Goal: Information Seeking & Learning: Learn about a topic

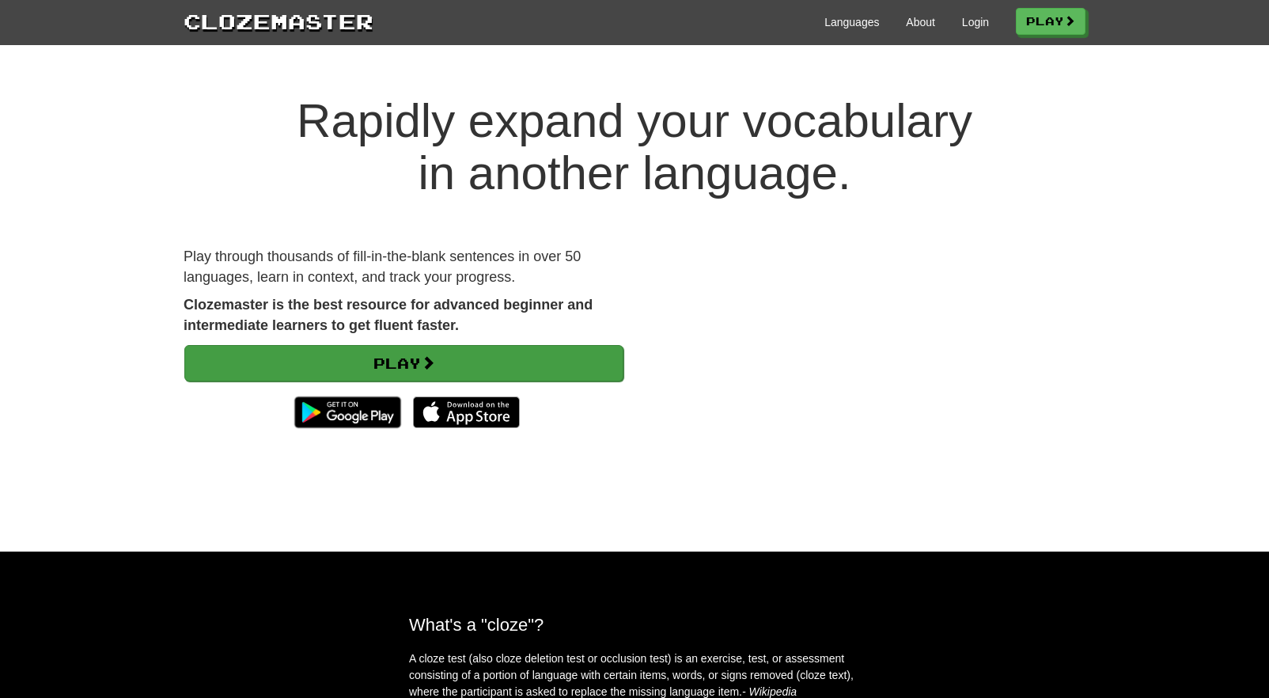
click at [468, 354] on link "Play" at bounding box center [403, 363] width 439 height 36
click at [511, 370] on link "Play" at bounding box center [403, 363] width 439 height 36
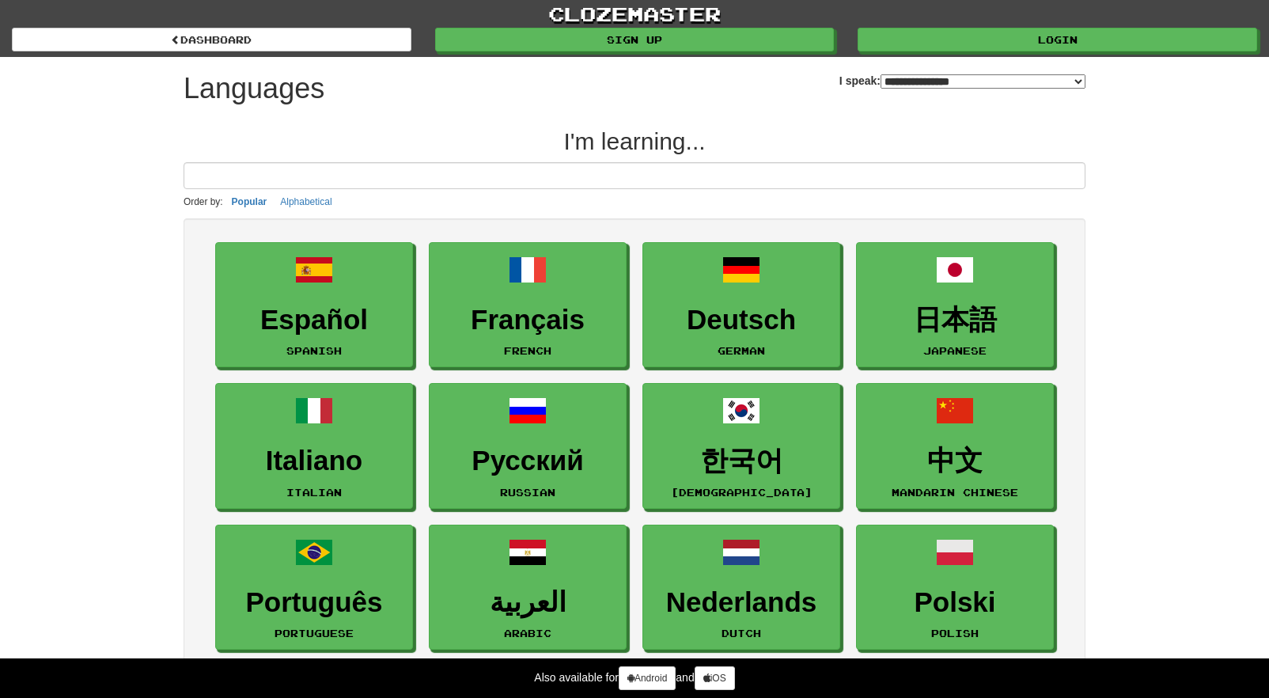
select select "*******"
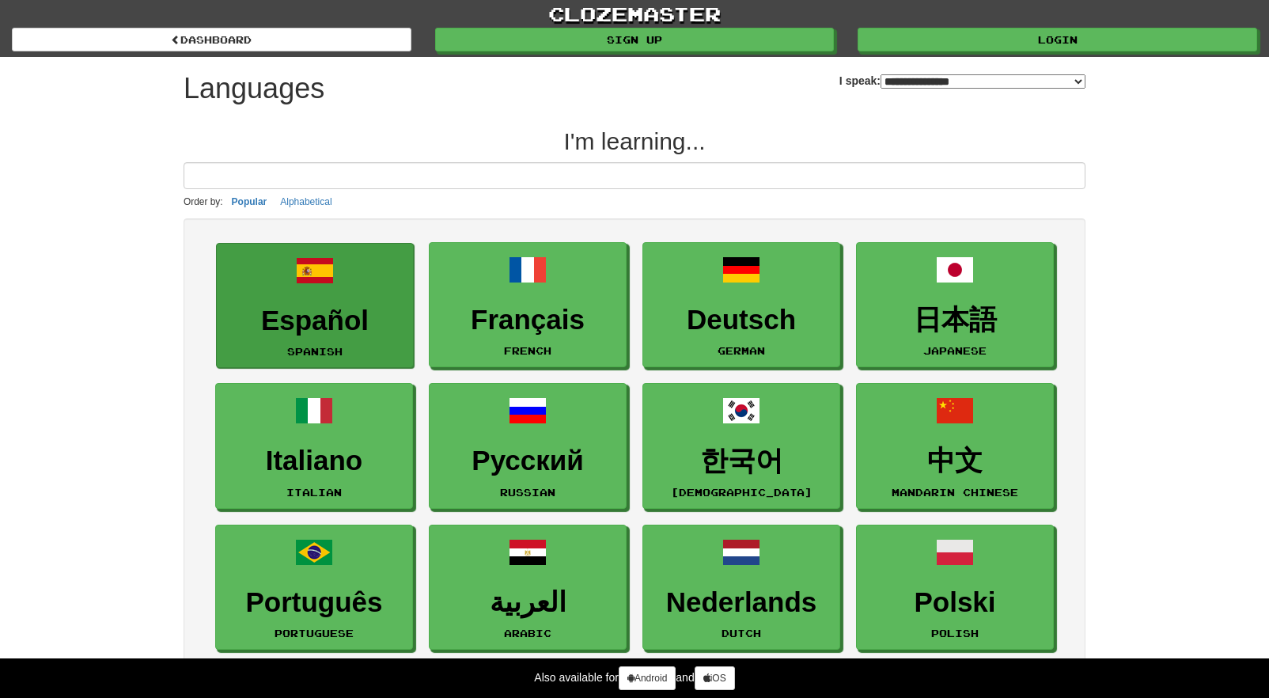
click at [359, 314] on h3 "Español" at bounding box center [315, 320] width 180 height 31
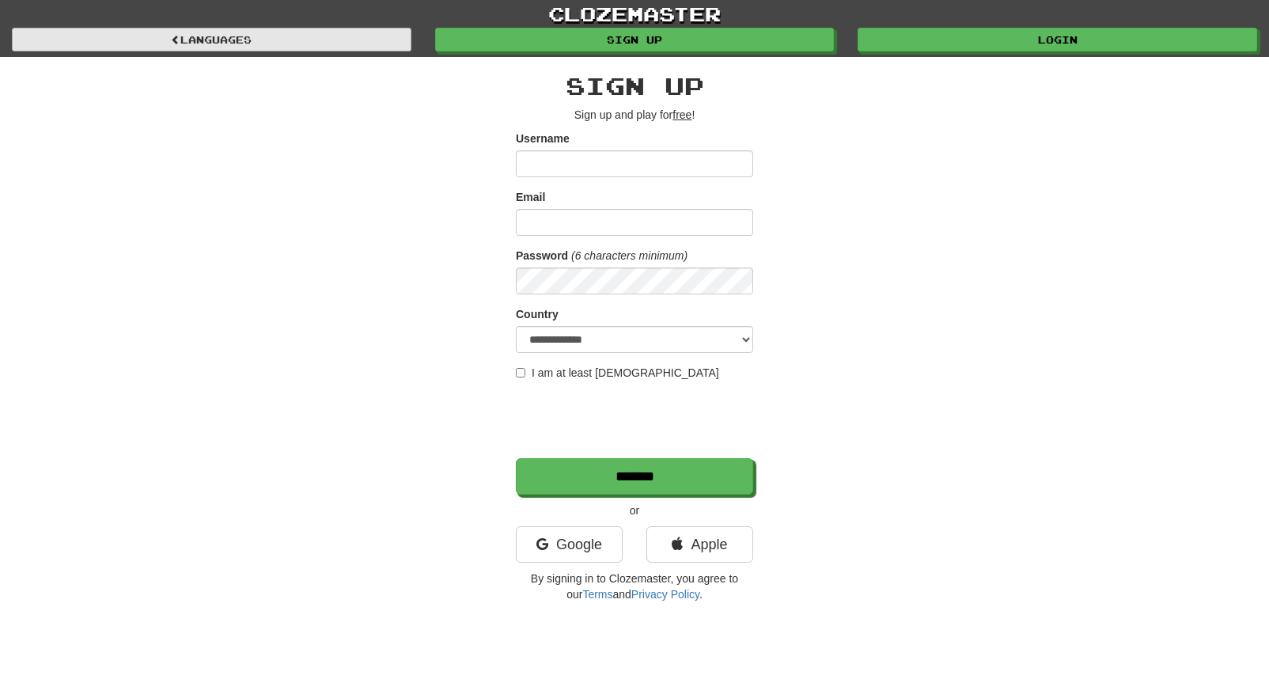
scroll to position [-1, 0]
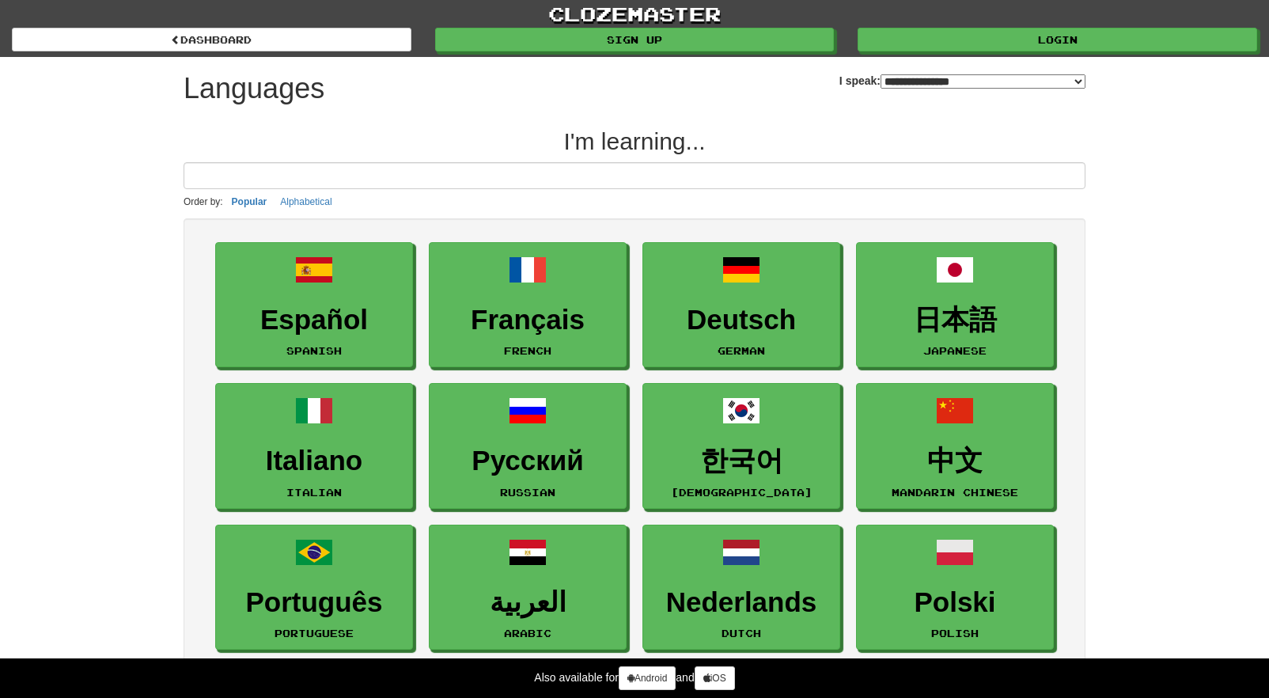
select select "*******"
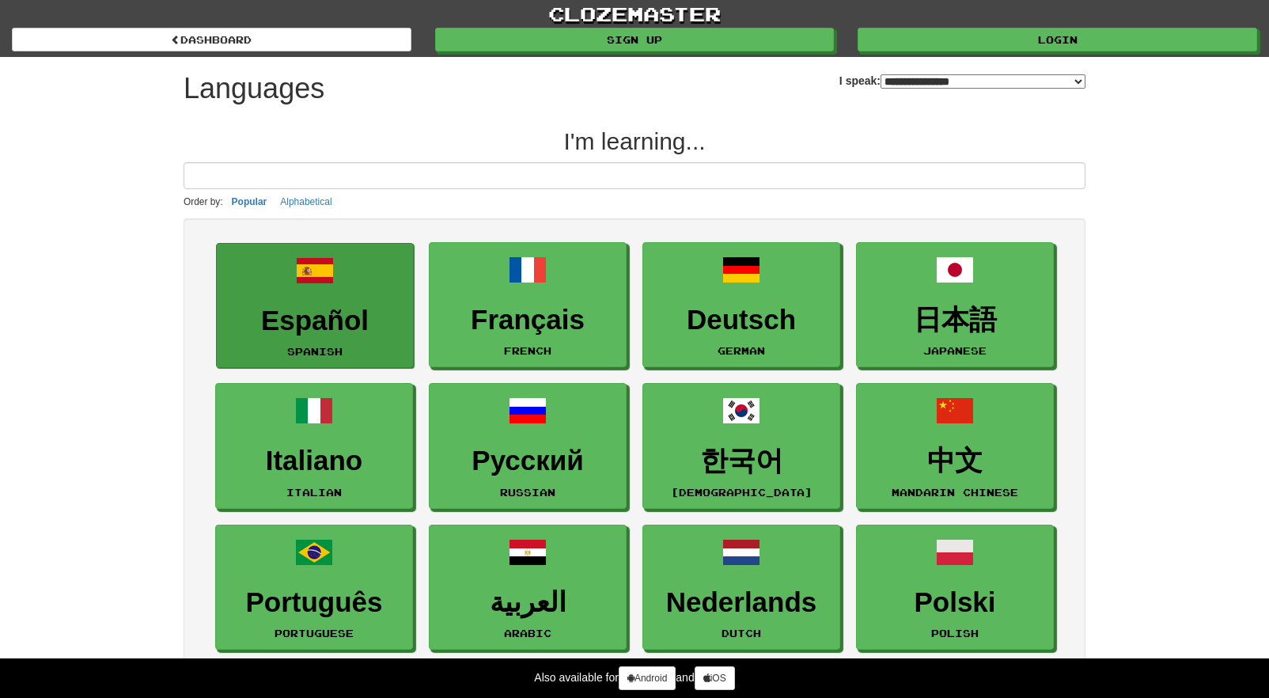
click at [375, 317] on h3 "Español" at bounding box center [315, 320] width 180 height 31
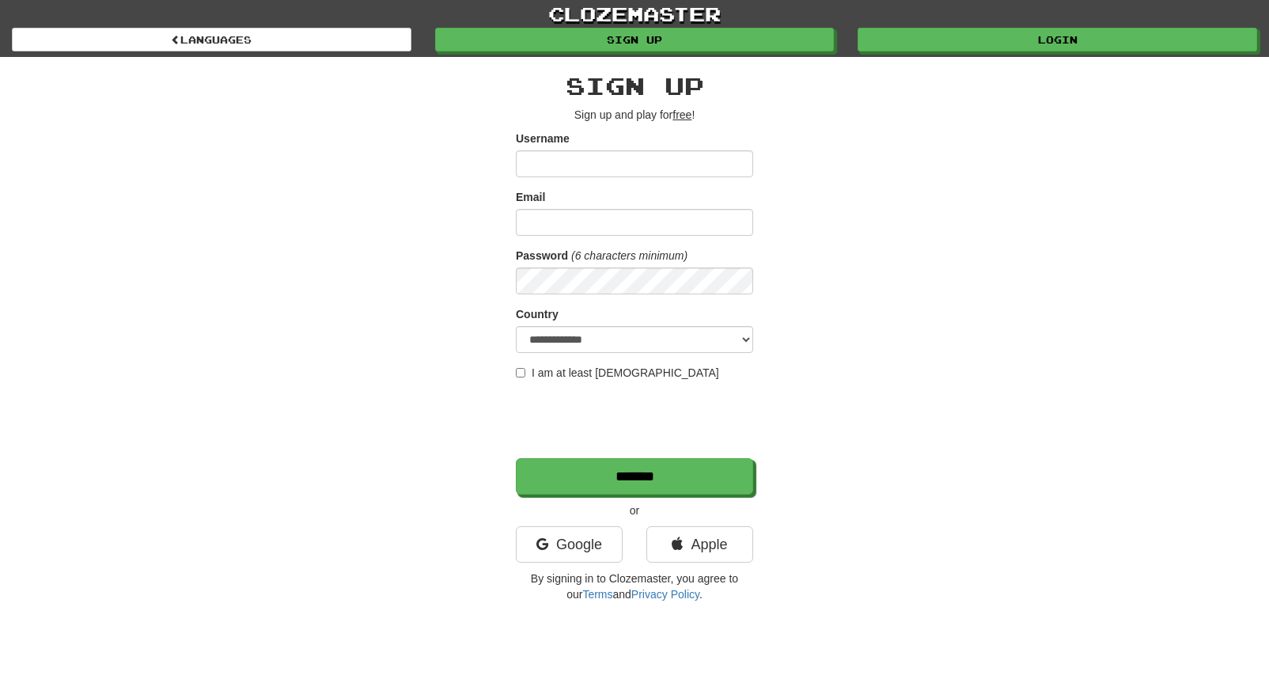
click at [688, 119] on u "free" at bounding box center [681, 114] width 19 height 13
click at [617, 169] on input "Username" at bounding box center [634, 163] width 237 height 27
click at [561, 166] on input "Username" at bounding box center [634, 163] width 237 height 27
select select "**"
click at [564, 165] on input "Username" at bounding box center [634, 163] width 237 height 27
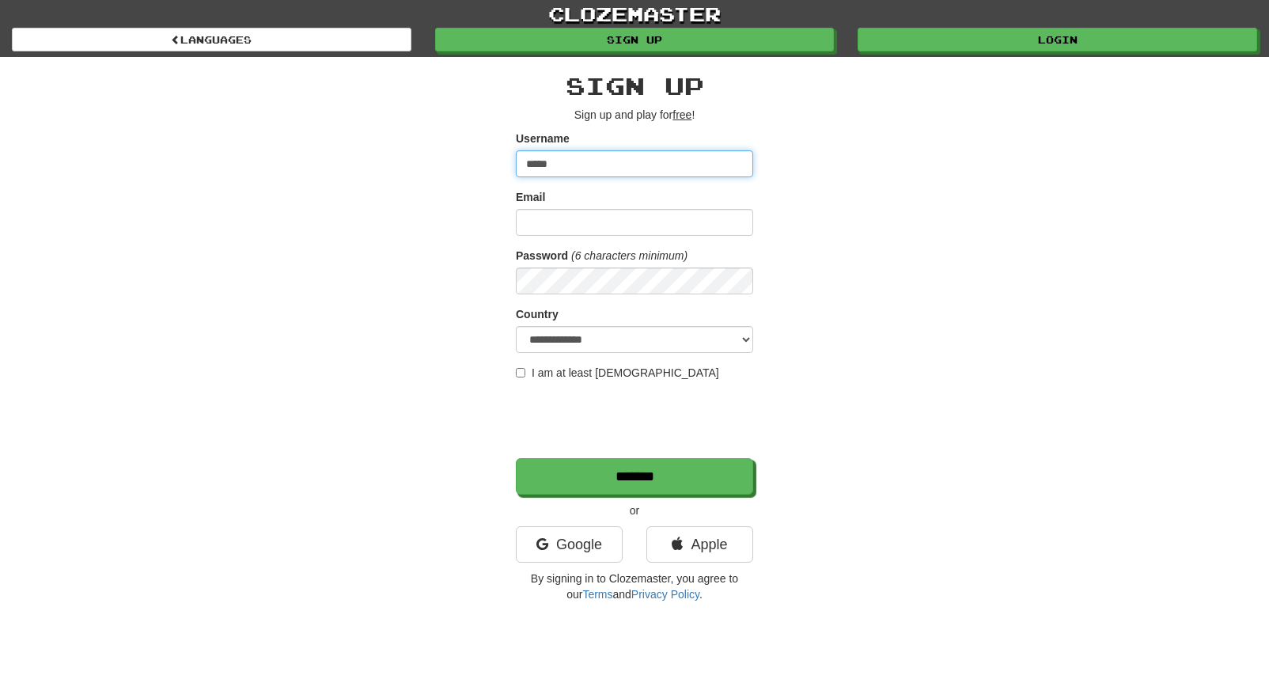
type input "*****"
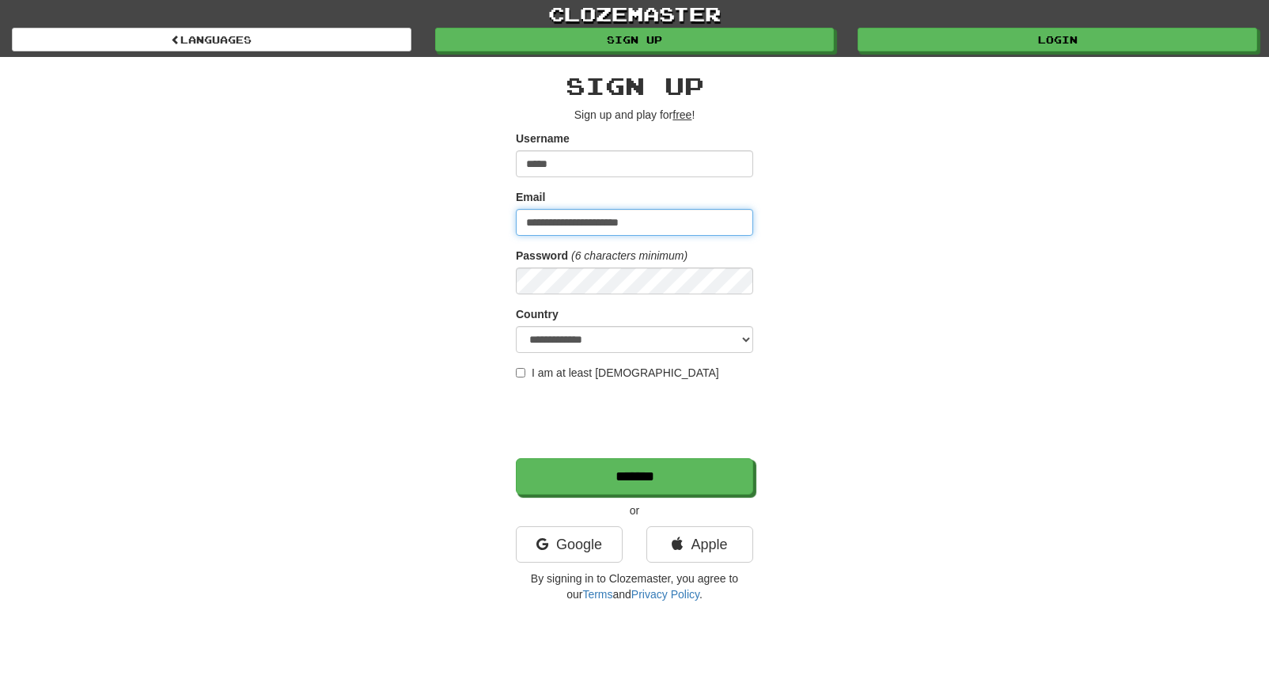
type input "**********"
drag, startPoint x: 568, startPoint y: 167, endPoint x: 551, endPoint y: 165, distance: 16.8
click at [551, 165] on input "*****" at bounding box center [634, 163] width 237 height 27
type input "****"
click at [579, 369] on label "I am at least 16 years old" at bounding box center [617, 373] width 203 height 16
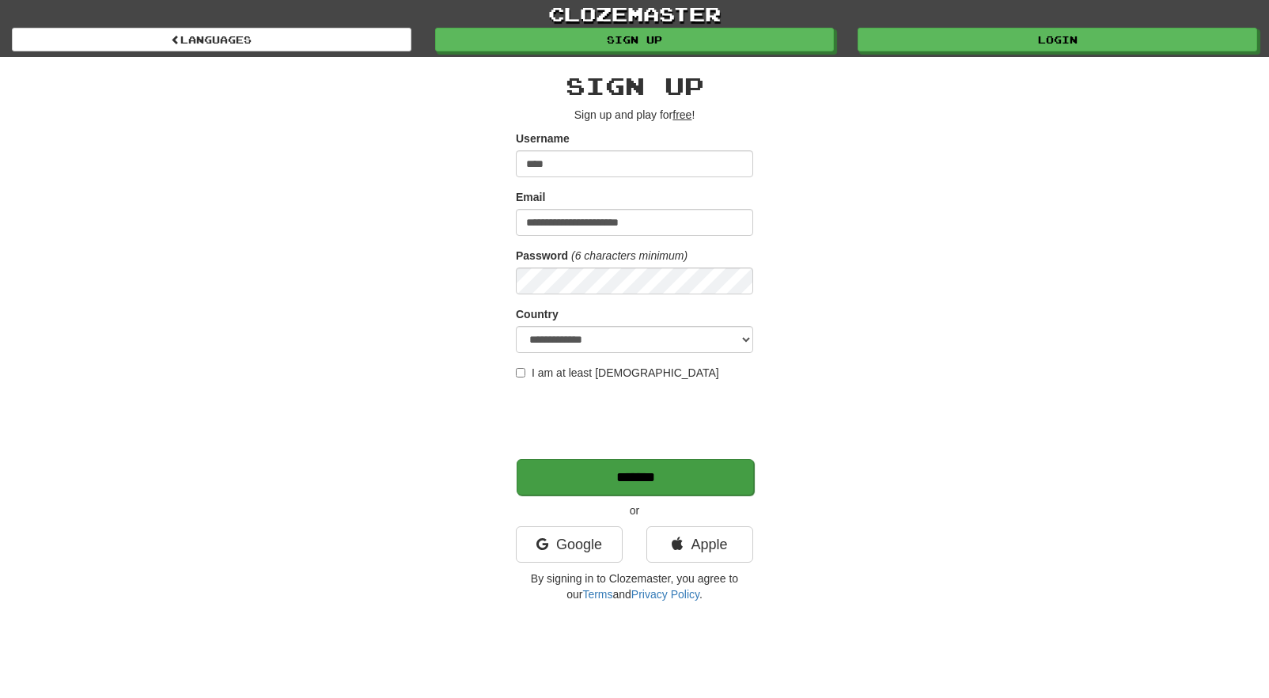
click at [597, 481] on input "*******" at bounding box center [635, 477] width 237 height 36
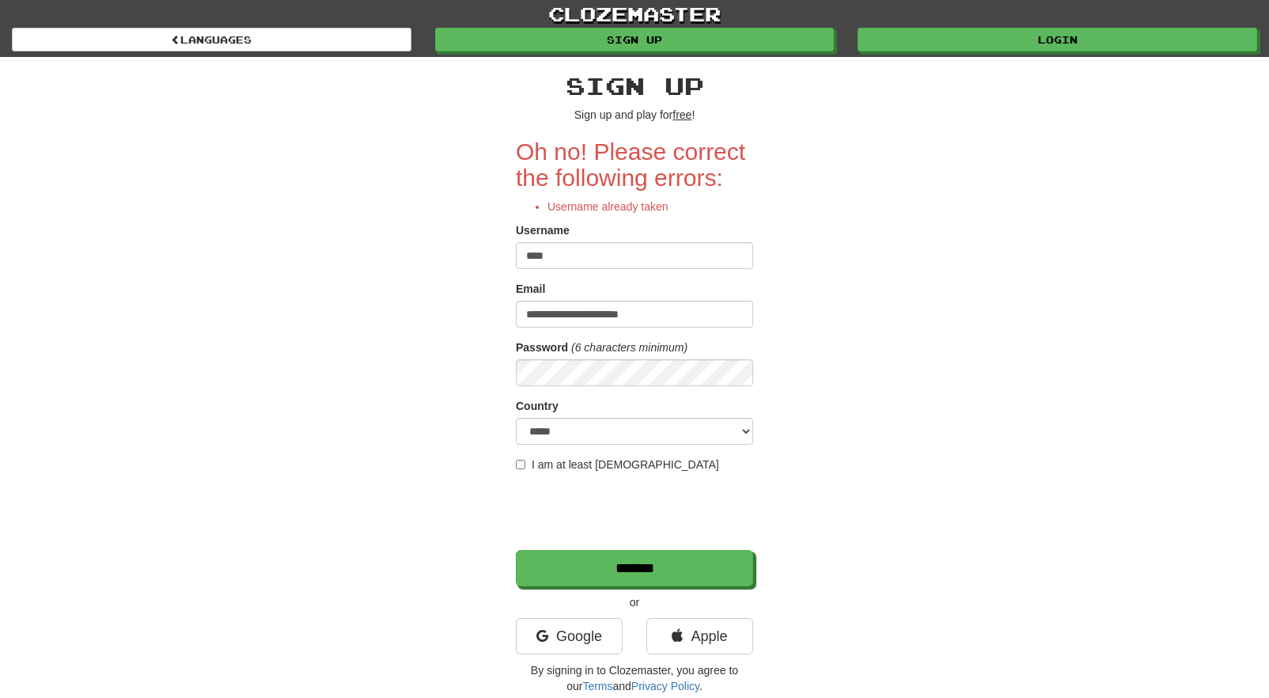
click at [575, 257] on input "****" at bounding box center [634, 255] width 237 height 27
type input "*****"
click at [672, 562] on input "*******" at bounding box center [635, 569] width 237 height 36
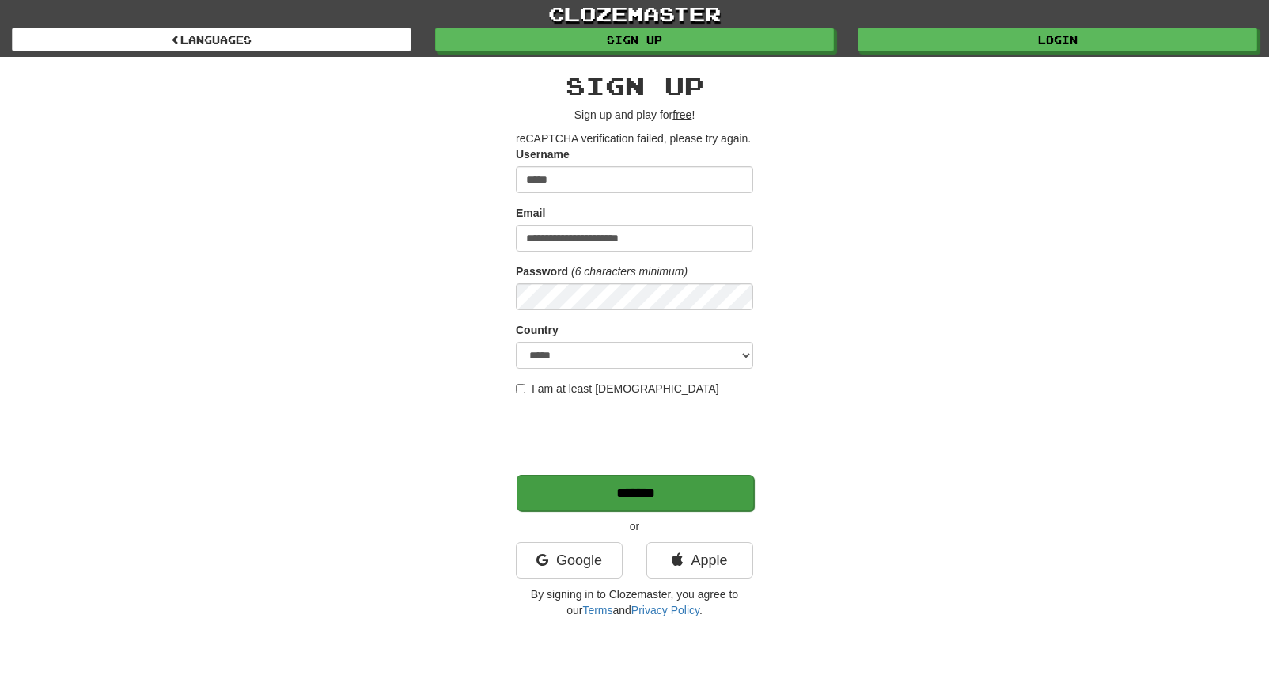
click at [665, 490] on input "*******" at bounding box center [635, 493] width 237 height 36
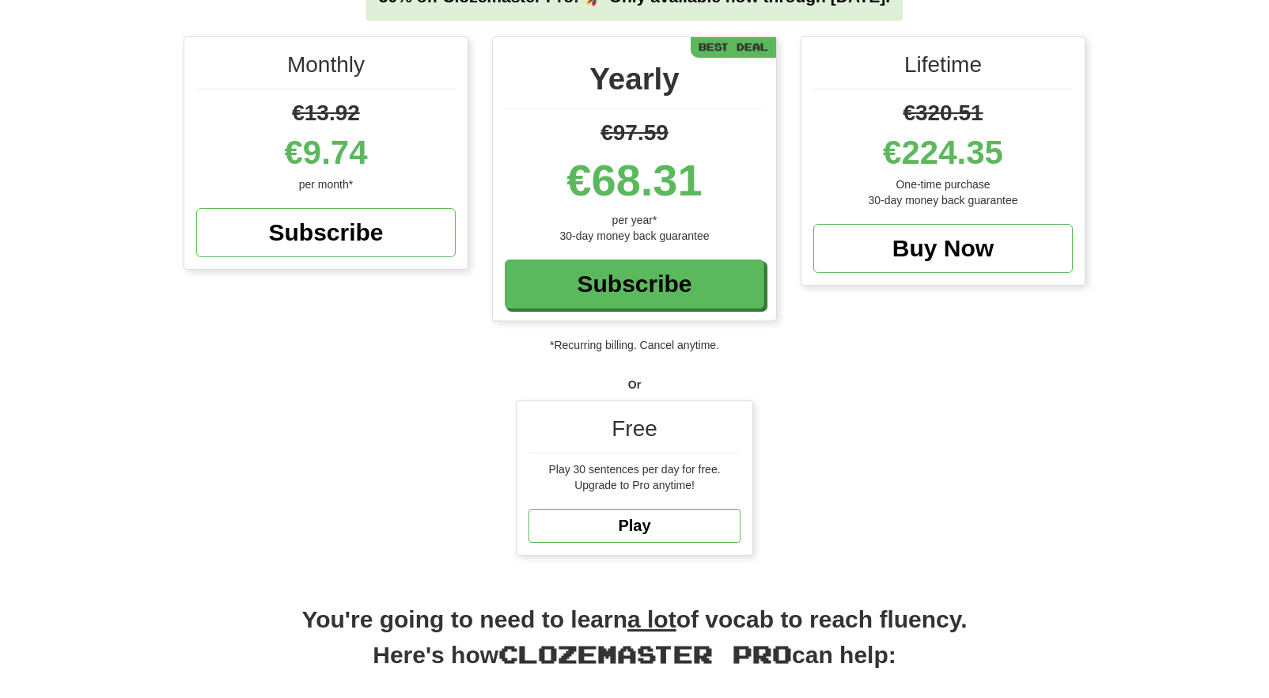
scroll to position [213, 0]
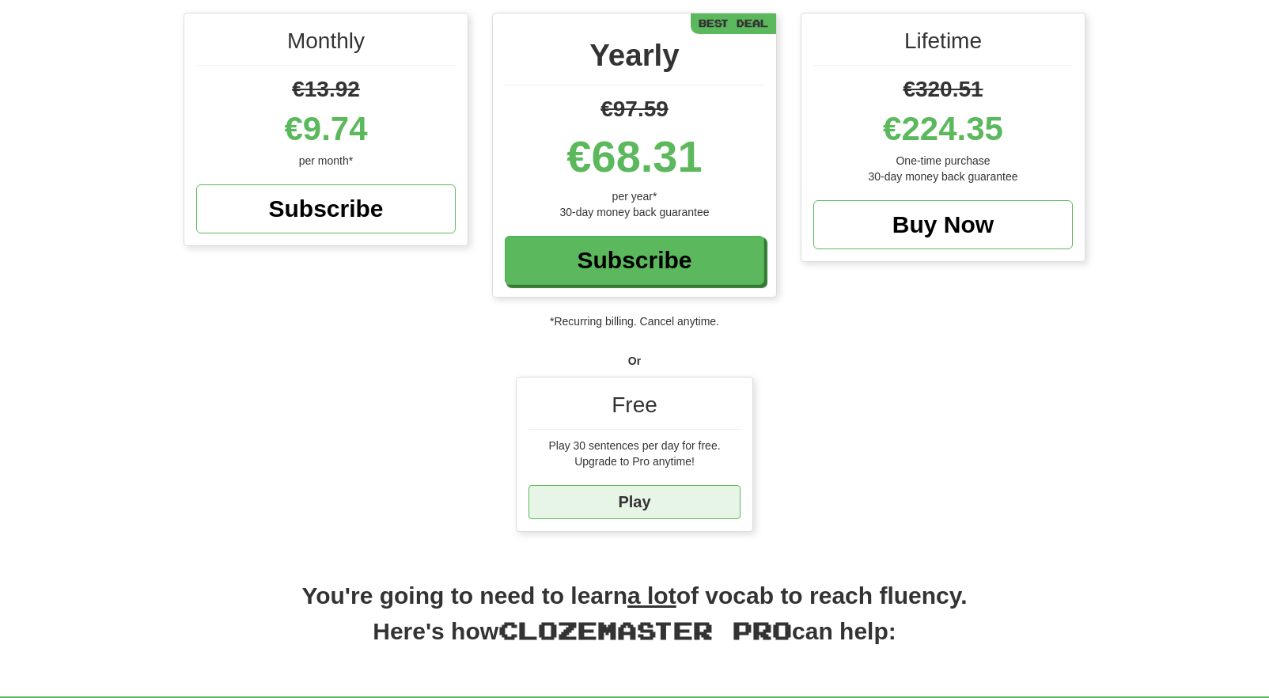
click at [608, 498] on link "Play" at bounding box center [634, 502] width 212 height 34
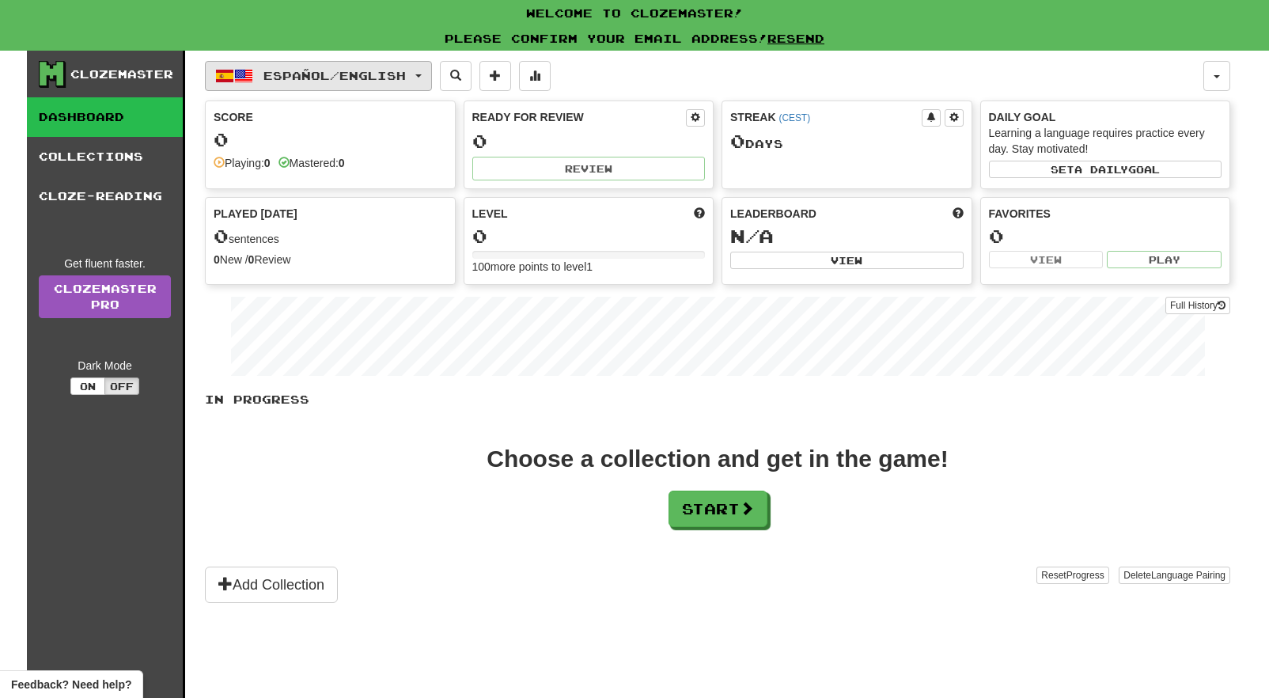
click at [423, 78] on button "Español / English" at bounding box center [318, 76] width 227 height 30
click at [600, 70] on div "Español / English Español / English Streak: 0 Review: 0 Points today: 0 Languag…" at bounding box center [704, 76] width 998 height 30
click at [406, 73] on span "Español / English" at bounding box center [334, 75] width 142 height 13
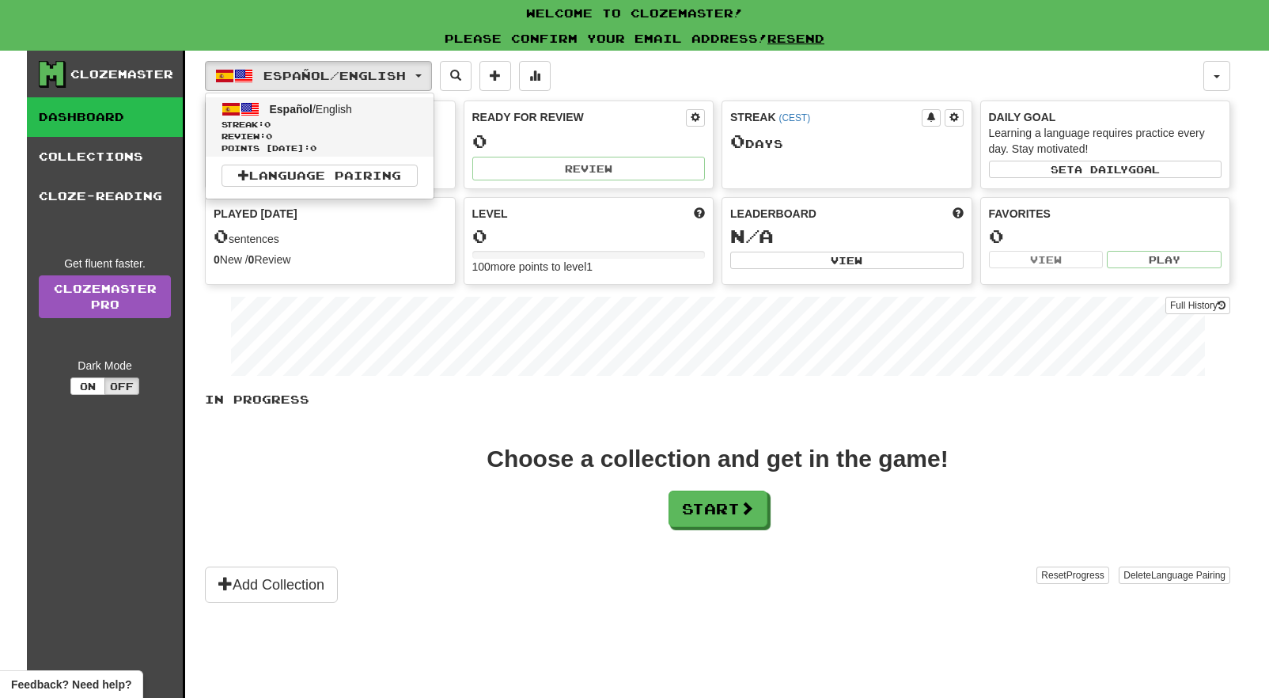
click at [329, 127] on span "Streak: 0" at bounding box center [320, 125] width 196 height 12
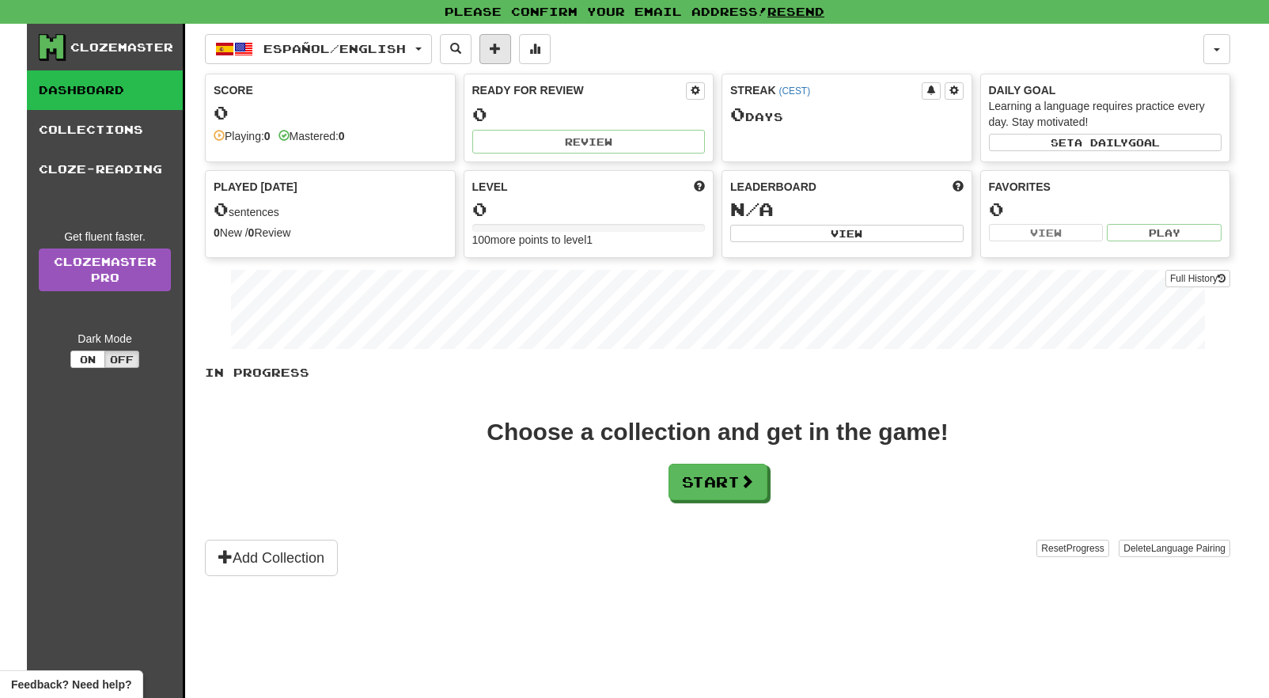
click at [501, 50] on span at bounding box center [495, 48] width 11 height 11
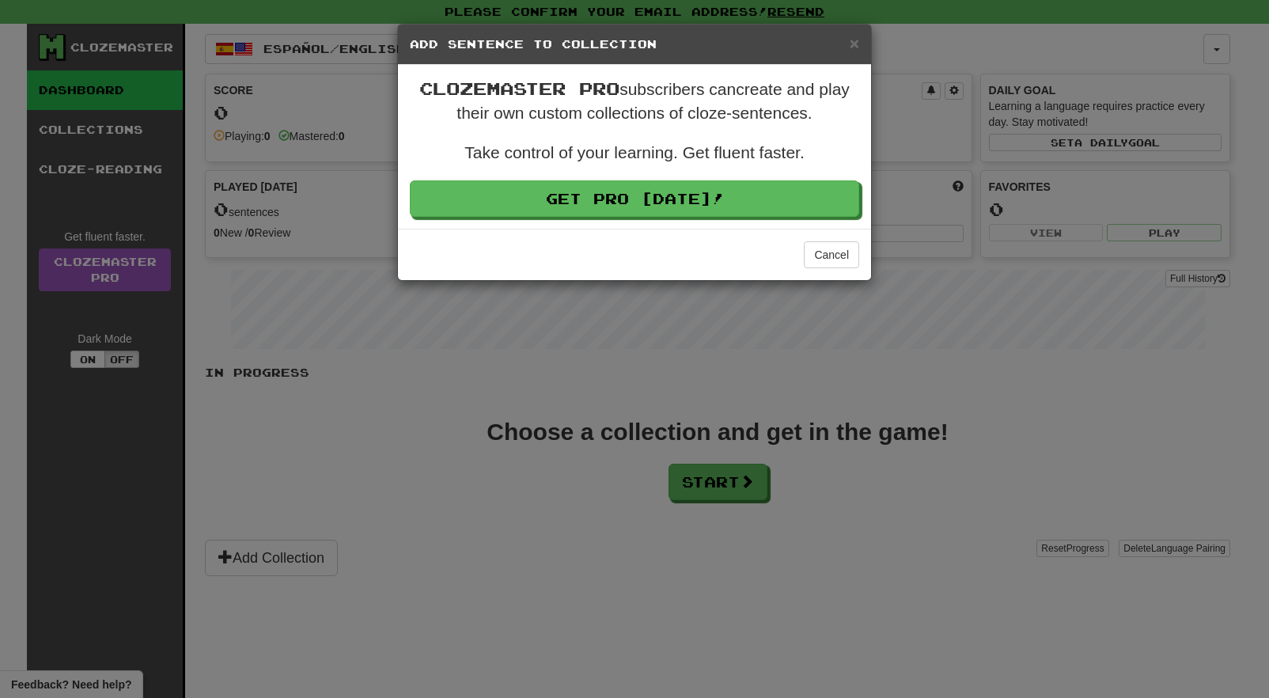
drag, startPoint x: 853, startPoint y: 47, endPoint x: 699, endPoint y: 60, distance: 154.1
click at [853, 47] on span "×" at bounding box center [854, 43] width 9 height 18
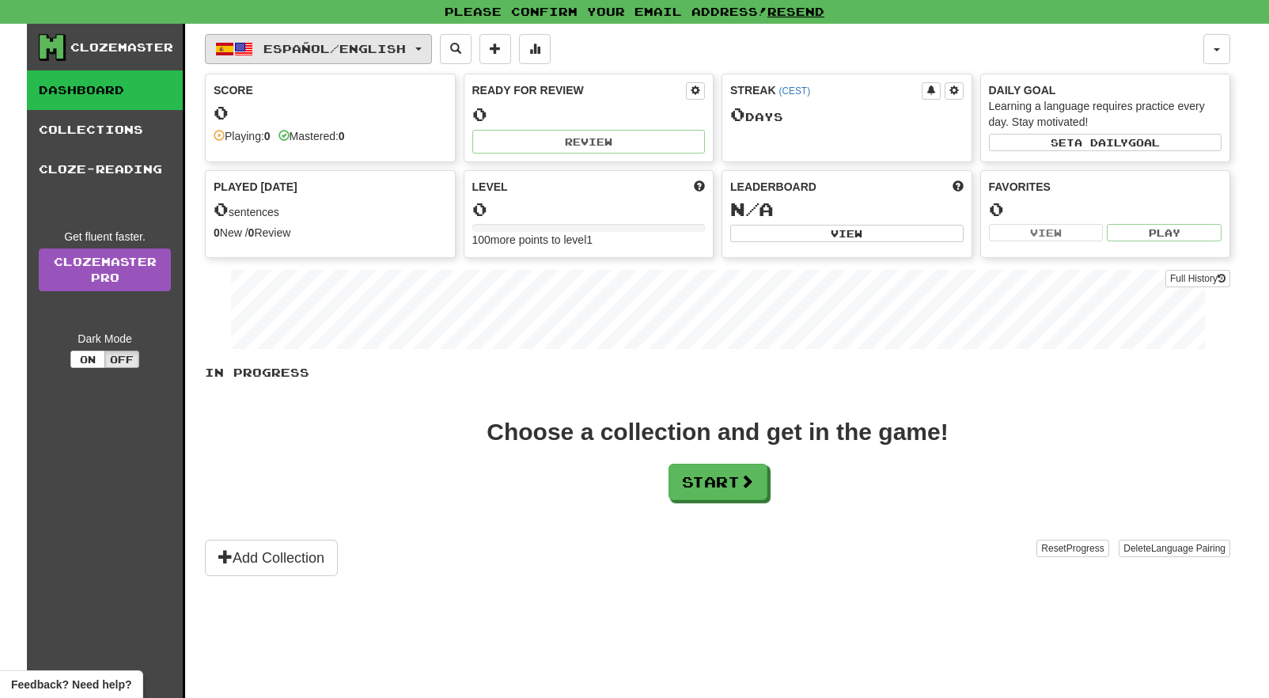
click at [394, 47] on span "Español / English" at bounding box center [334, 48] width 142 height 13
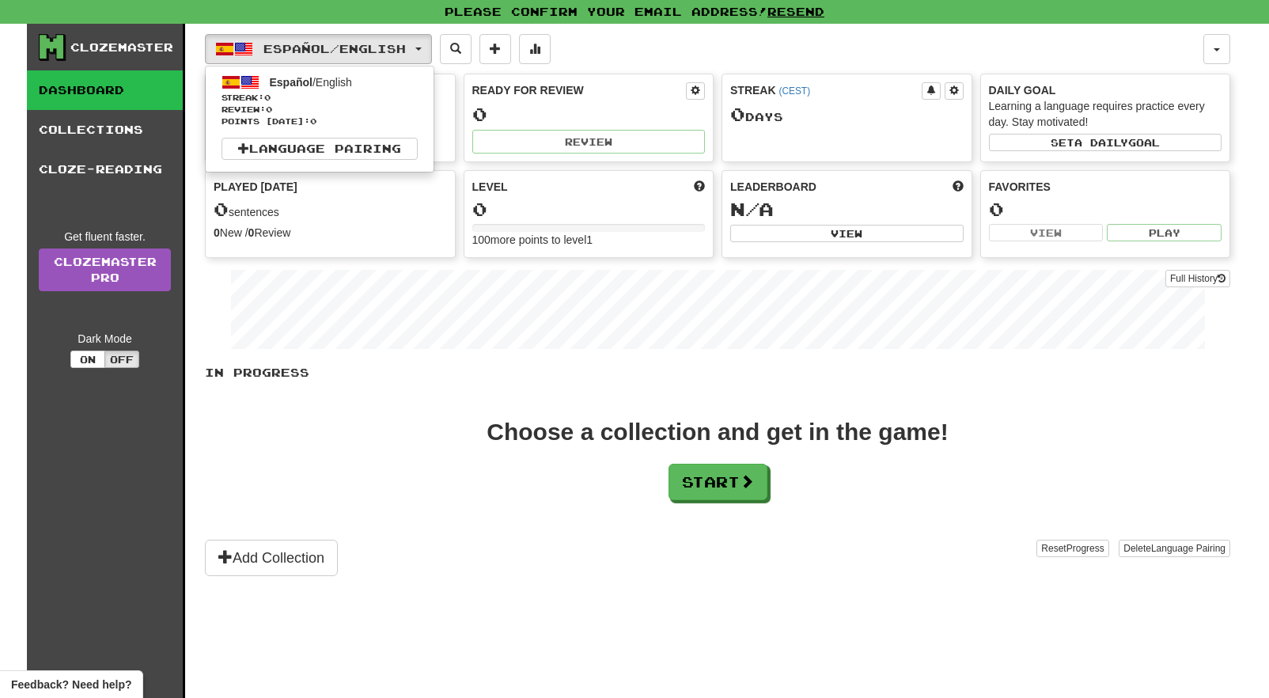
drag, startPoint x: 387, startPoint y: 131, endPoint x: 387, endPoint y: 140, distance: 9.5
click at [387, 132] on ul "Español / English Streak: 0 Review: 0 Points [DATE]: 0 Language Pairing" at bounding box center [319, 119] width 229 height 107
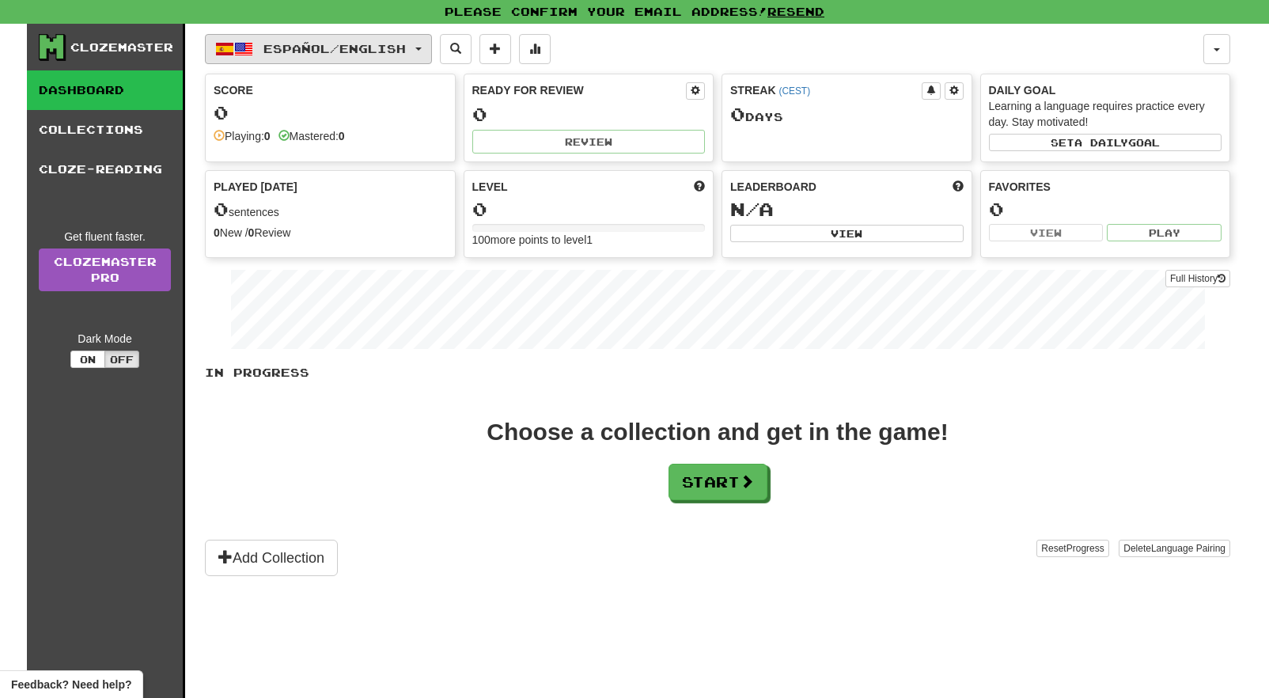
click at [371, 38] on button "Español / English" at bounding box center [318, 49] width 227 height 30
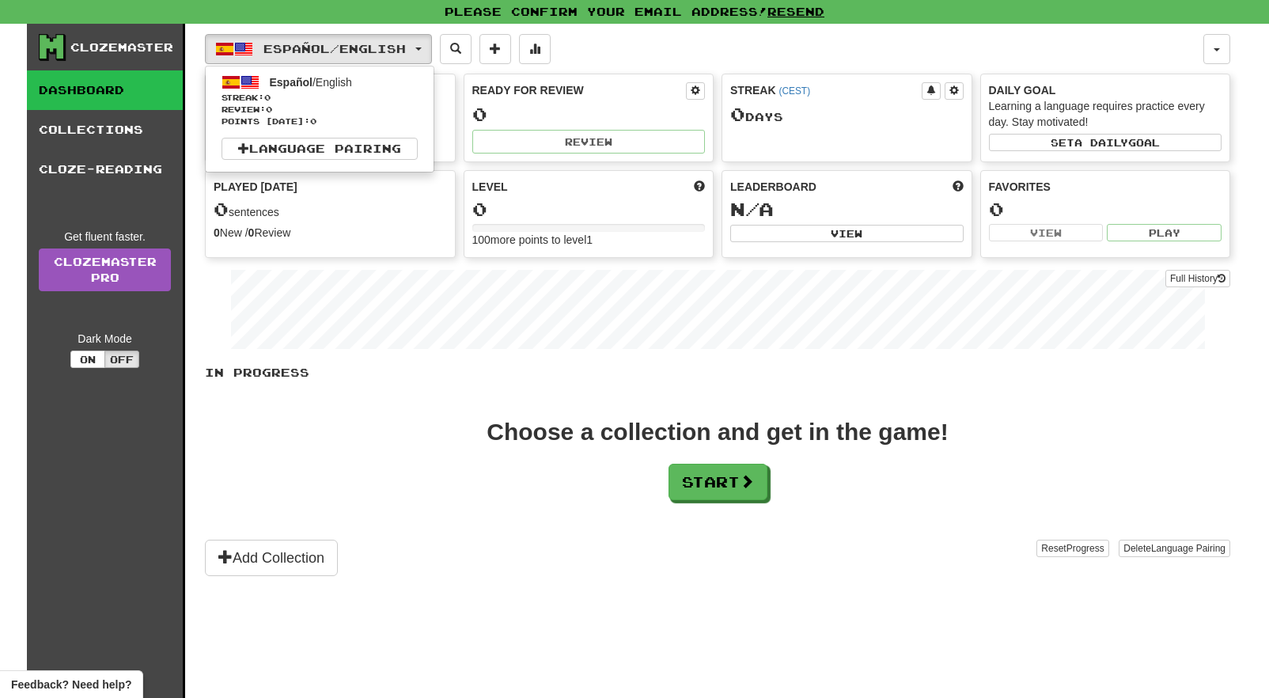
click at [385, 144] on link "Language Pairing" at bounding box center [320, 149] width 196 height 22
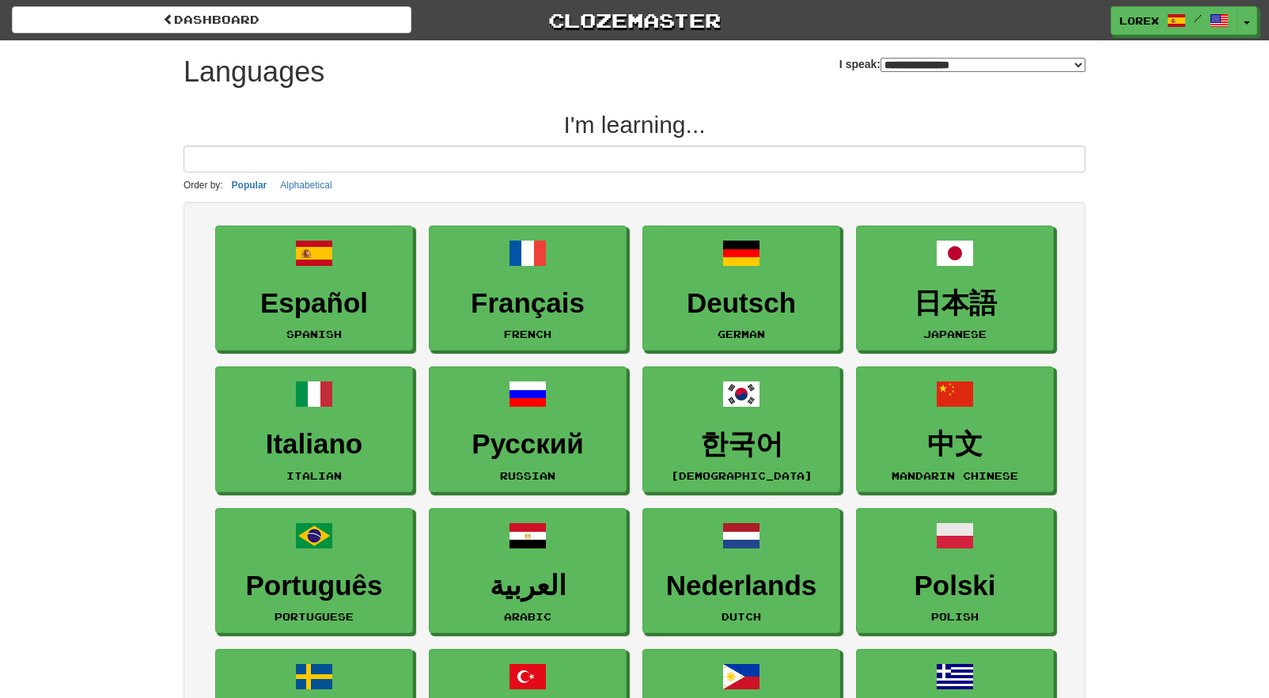
select select "*******"
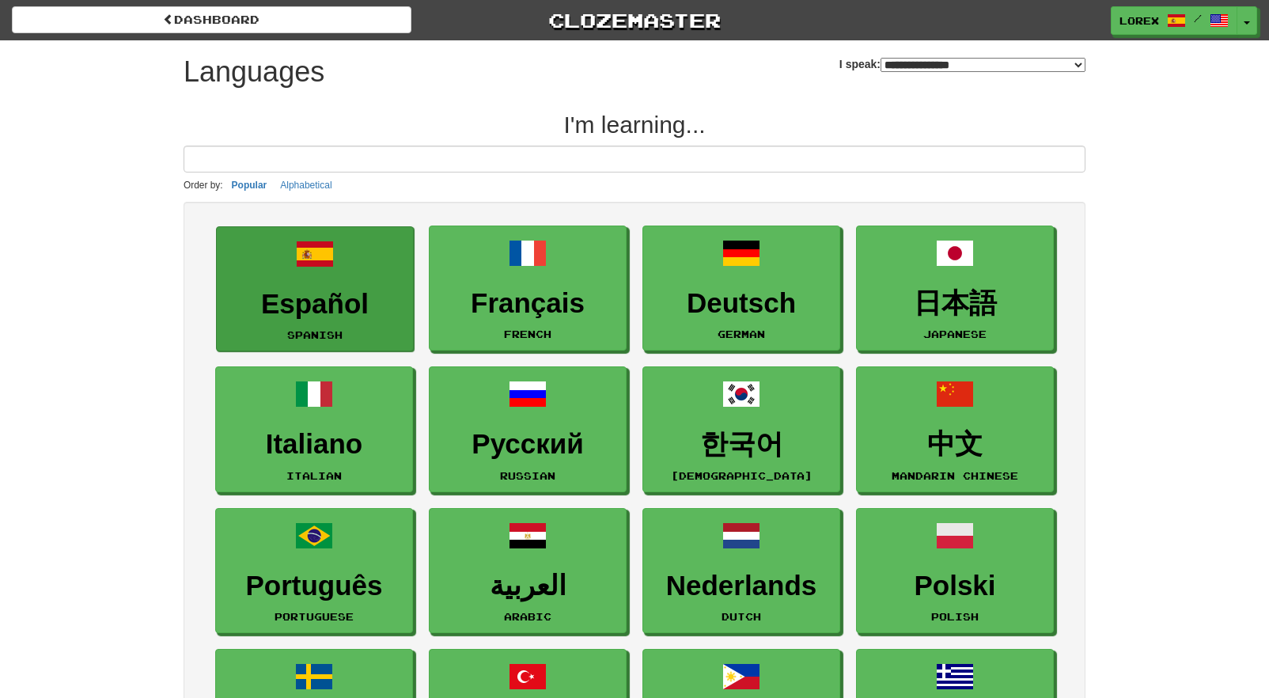
click at [323, 294] on h3 "Español" at bounding box center [315, 304] width 180 height 31
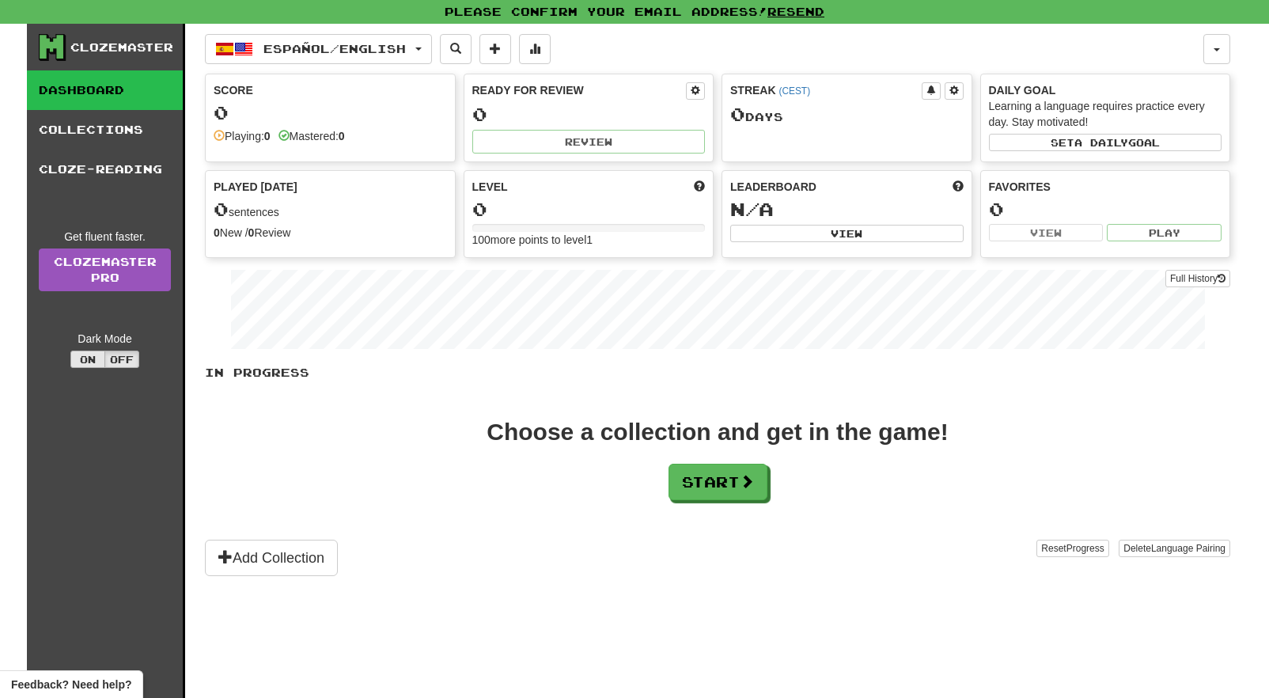
click at [82, 359] on button "On" at bounding box center [87, 358] width 35 height 17
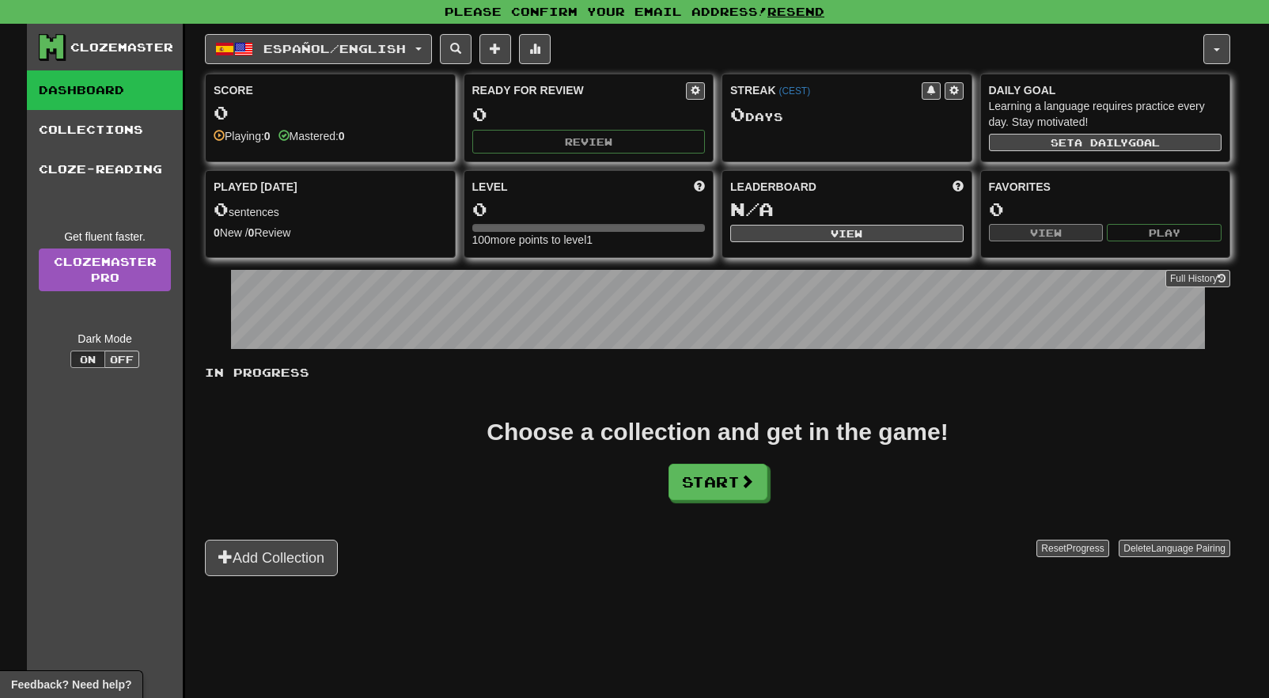
click at [737, 516] on div "In Progress Choose a collection and get in the game! Start Add Collection Reset…" at bounding box center [717, 470] width 1025 height 211
click at [1173, 541] on button "Delete Language Pairing" at bounding box center [1175, 548] width 112 height 17
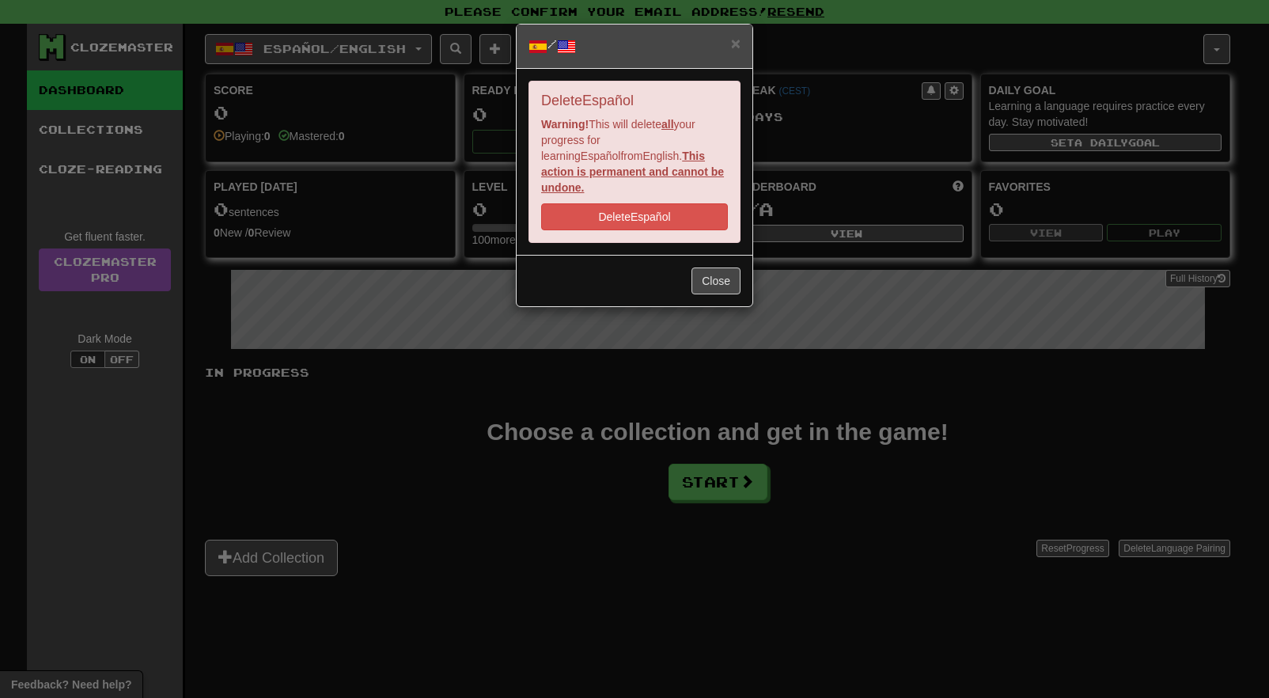
click at [576, 43] on span at bounding box center [566, 46] width 19 height 19
click at [733, 47] on span "×" at bounding box center [735, 43] width 9 height 18
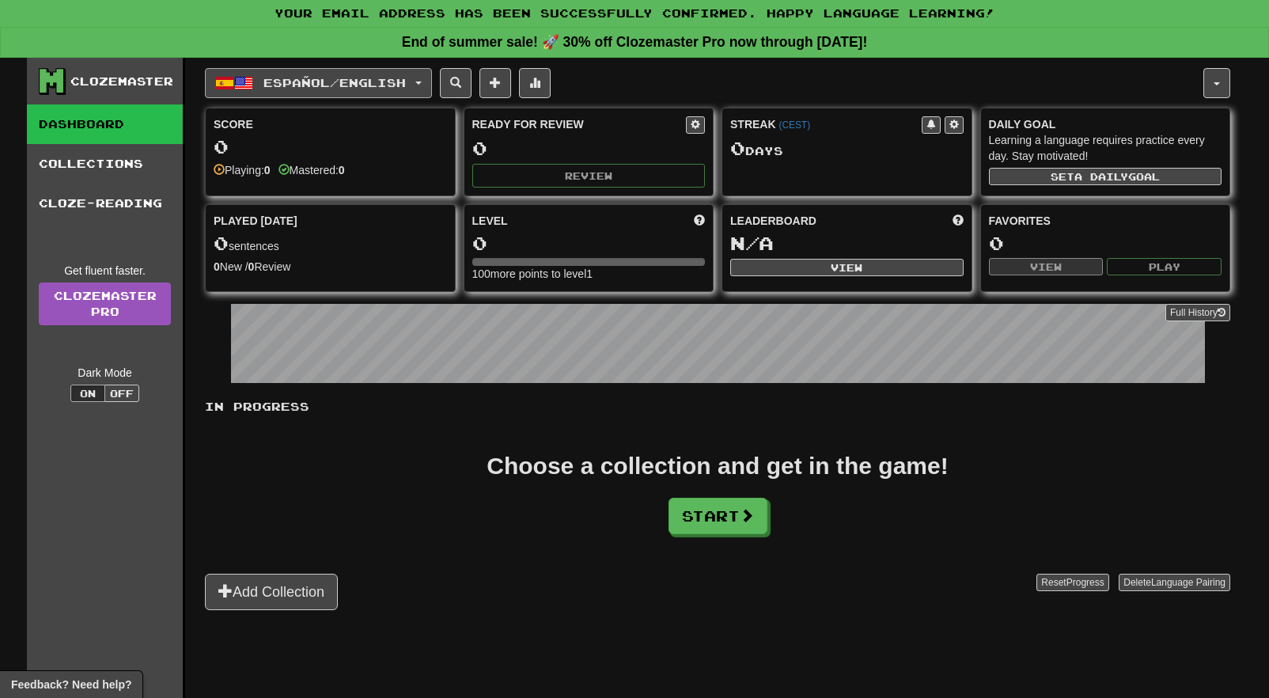
click at [406, 78] on span "Español / English" at bounding box center [334, 82] width 142 height 13
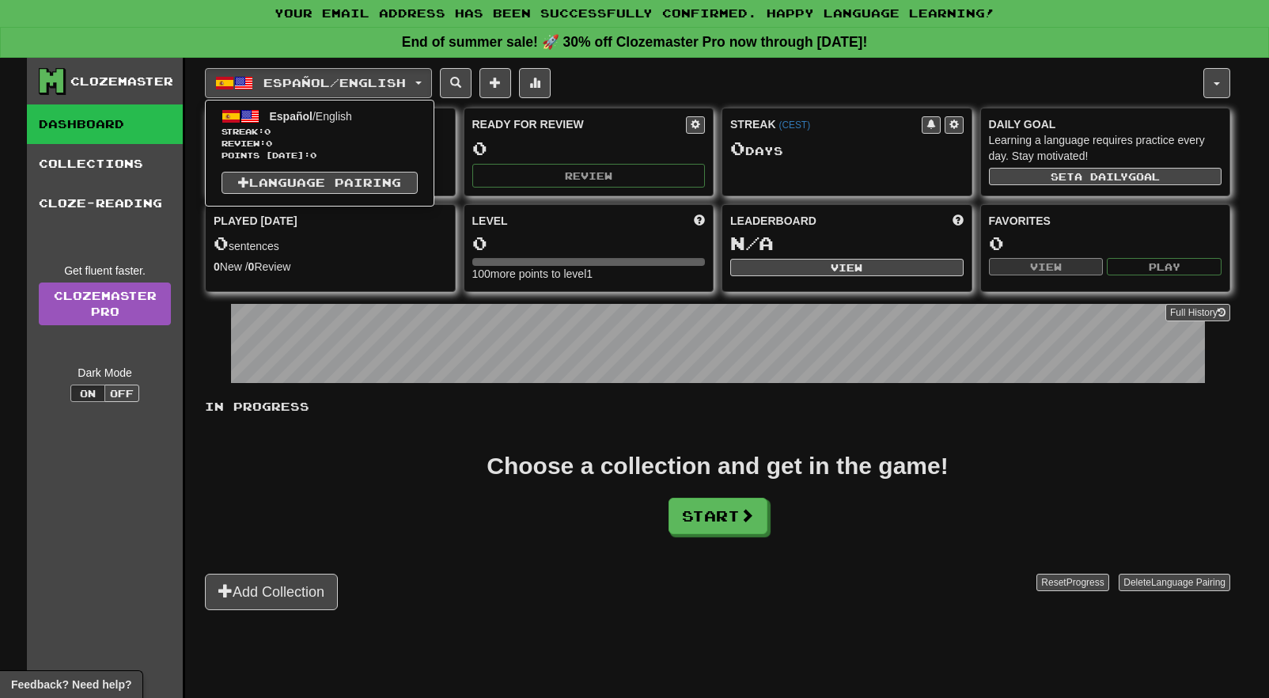
click at [648, 83] on div "Español / English Español / English Streak: 0 Review: 0 Points today: 0 Languag…" at bounding box center [704, 83] width 998 height 30
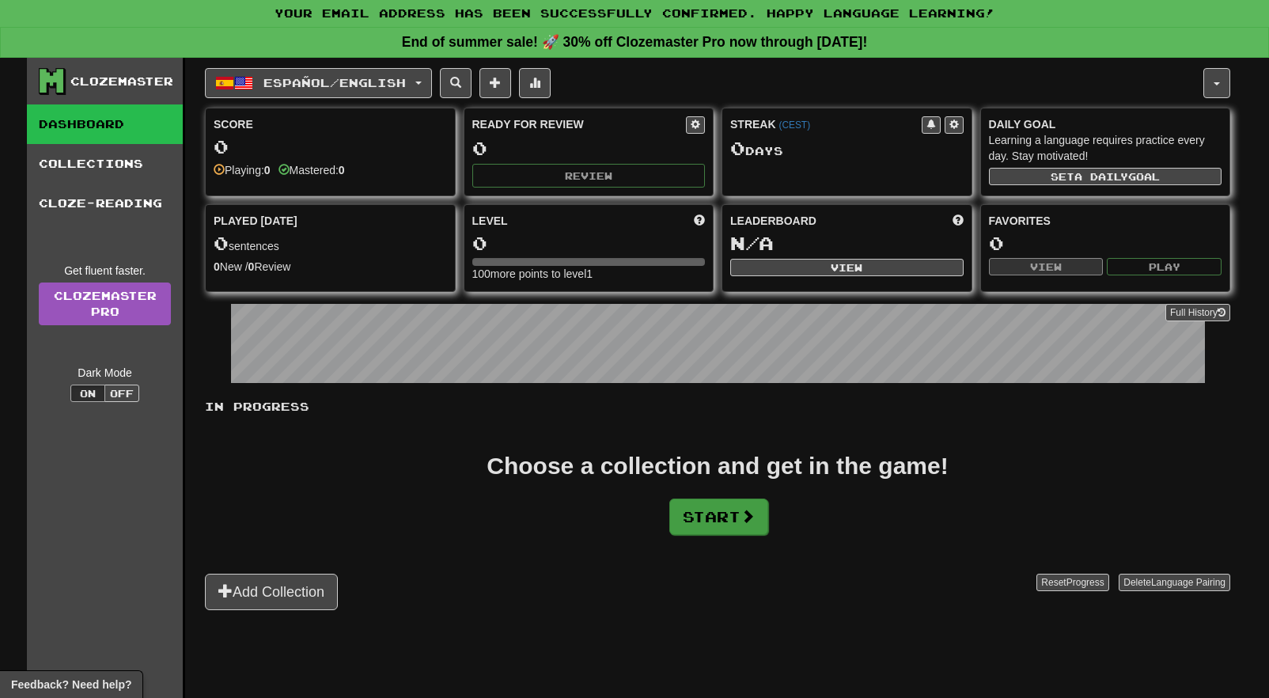
click at [712, 521] on button "Start" at bounding box center [718, 516] width 99 height 36
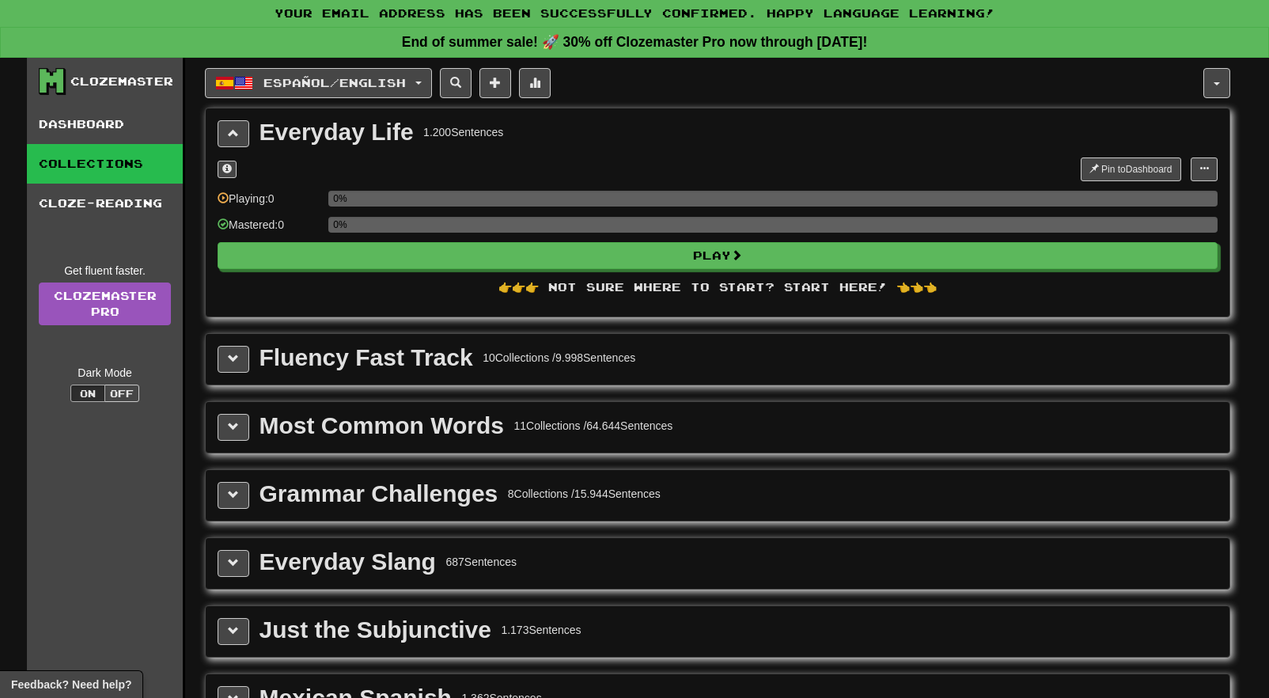
click at [820, 290] on div "👉👉👉 Not sure where to start? Start here! 👈👈👈" at bounding box center [718, 287] width 1000 height 16
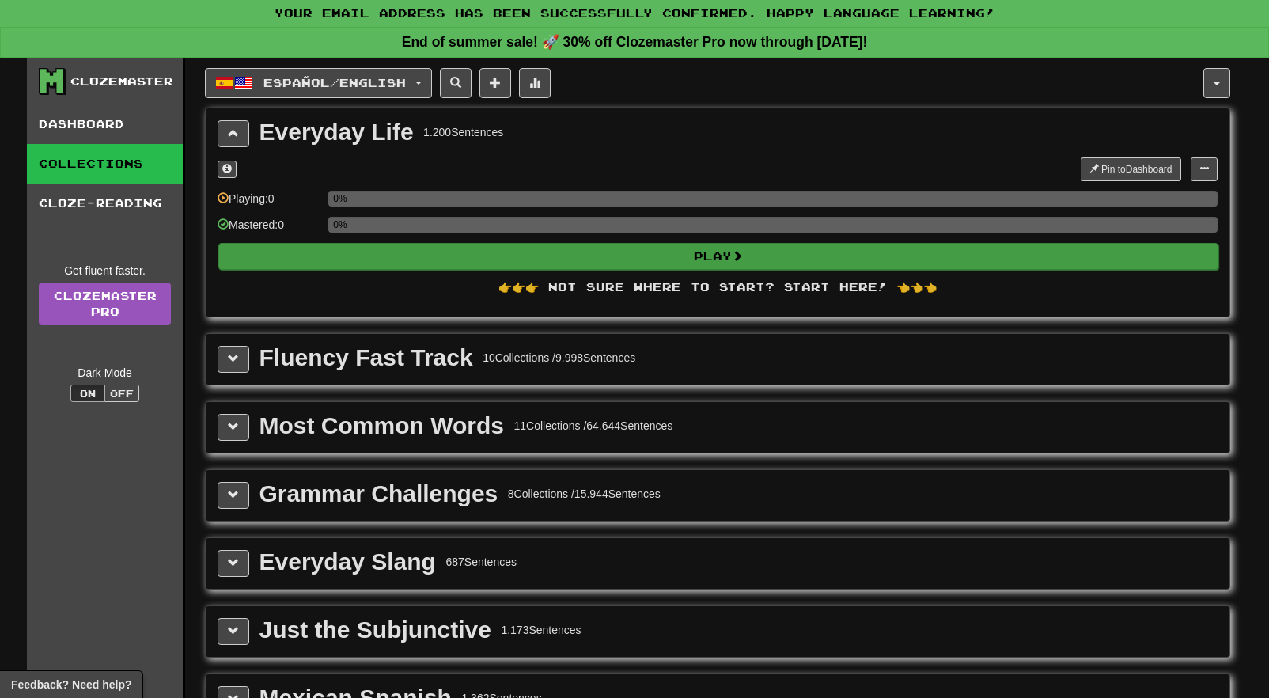
click at [776, 262] on button "Play" at bounding box center [718, 256] width 1000 height 27
select select "**"
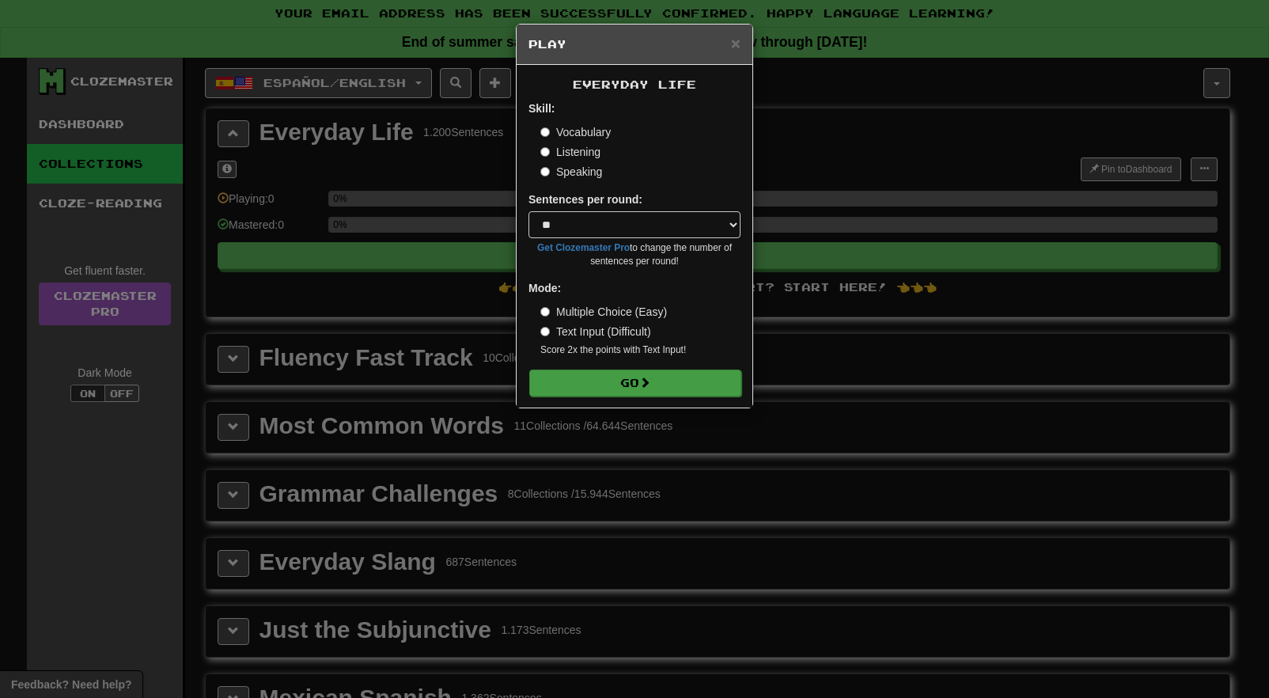
click at [655, 385] on button "Go" at bounding box center [635, 382] width 212 height 27
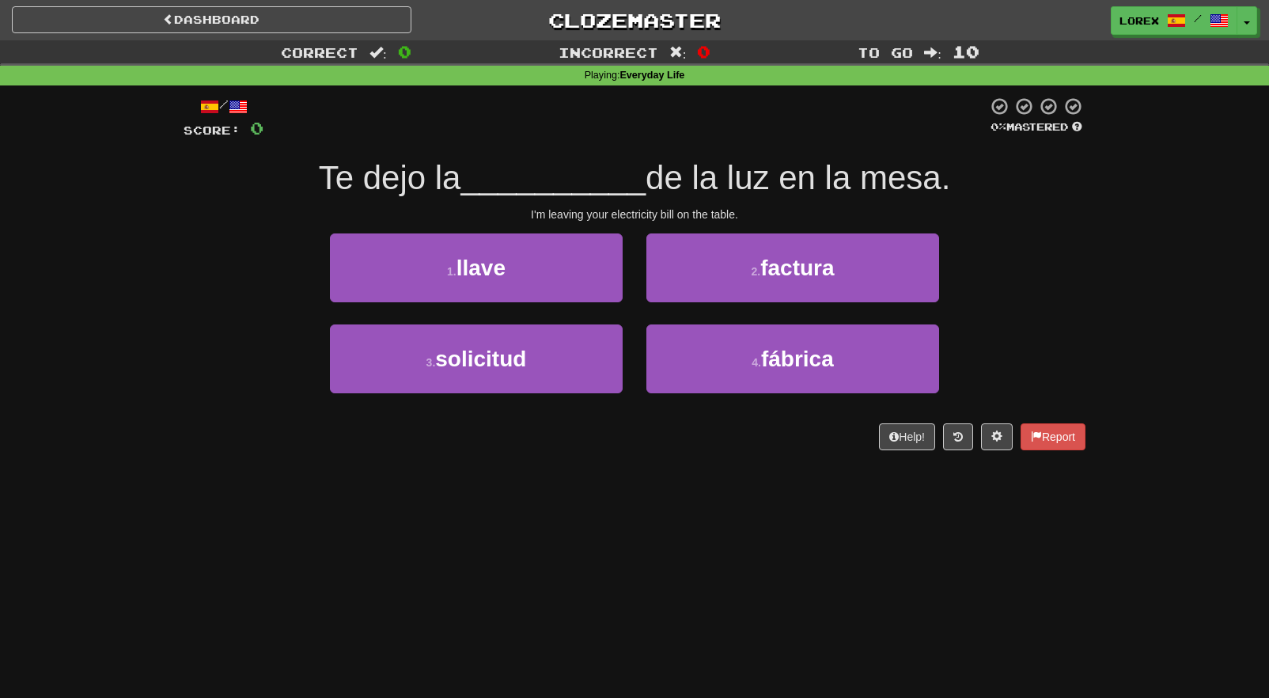
click at [273, 214] on div "I'm leaving your electricity bill on the table." at bounding box center [635, 214] width 902 height 16
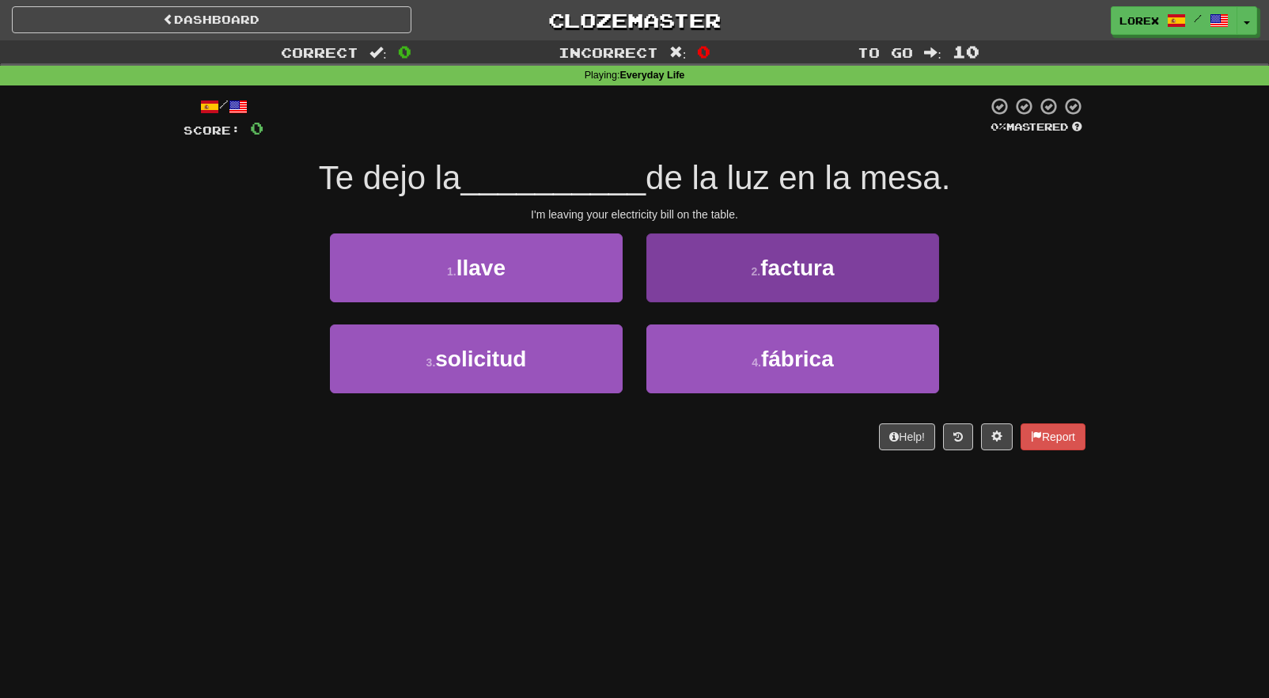
click at [829, 282] on button "2 . factura" at bounding box center [792, 267] width 293 height 69
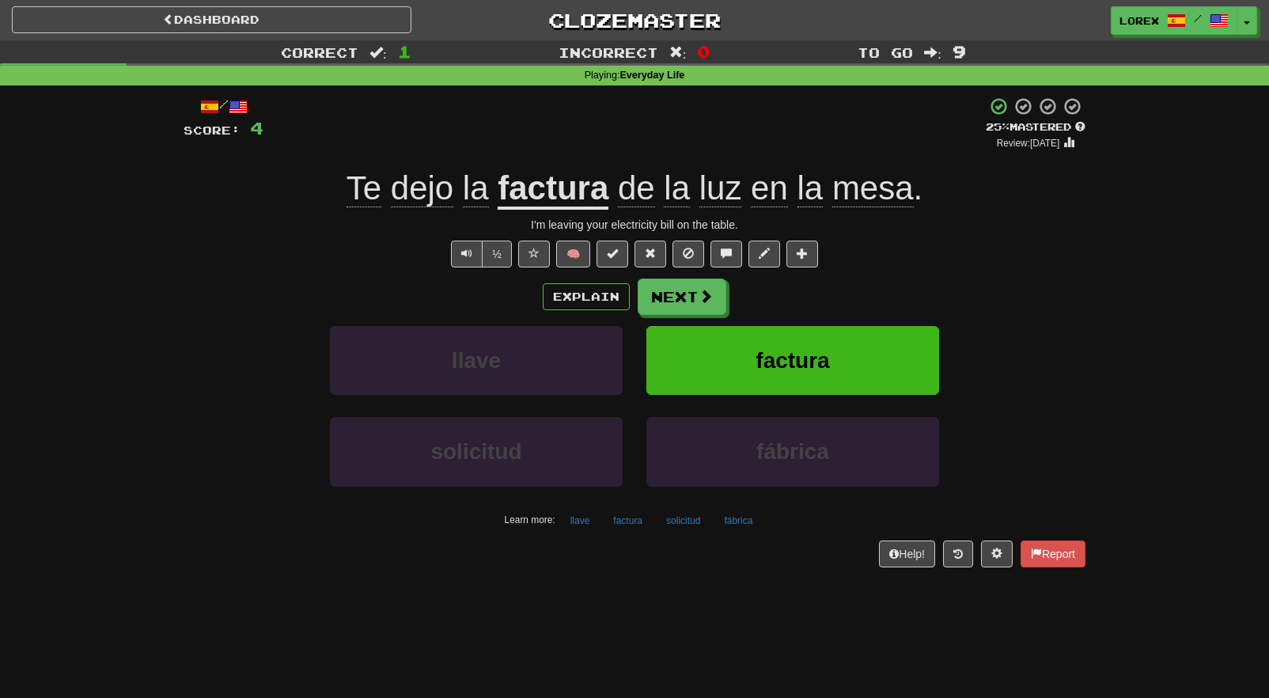
click at [463, 194] on span "dejo" at bounding box center [476, 188] width 26 height 38
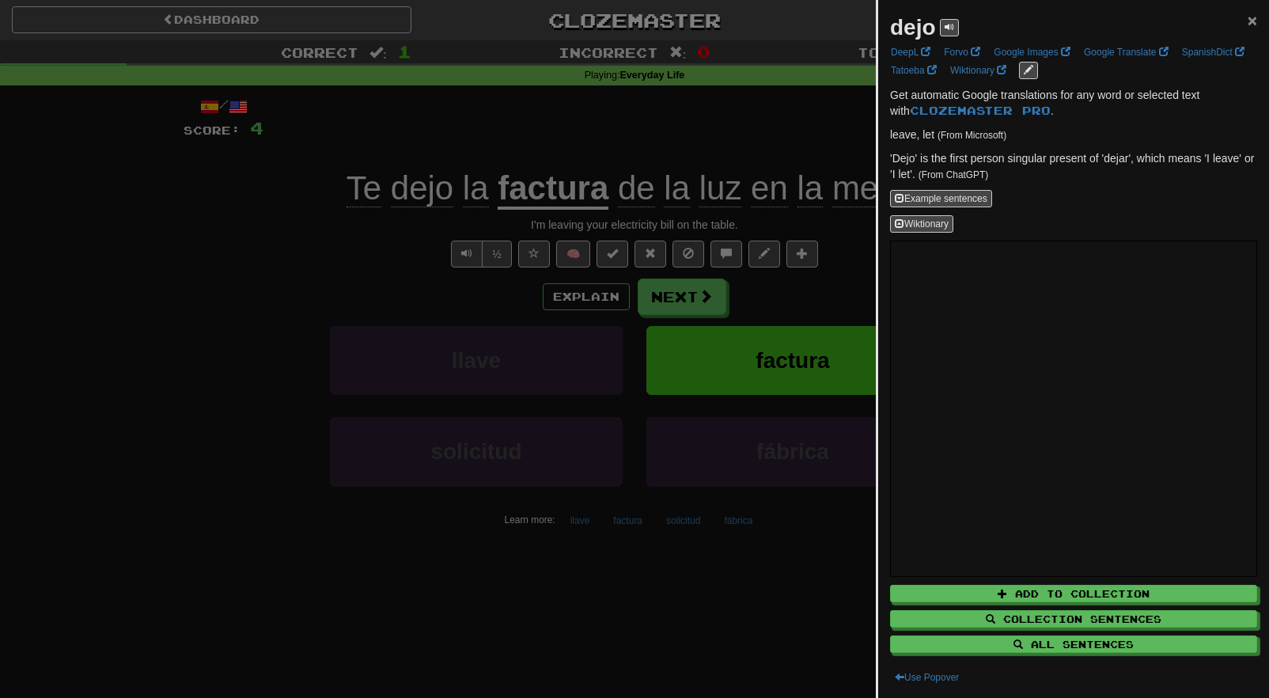
click at [1252, 21] on span "×" at bounding box center [1252, 20] width 9 height 18
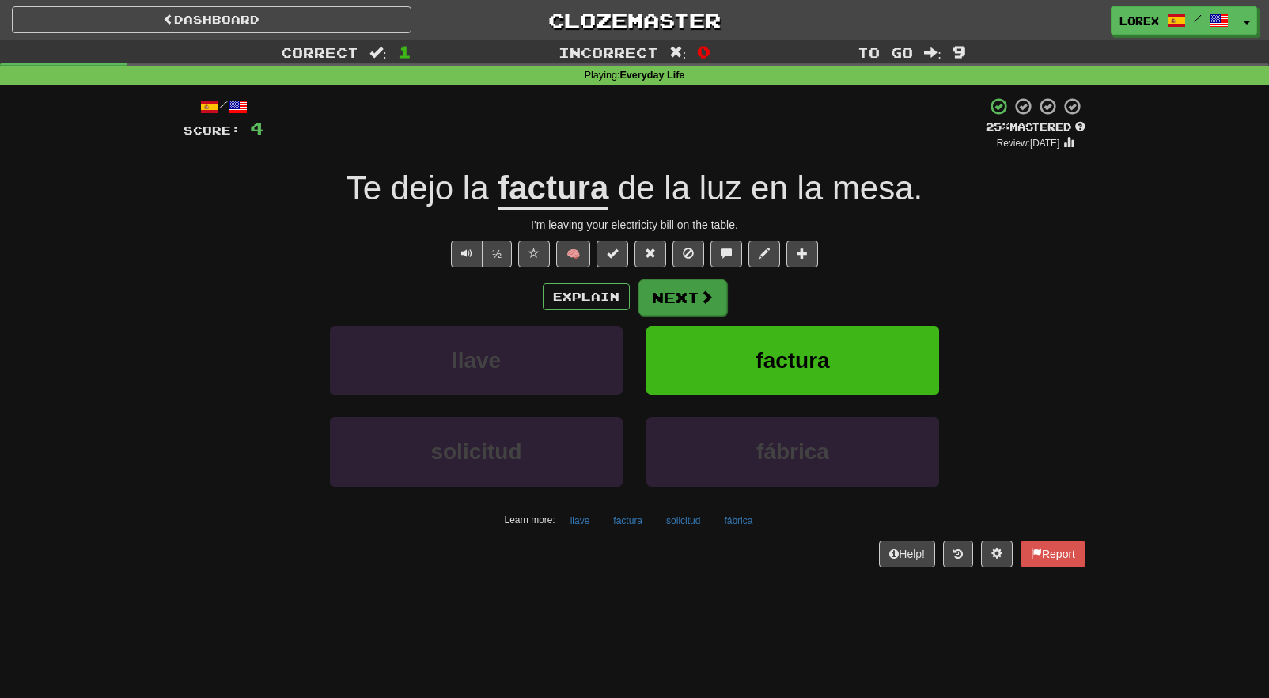
click at [689, 307] on button "Next" at bounding box center [682, 297] width 89 height 36
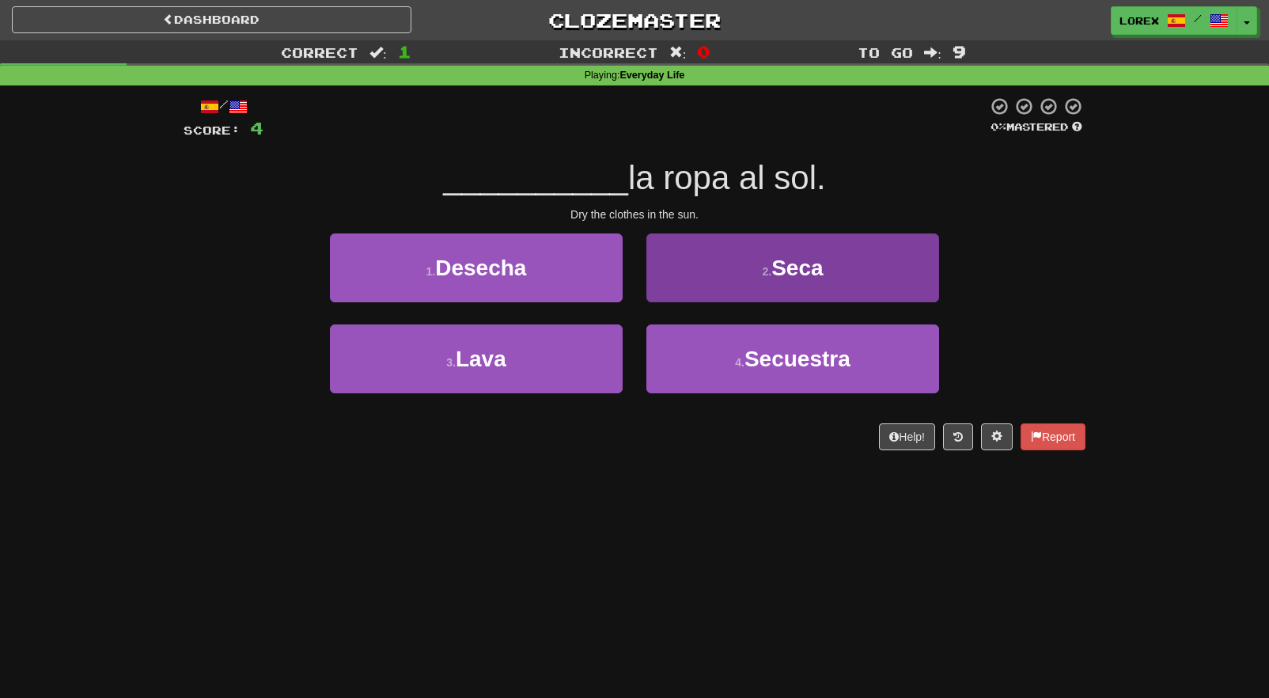
click at [671, 292] on button "2 . Seca" at bounding box center [792, 267] width 293 height 69
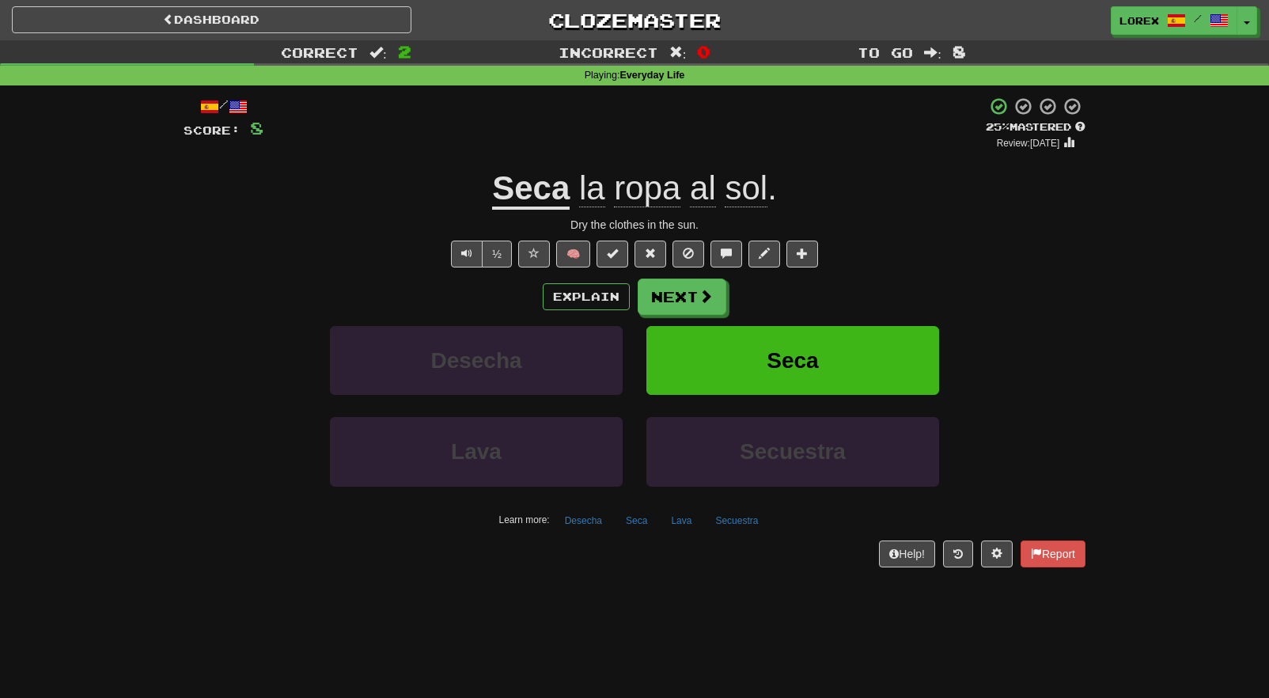
click at [656, 198] on span "ropa" at bounding box center [647, 188] width 66 height 38
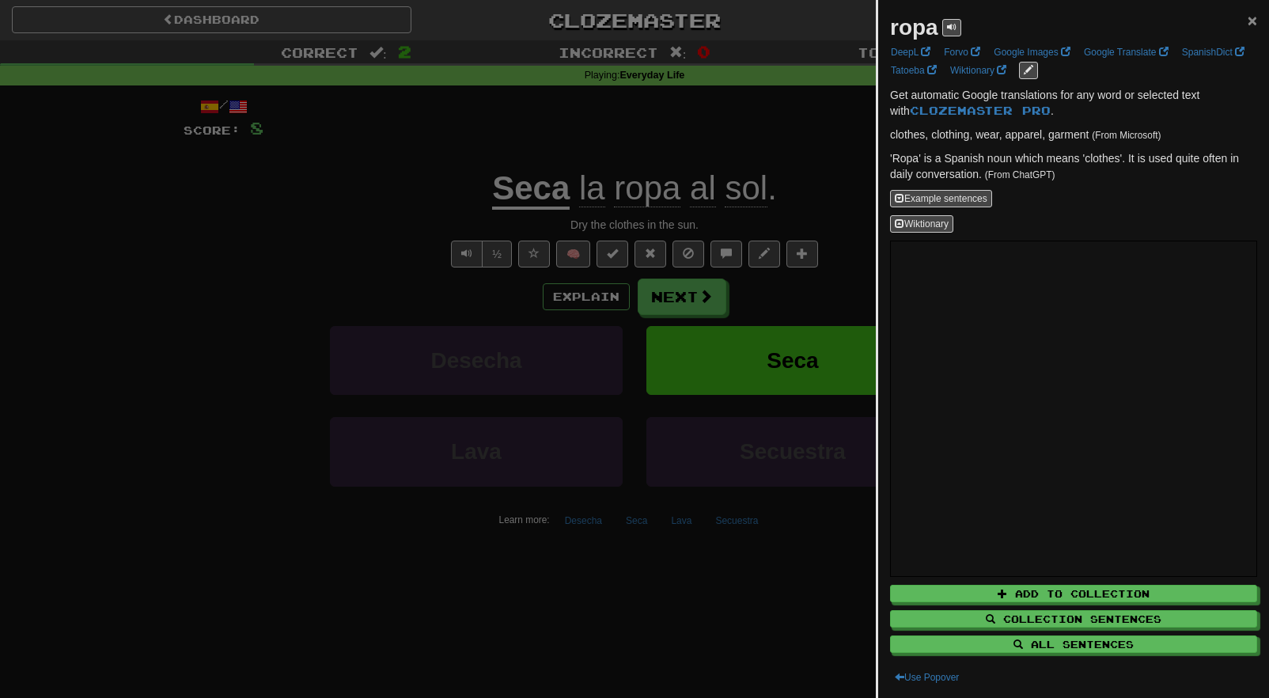
click at [1250, 27] on span "×" at bounding box center [1252, 20] width 9 height 18
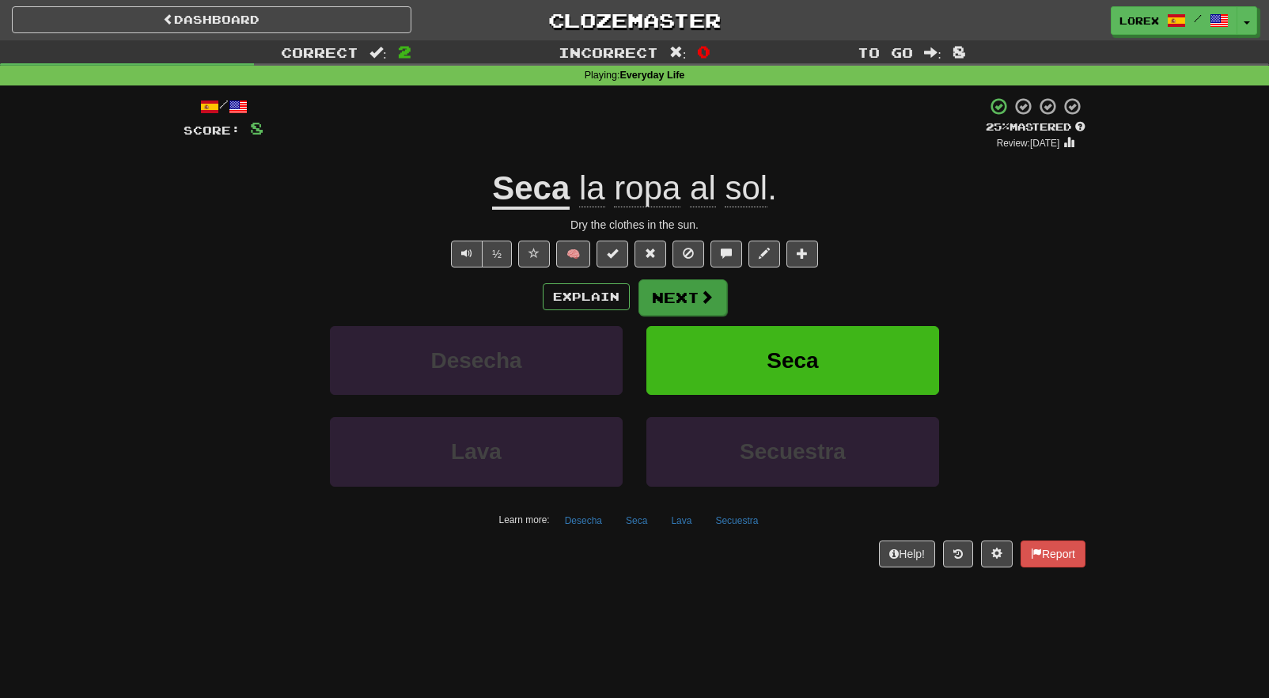
click at [697, 301] on button "Next" at bounding box center [682, 297] width 89 height 36
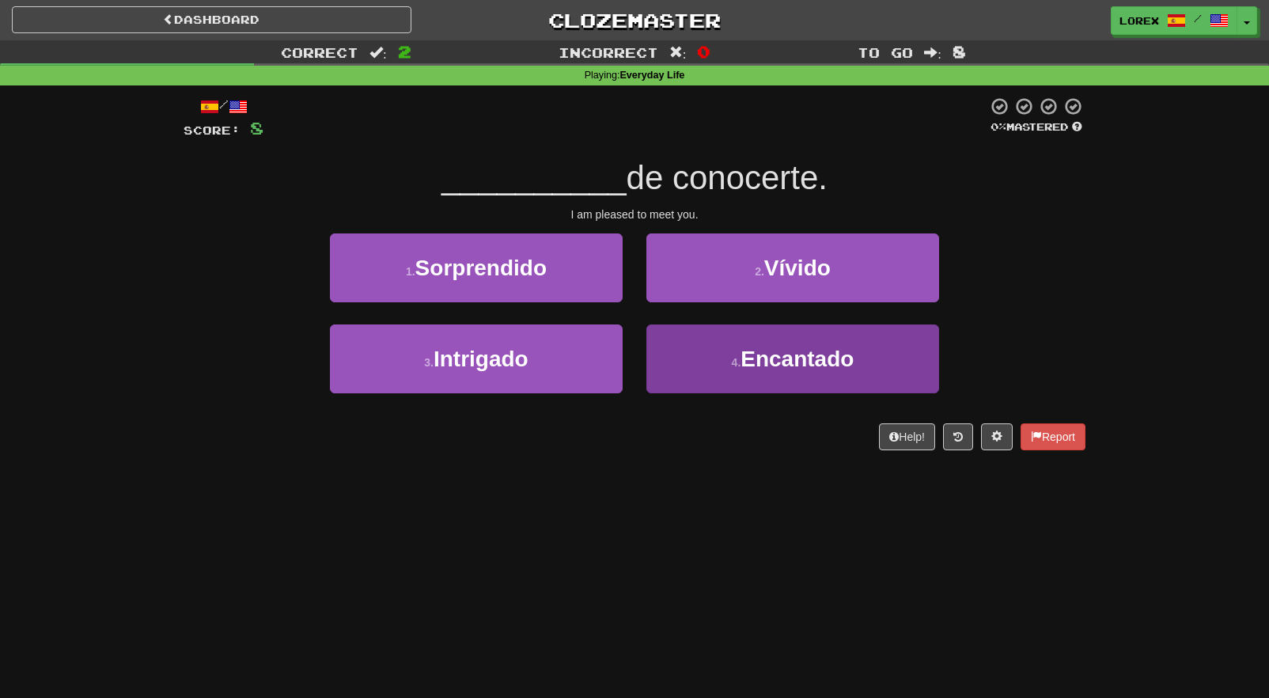
click at [732, 365] on small "4 ." at bounding box center [736, 362] width 9 height 13
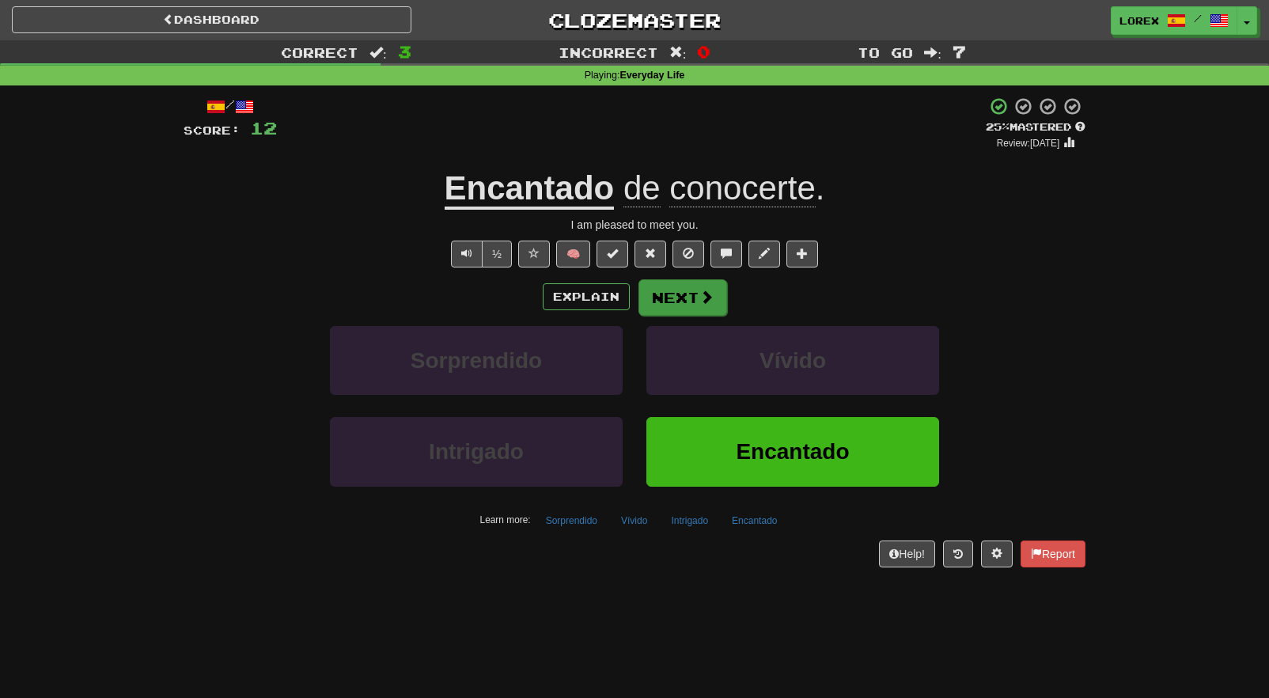
click at [679, 293] on button "Next" at bounding box center [682, 297] width 89 height 36
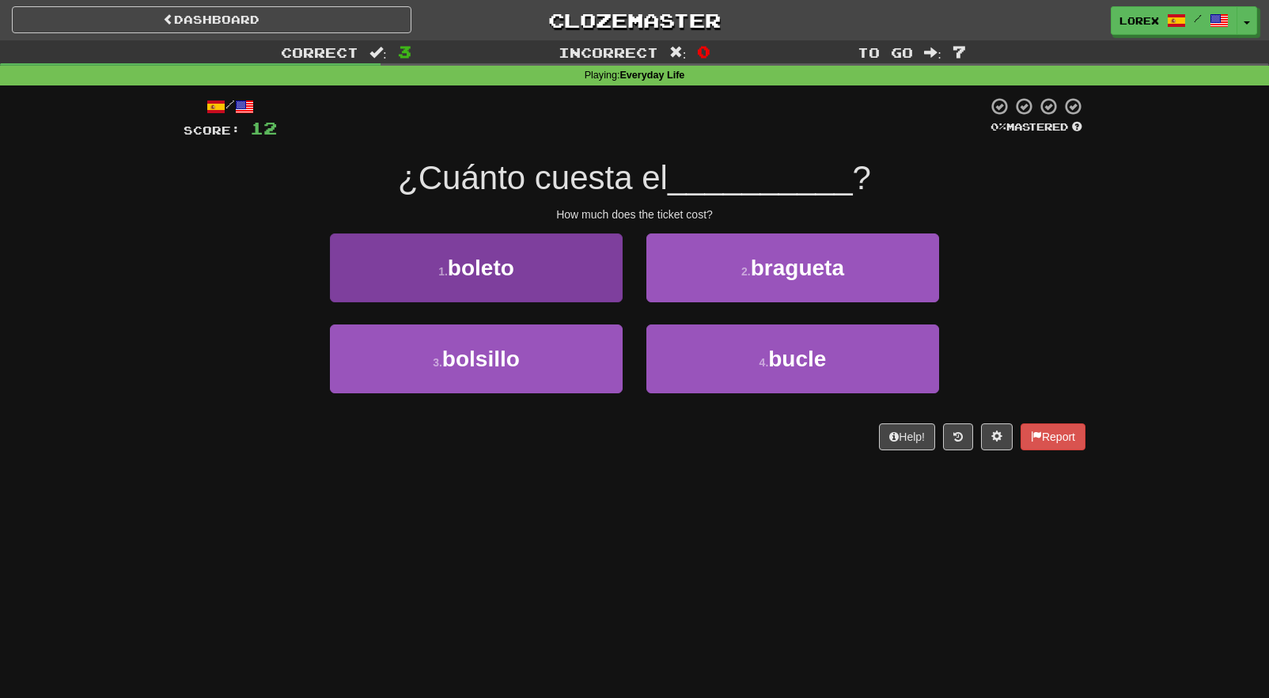
click at [608, 295] on button "1 . boleto" at bounding box center [476, 267] width 293 height 69
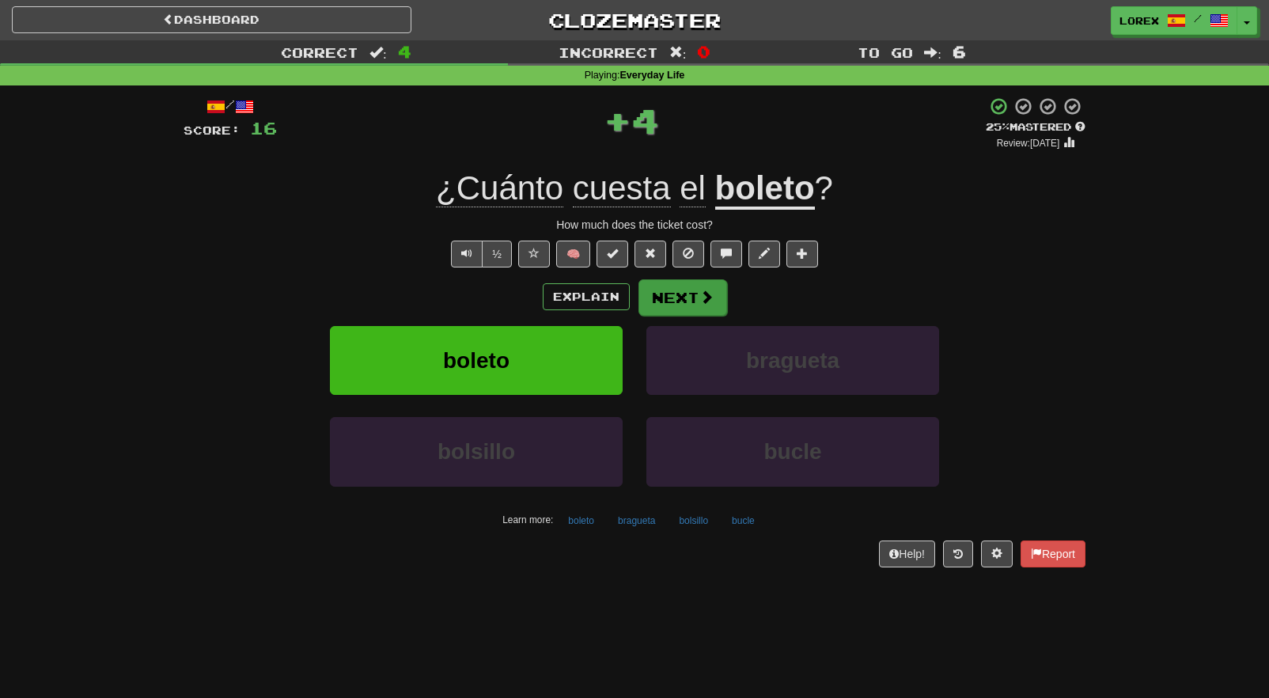
click at [703, 297] on span at bounding box center [706, 297] width 14 height 14
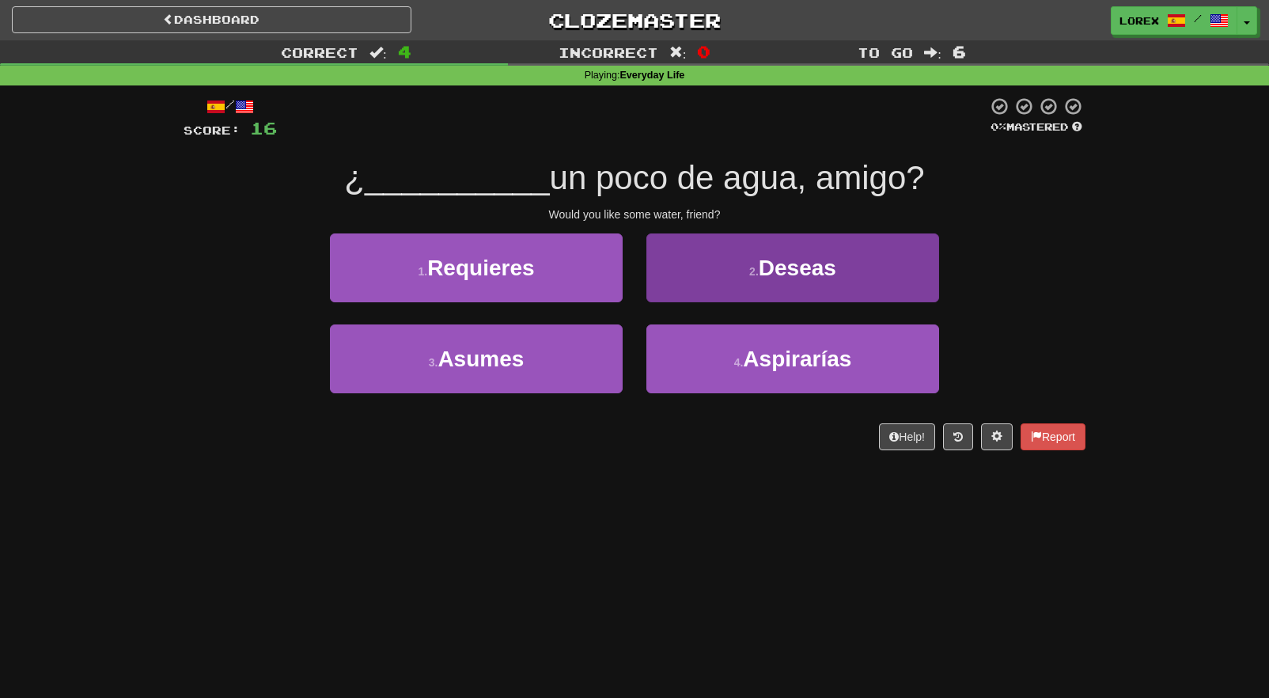
click at [718, 278] on button "2 . Deseas" at bounding box center [792, 267] width 293 height 69
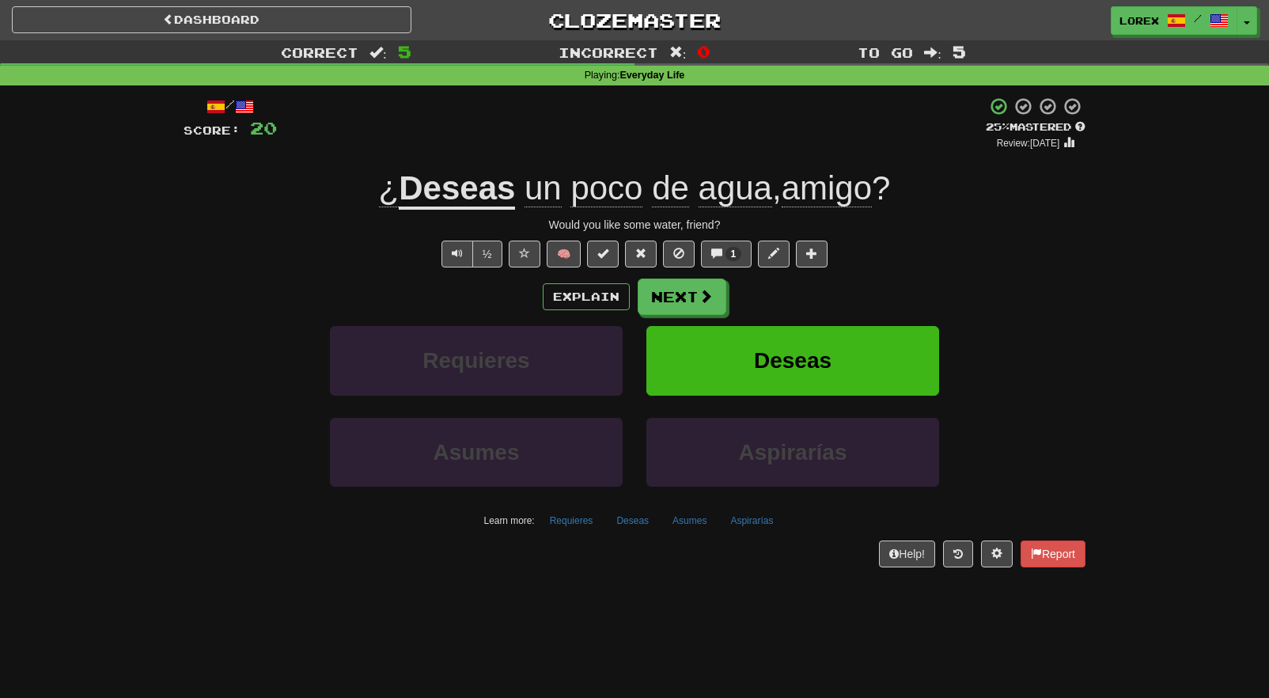
click at [475, 181] on u "Deseas" at bounding box center [457, 189] width 116 height 40
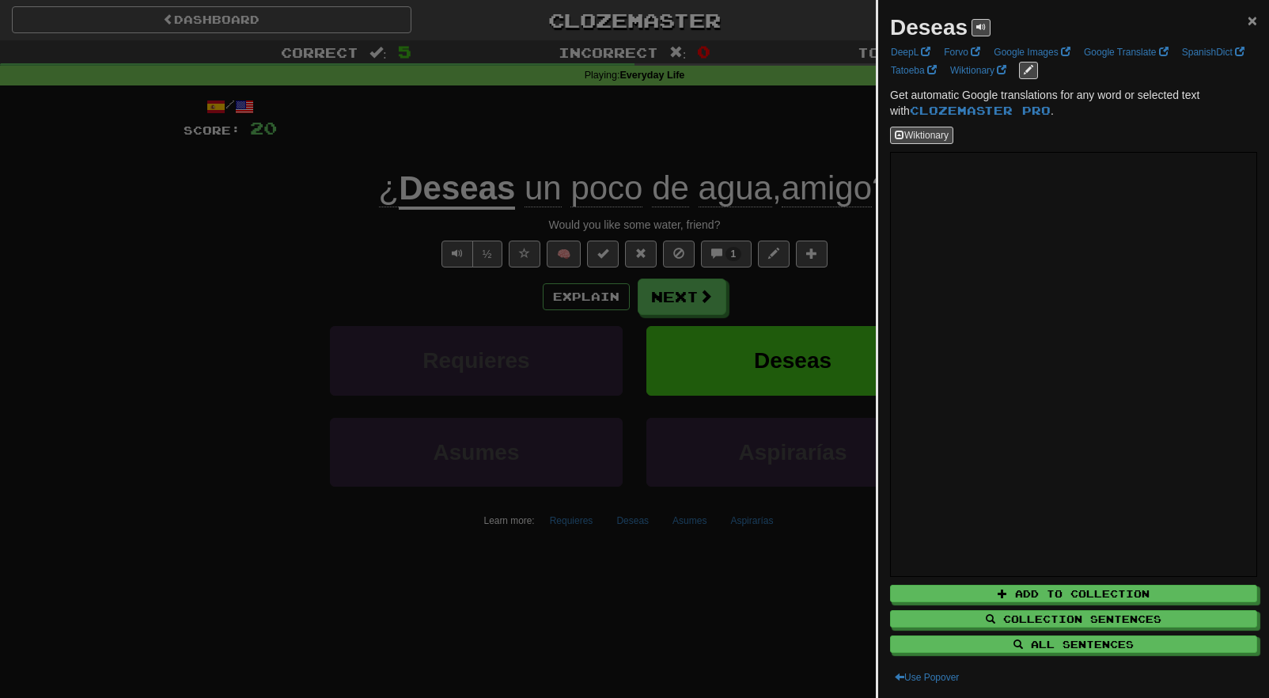
click at [1248, 26] on span "×" at bounding box center [1252, 20] width 9 height 18
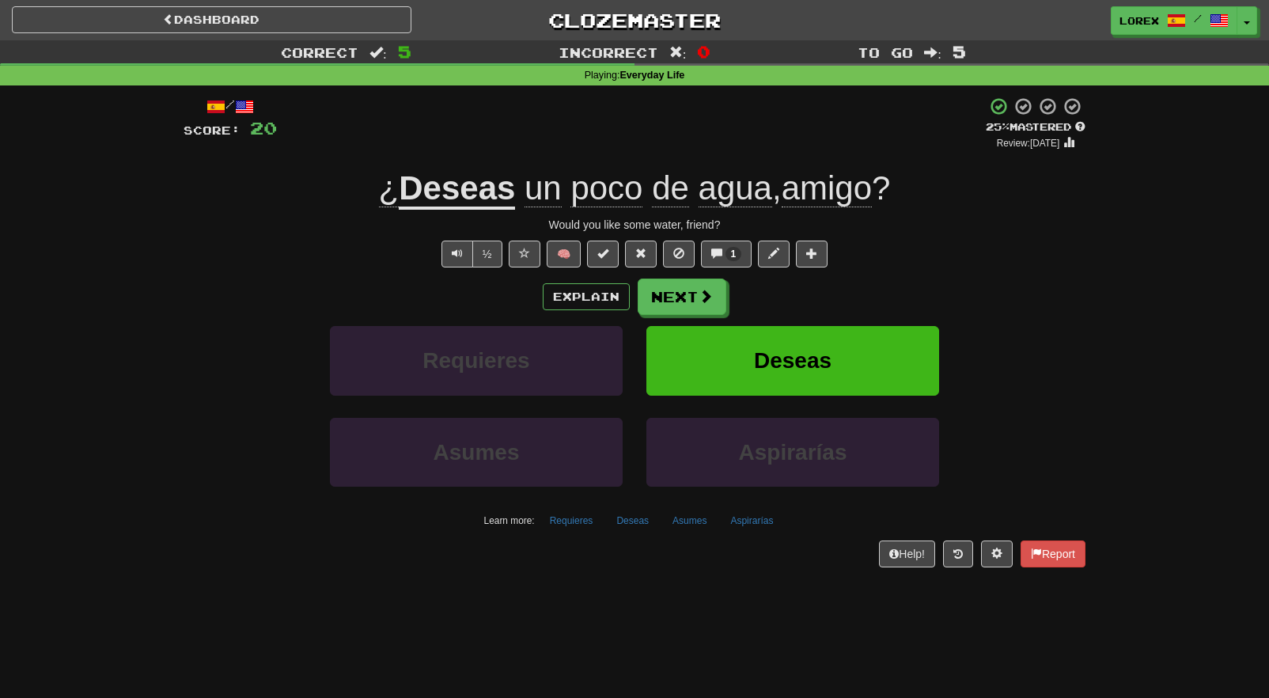
click at [1237, 36] on div "Dashboard Clozemaster Lorex / Toggle Dropdown Dashboard Leaderboard Activity Fe…" at bounding box center [634, 20] width 1245 height 40
click at [1241, 31] on button "Toggle Dropdown" at bounding box center [1247, 21] width 21 height 28
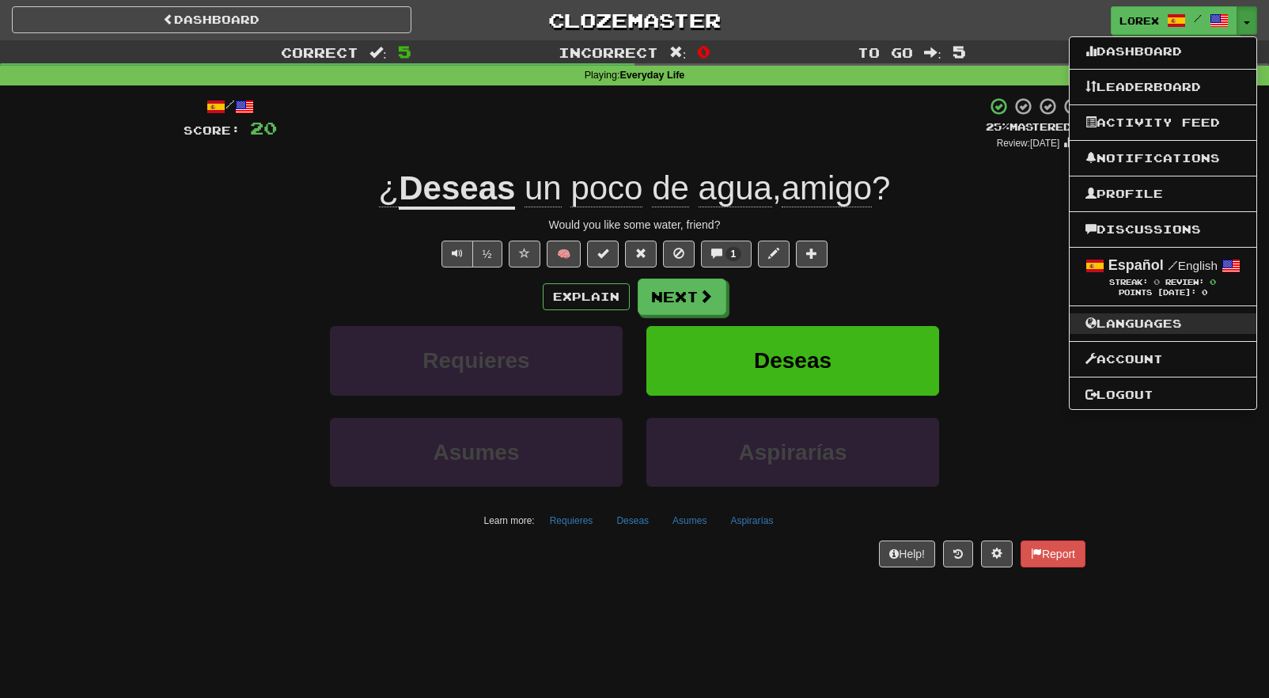
click at [1181, 322] on link "Languages" at bounding box center [1163, 323] width 187 height 21
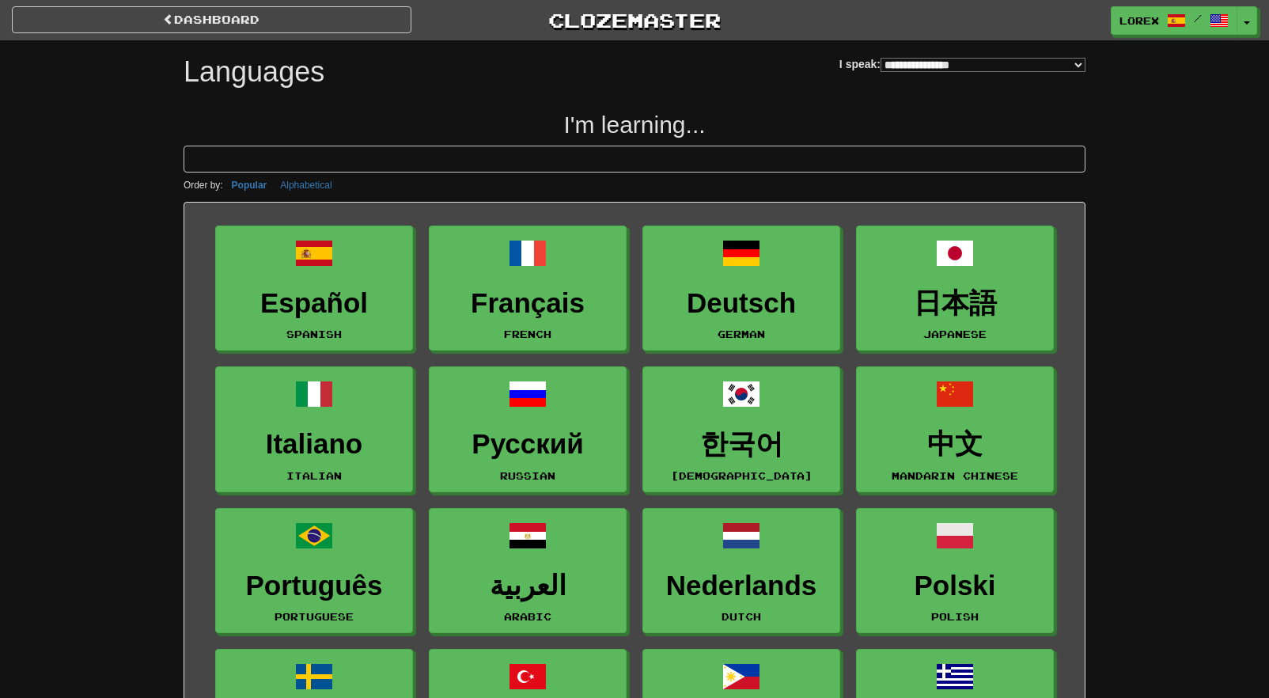
select select "********"
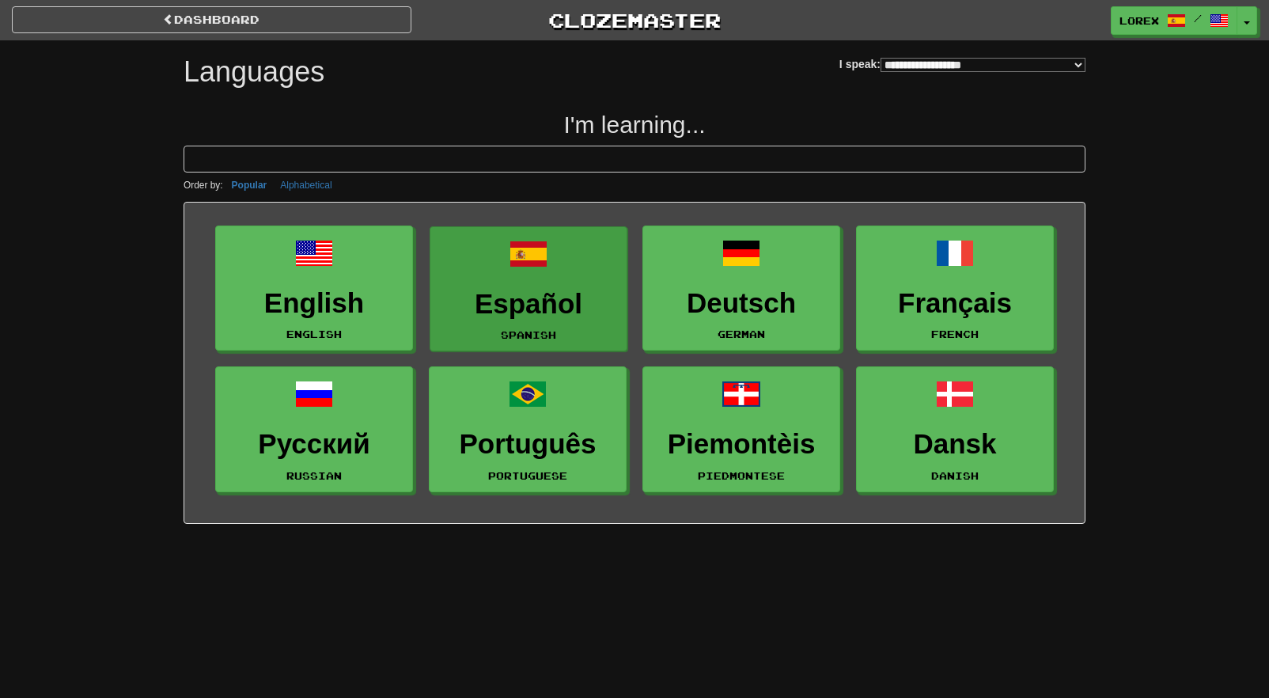
click at [506, 295] on h3 "Español" at bounding box center [528, 304] width 180 height 31
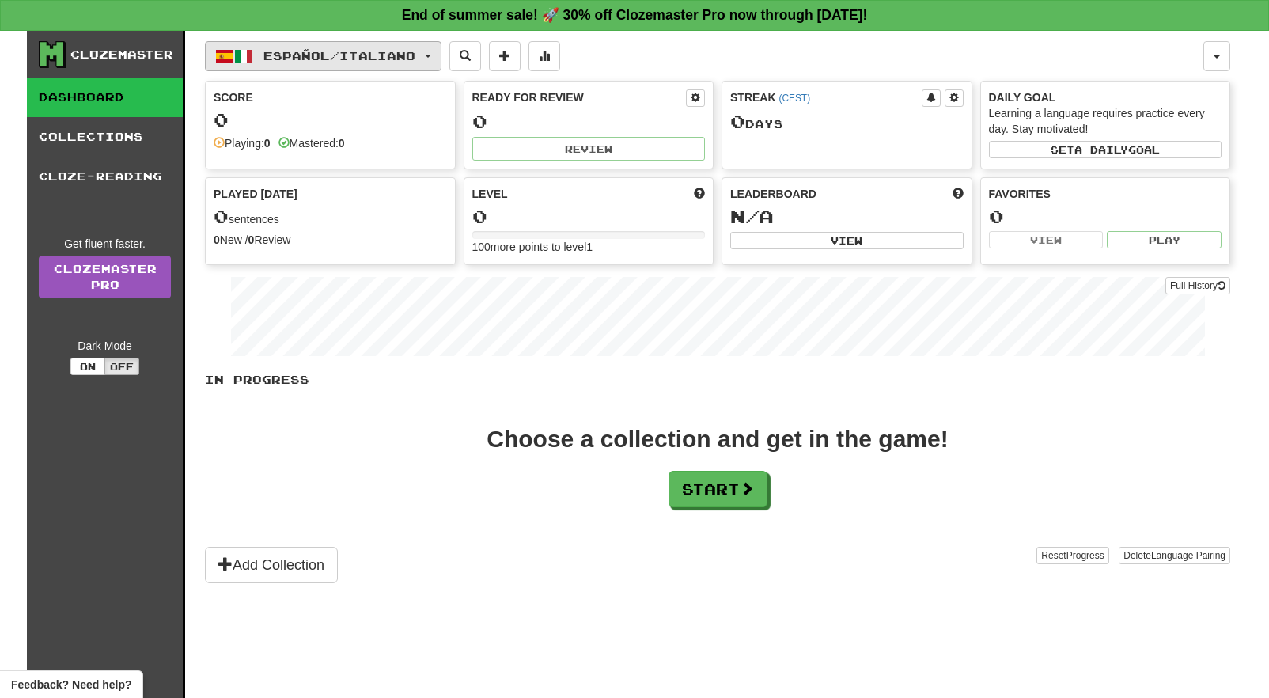
click at [441, 52] on button "Español / Italiano" at bounding box center [323, 56] width 237 height 30
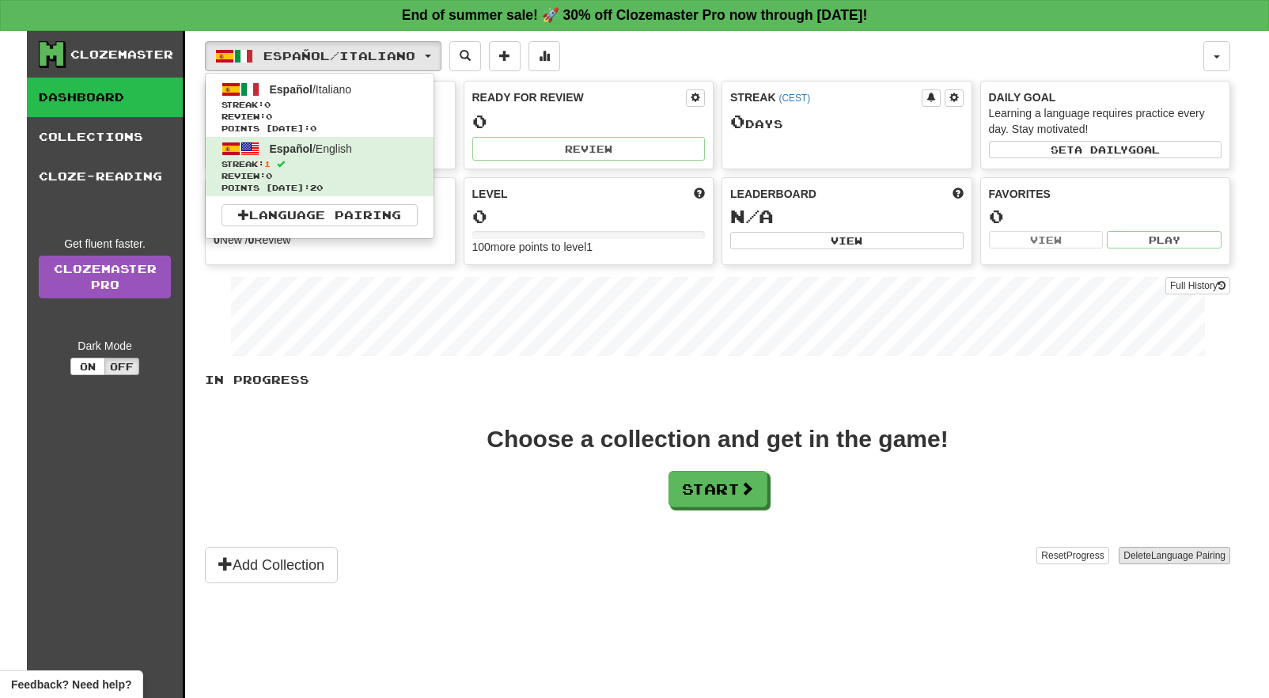
click at [1195, 559] on span "Language Pairing" at bounding box center [1188, 555] width 74 height 11
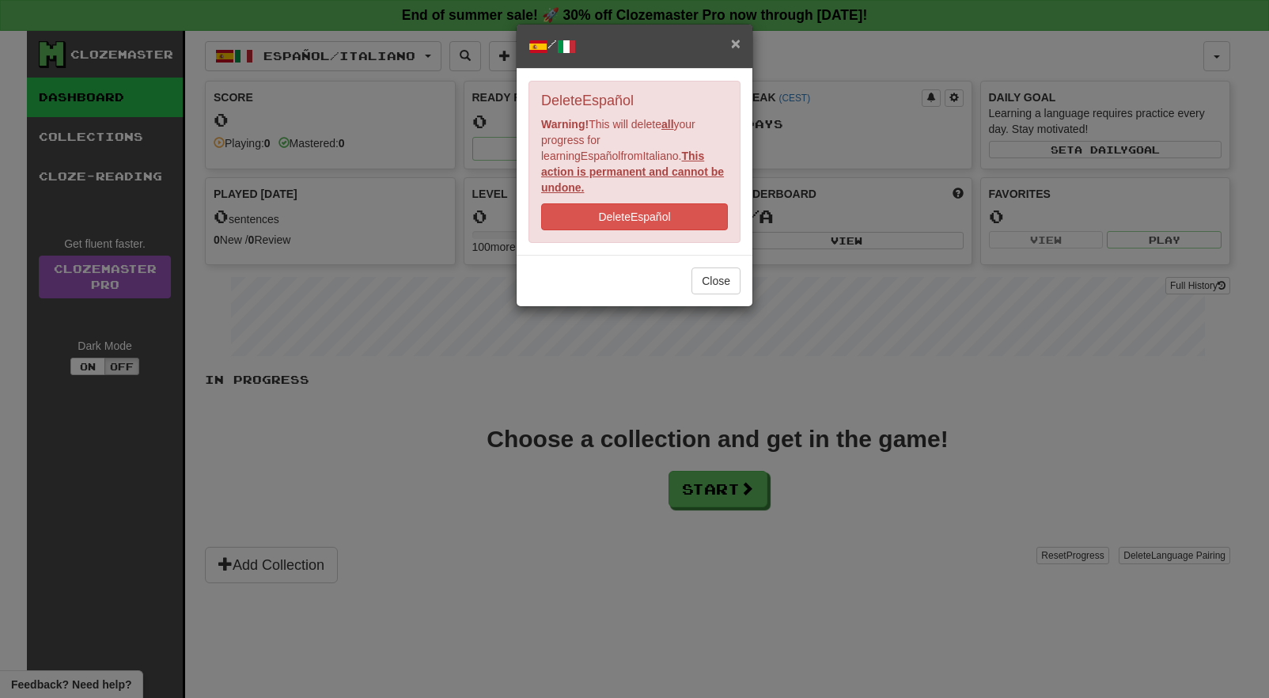
click at [739, 51] on span "×" at bounding box center [735, 43] width 9 height 18
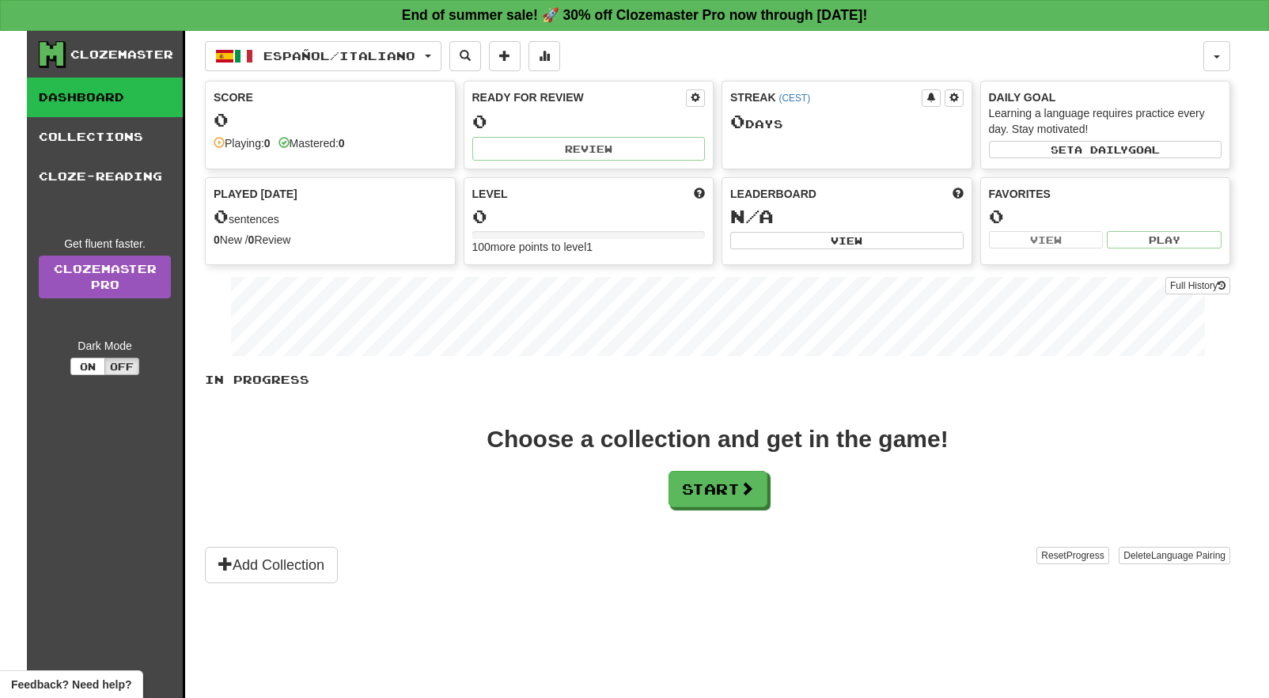
drag, startPoint x: 402, startPoint y: 55, endPoint x: 379, endPoint y: 111, distance: 59.9
click at [401, 56] on span "Español / Italiano" at bounding box center [339, 55] width 152 height 13
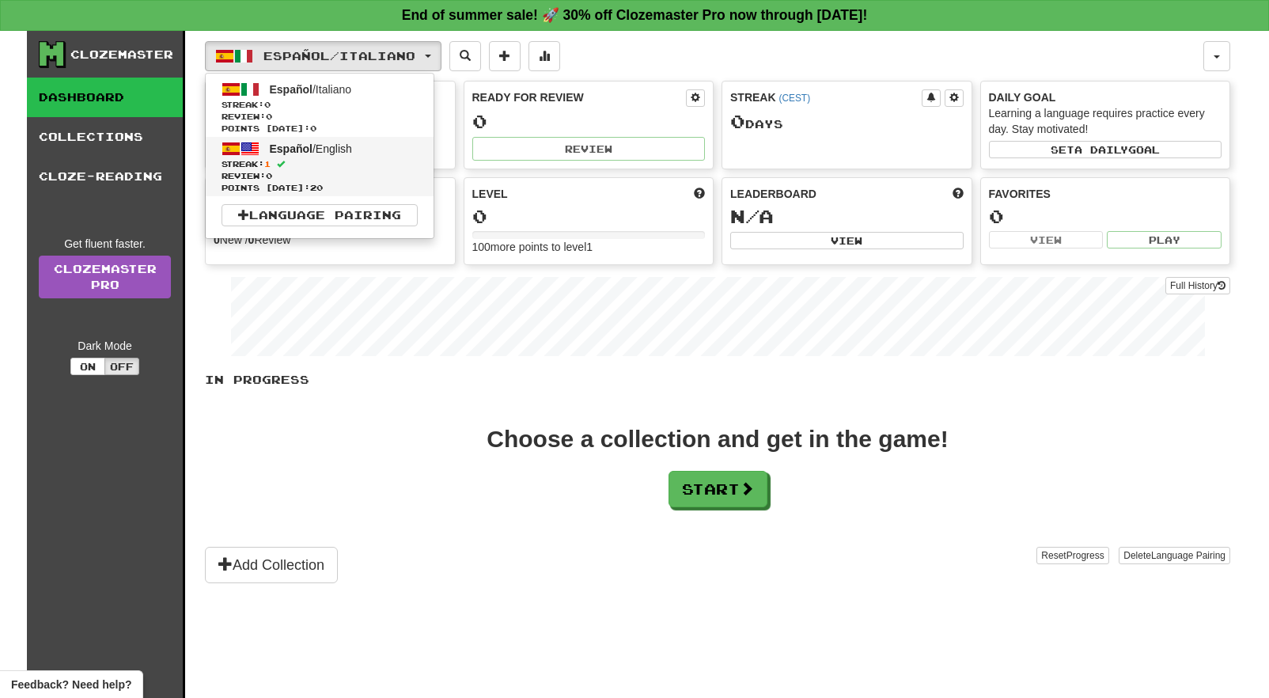
click at [376, 154] on link "Español / English Streak: 1 Review: 0 Points [DATE]: 20" at bounding box center [320, 166] width 228 height 59
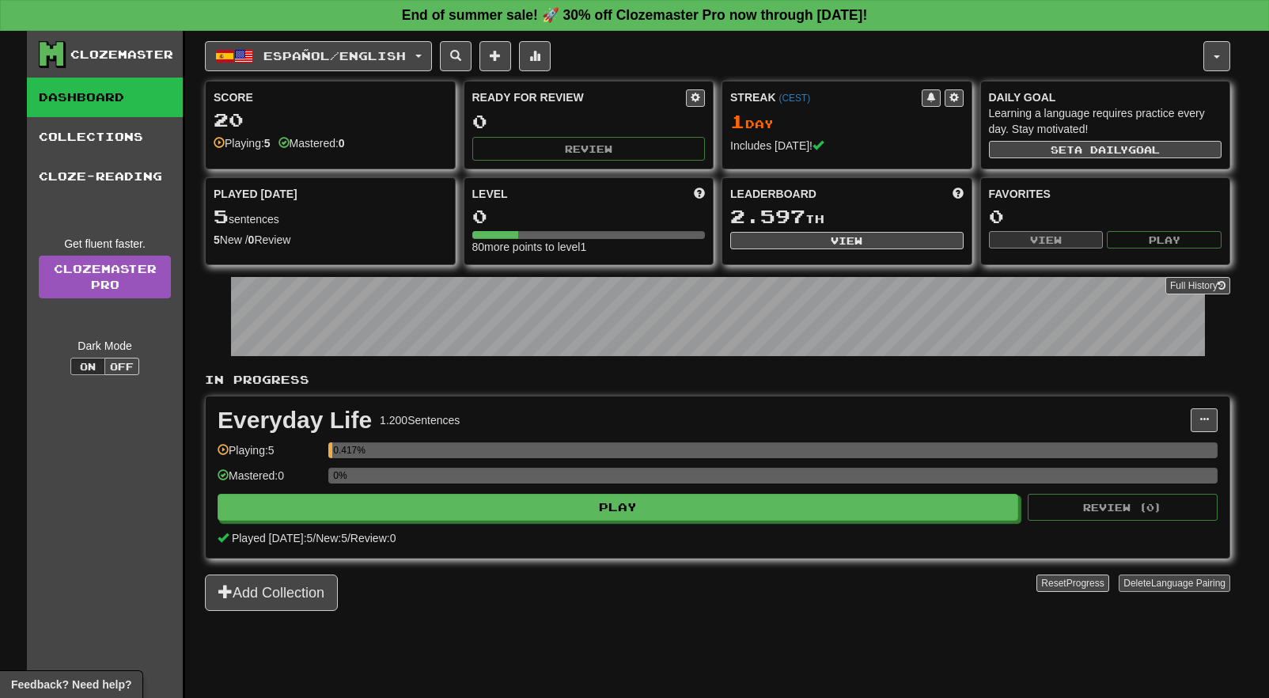
click at [1177, 586] on span "Language Pairing" at bounding box center [1188, 583] width 74 height 11
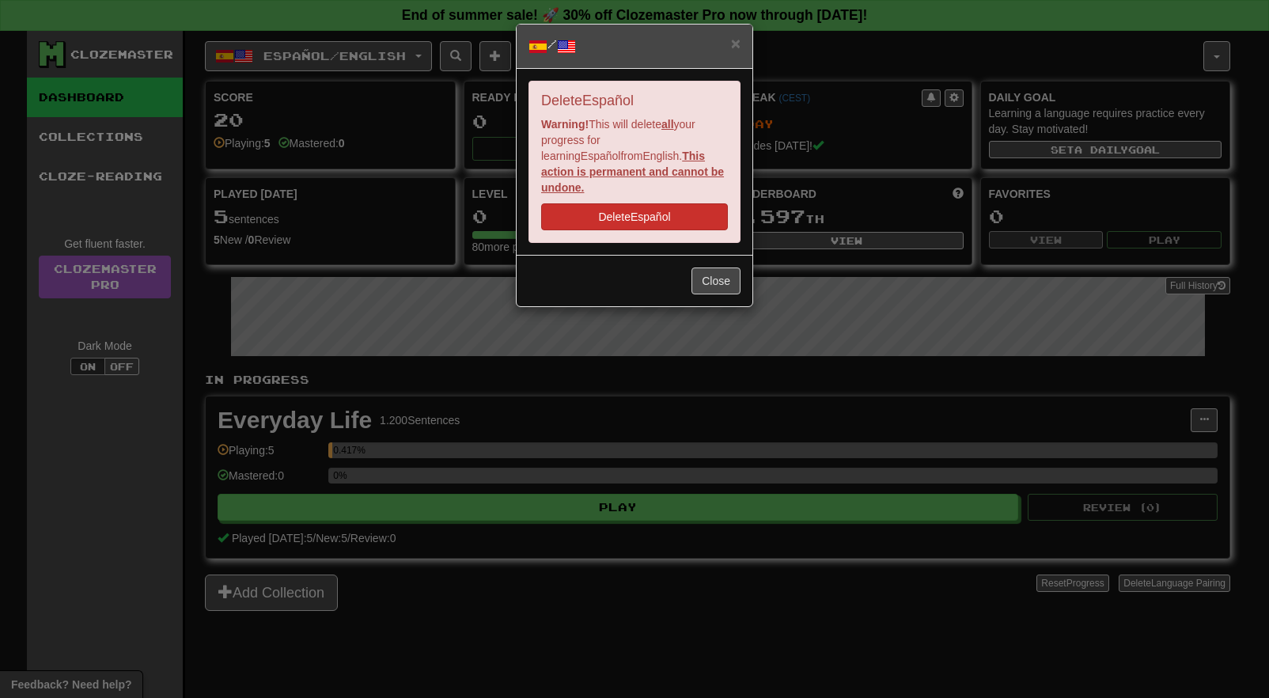
click at [647, 203] on button "Delete Español" at bounding box center [634, 216] width 187 height 27
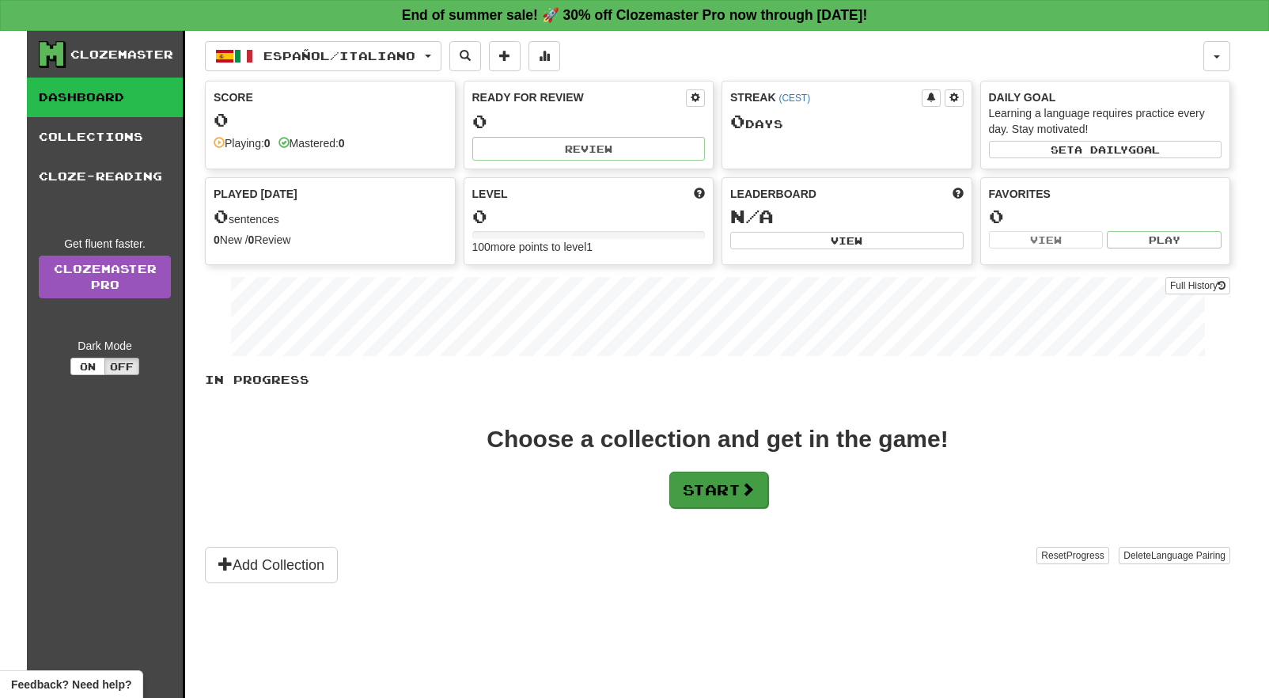
click at [741, 494] on button "Start" at bounding box center [718, 490] width 99 height 36
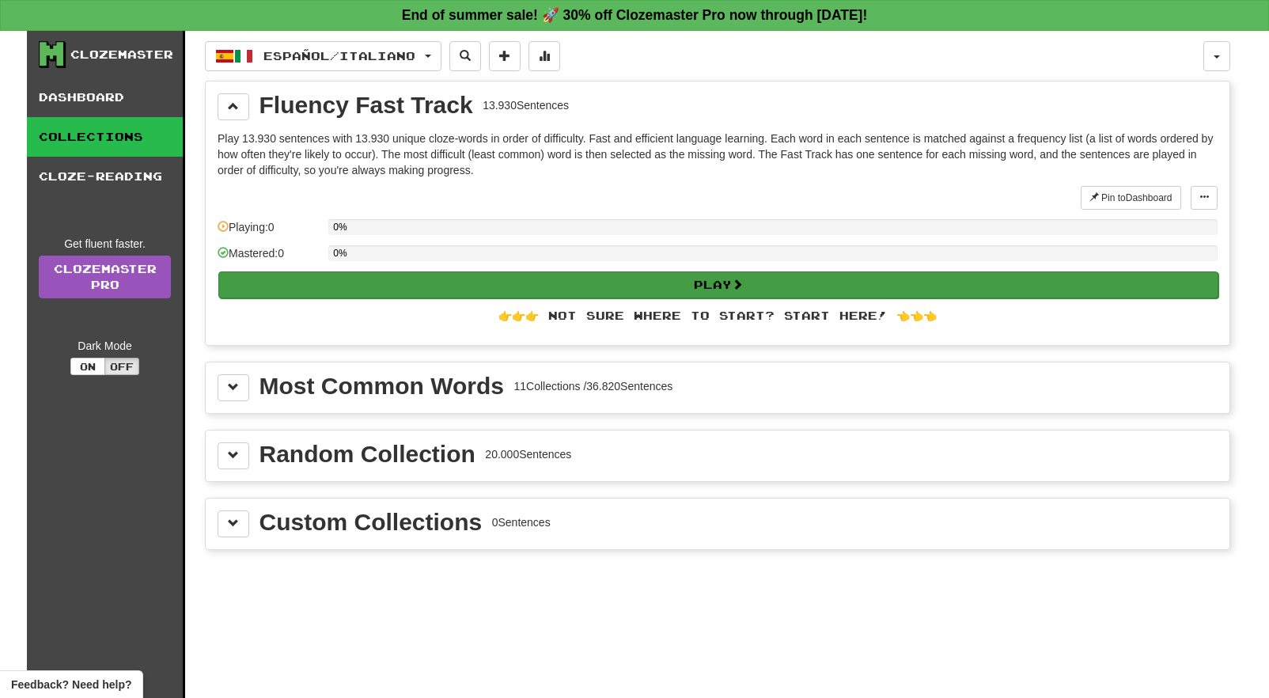
click at [698, 285] on button "Play" at bounding box center [718, 284] width 1000 height 27
select select "**"
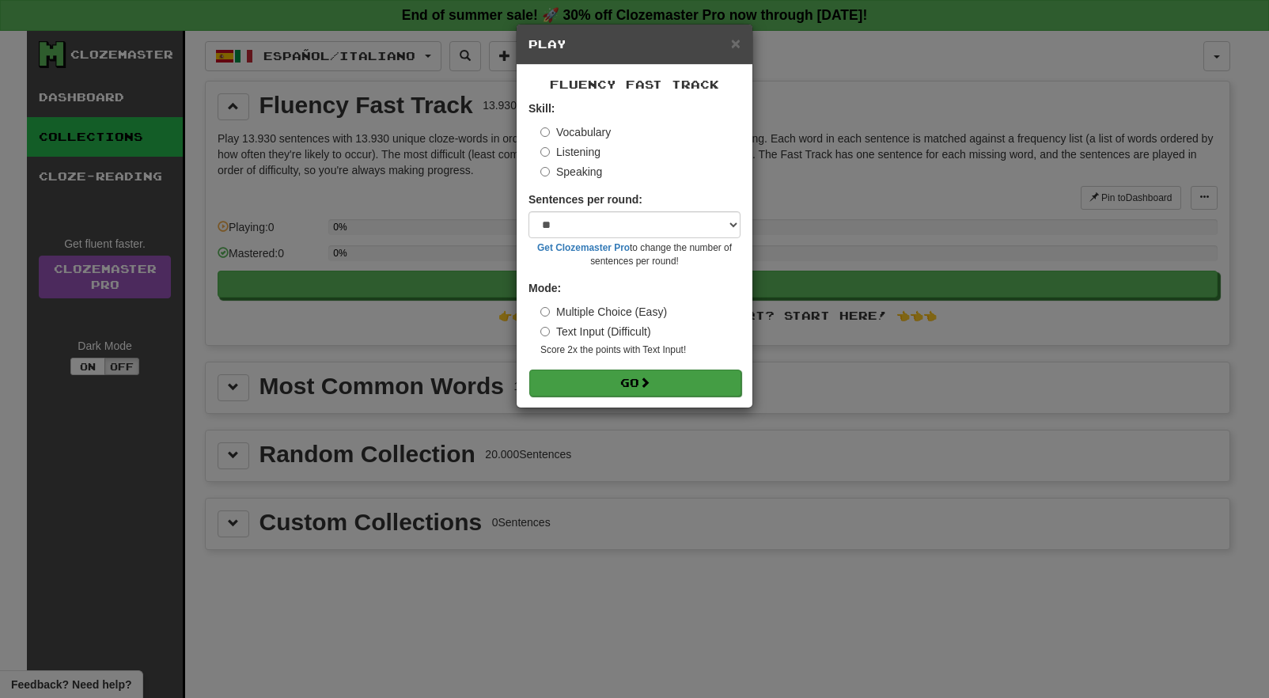
click at [684, 384] on button "Go" at bounding box center [635, 382] width 212 height 27
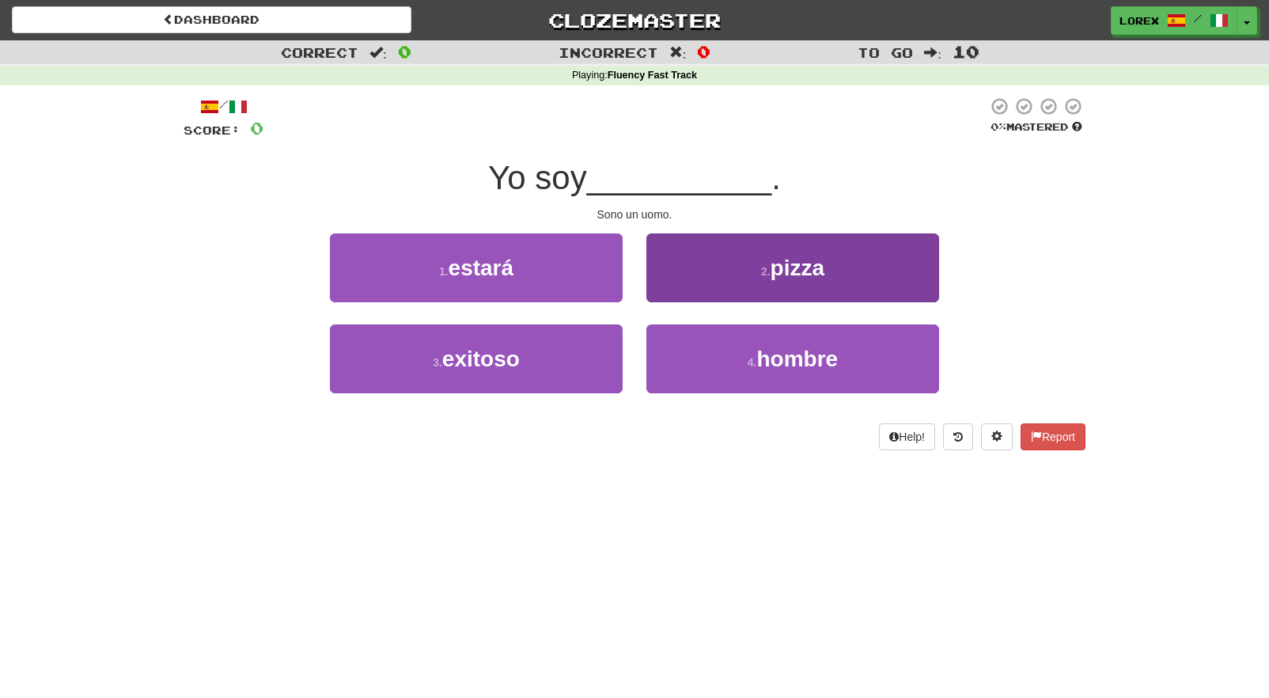
click at [767, 358] on span "hombre" at bounding box center [797, 359] width 81 height 25
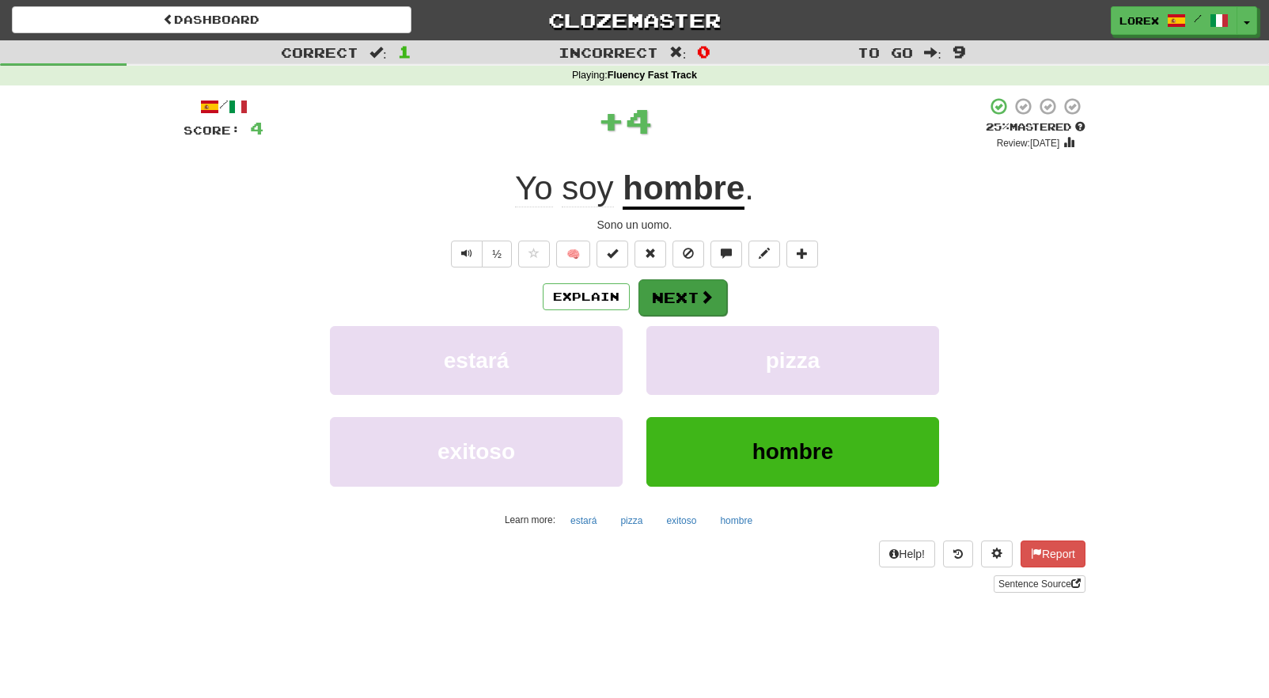
click at [680, 295] on button "Next" at bounding box center [682, 297] width 89 height 36
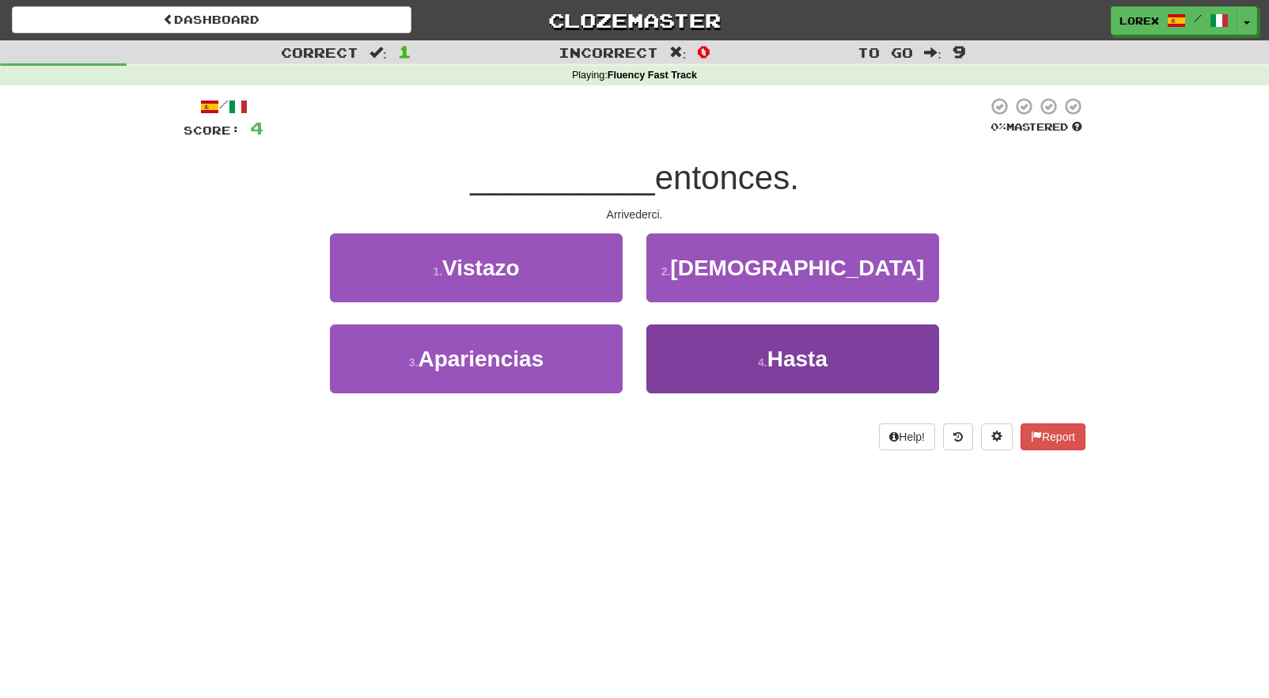
click at [726, 361] on button "4 . Hasta" at bounding box center [792, 358] width 293 height 69
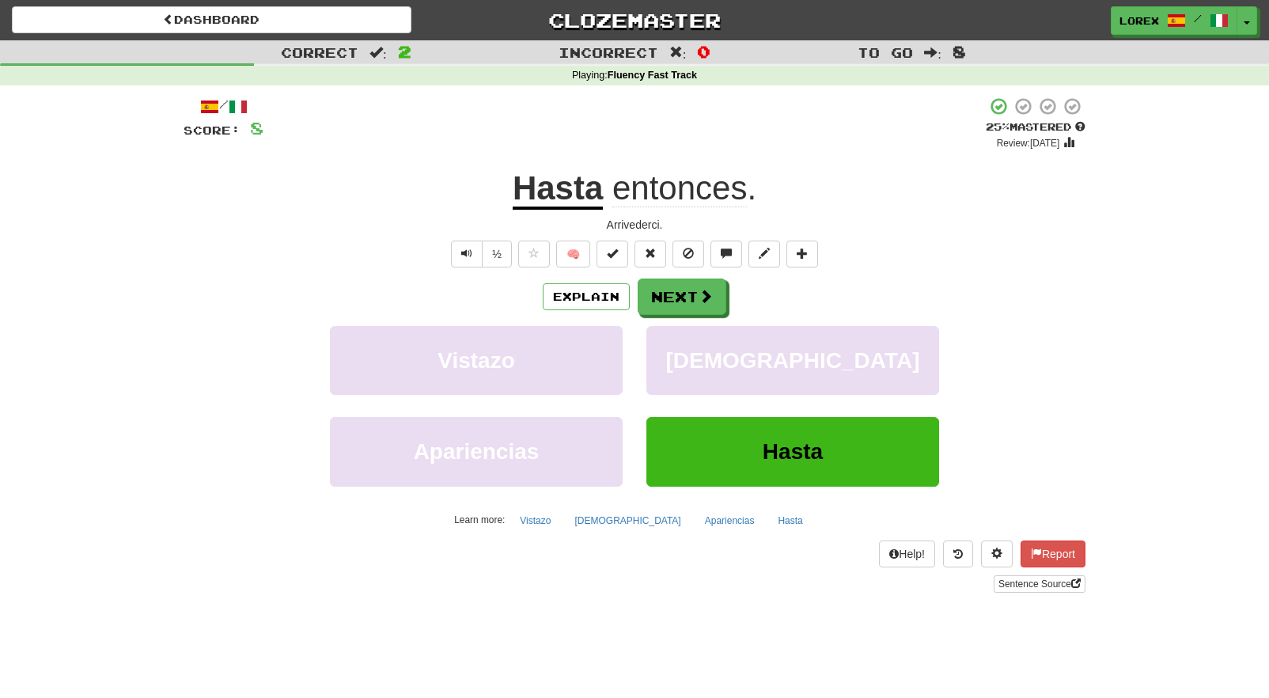
click at [302, 339] on div "Vistazo Judía" at bounding box center [634, 371] width 949 height 91
click at [676, 301] on button "Next" at bounding box center [682, 297] width 89 height 36
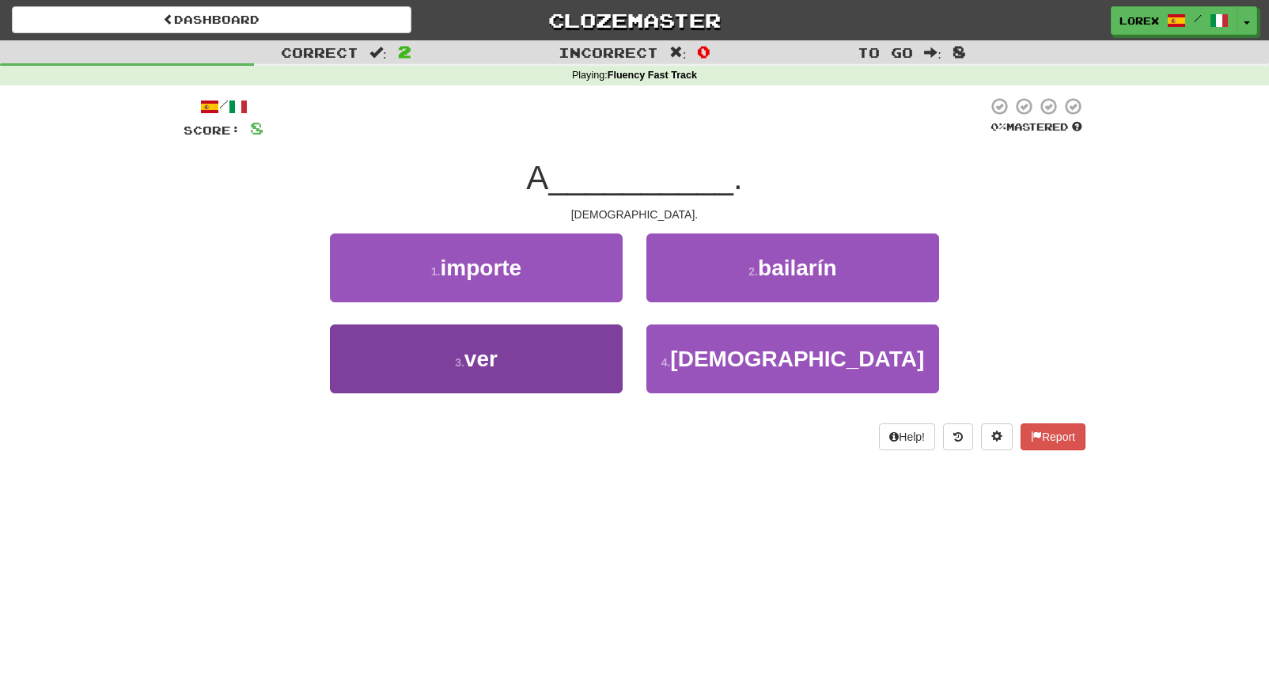
click at [572, 358] on button "3 . ver" at bounding box center [476, 358] width 293 height 69
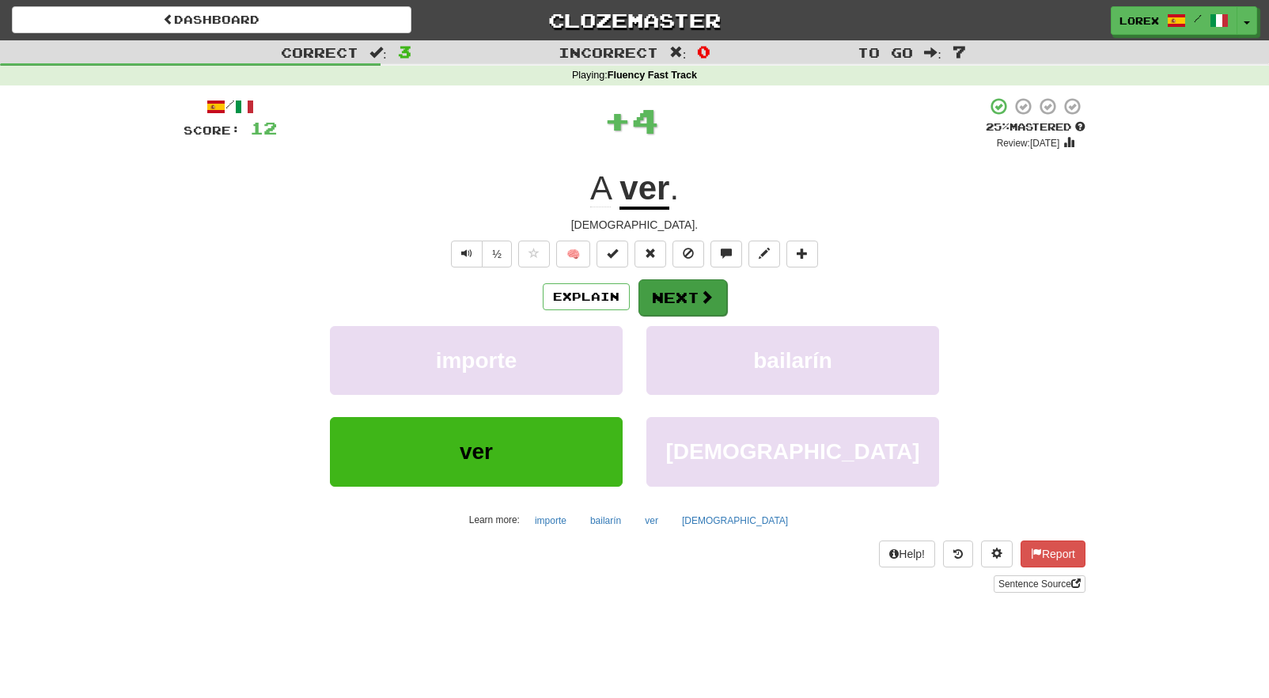
click at [691, 303] on button "Next" at bounding box center [682, 297] width 89 height 36
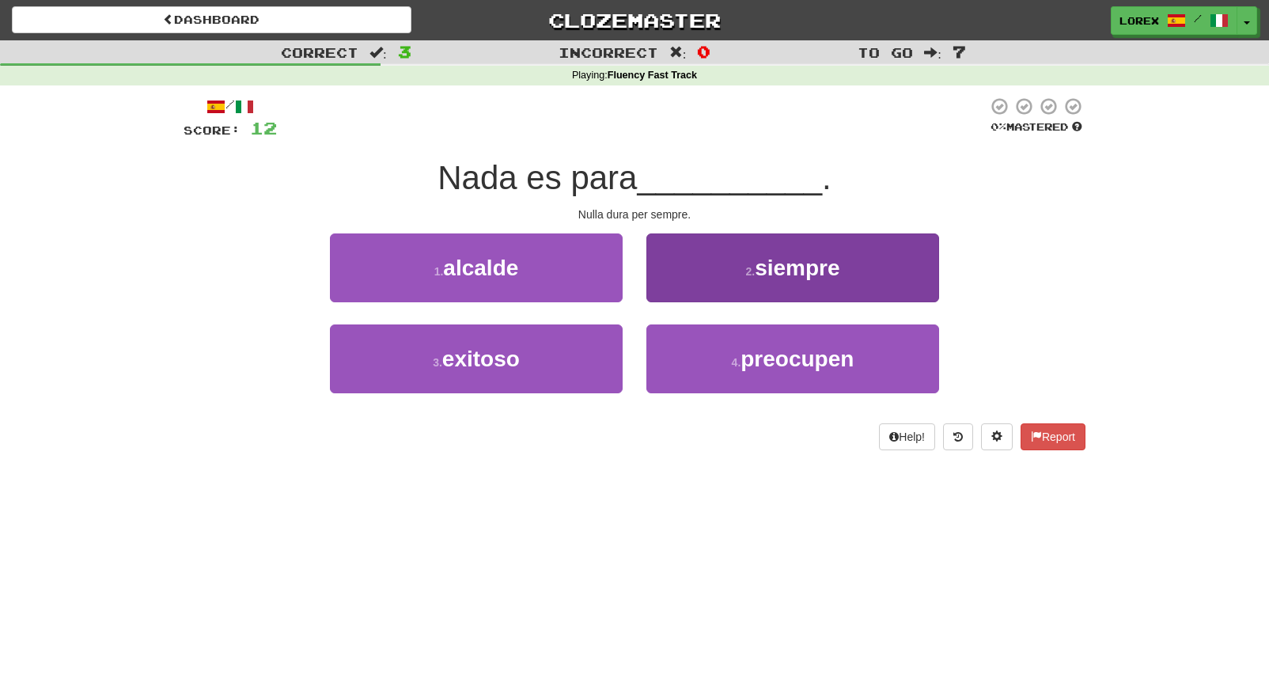
click at [753, 288] on button "2 . siempre" at bounding box center [792, 267] width 293 height 69
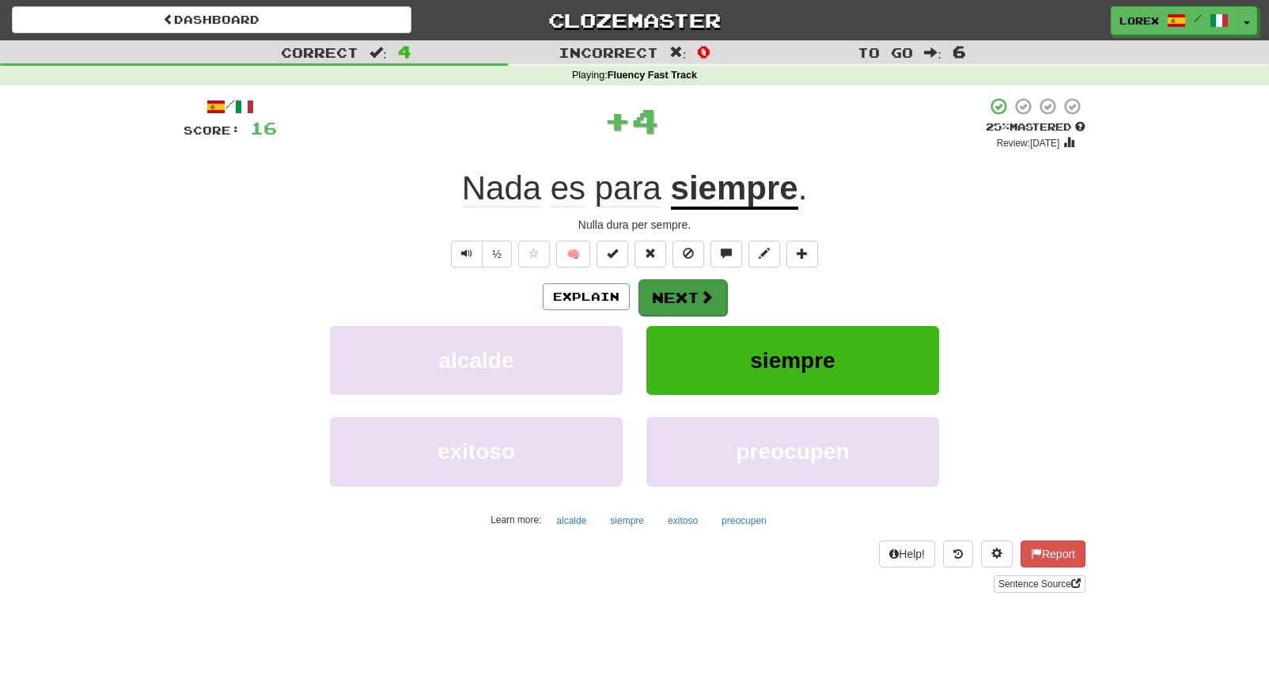
click at [672, 298] on button "Next" at bounding box center [682, 297] width 89 height 36
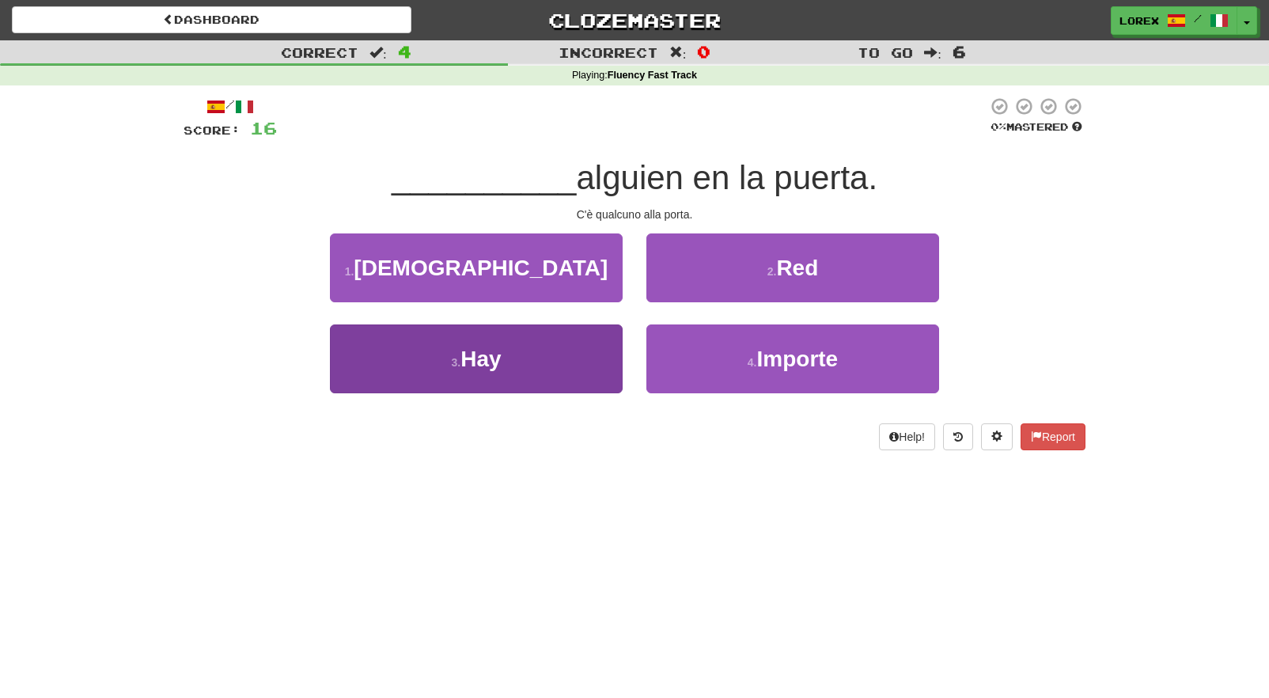
click at [574, 350] on button "3 . Hay" at bounding box center [476, 358] width 293 height 69
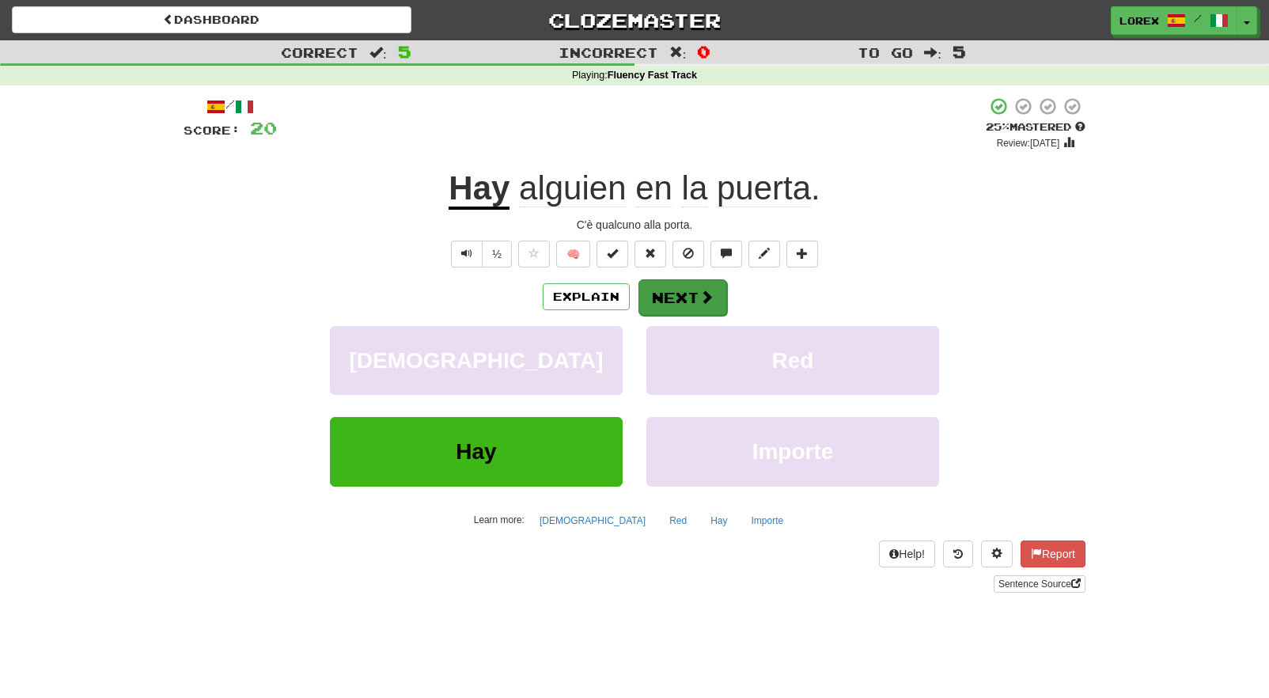
click at [702, 300] on span at bounding box center [706, 297] width 14 height 14
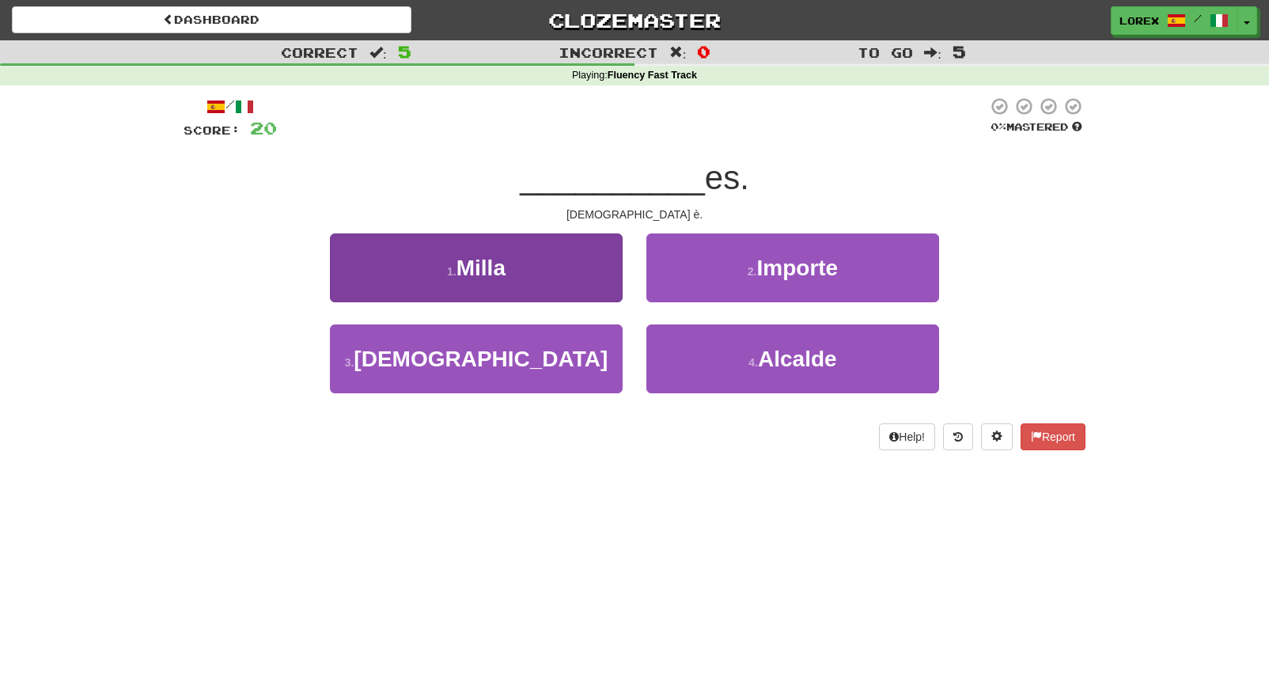
click at [570, 357] on button "3 . Dios" at bounding box center [476, 358] width 293 height 69
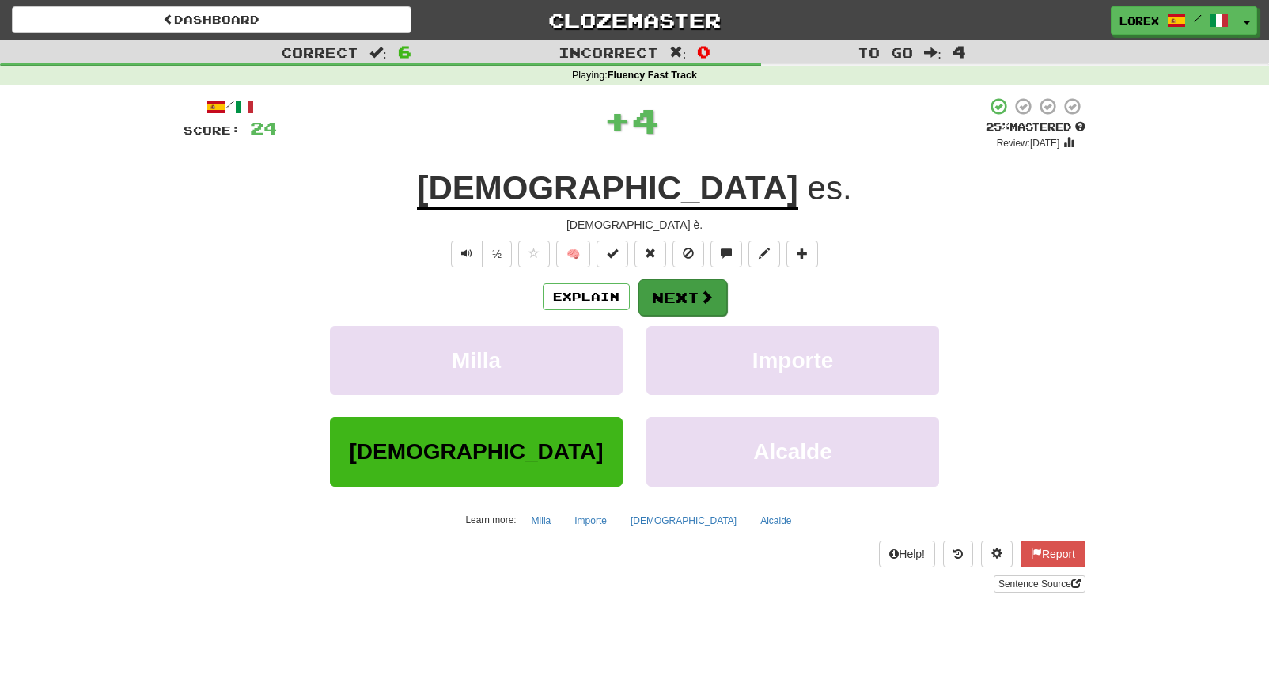
click at [675, 297] on button "Next" at bounding box center [682, 297] width 89 height 36
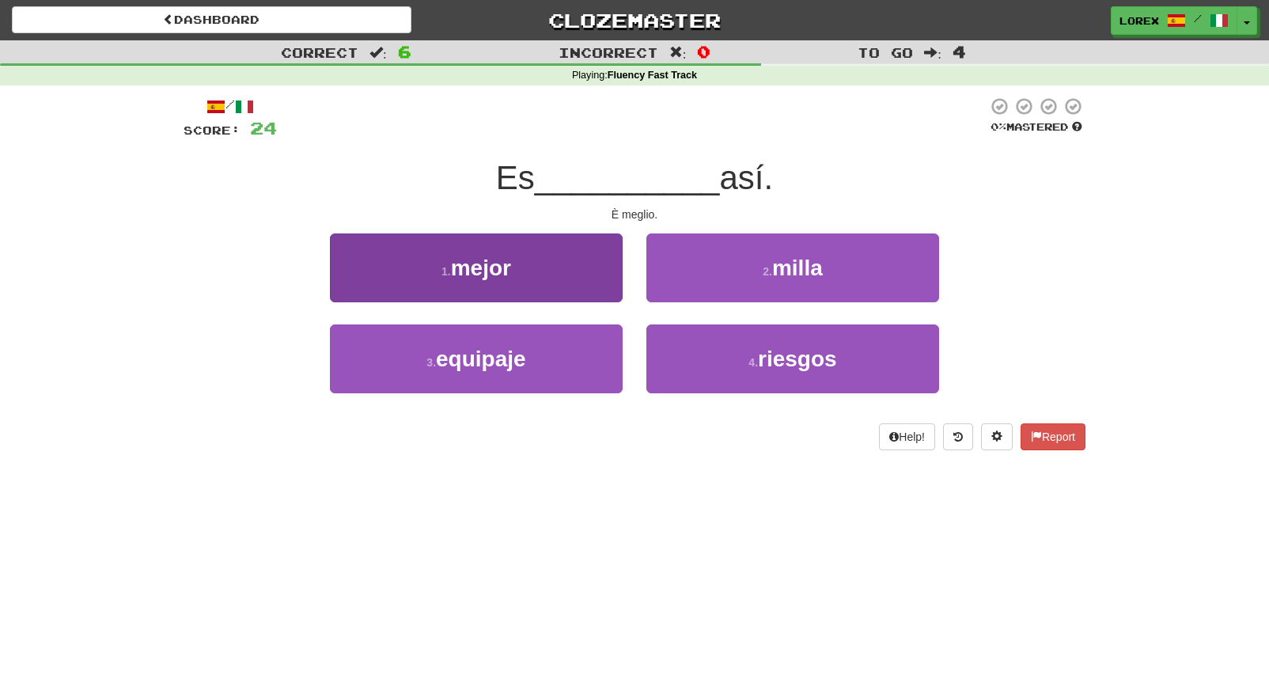
click at [622, 296] on button "1 . mejor" at bounding box center [476, 267] width 293 height 69
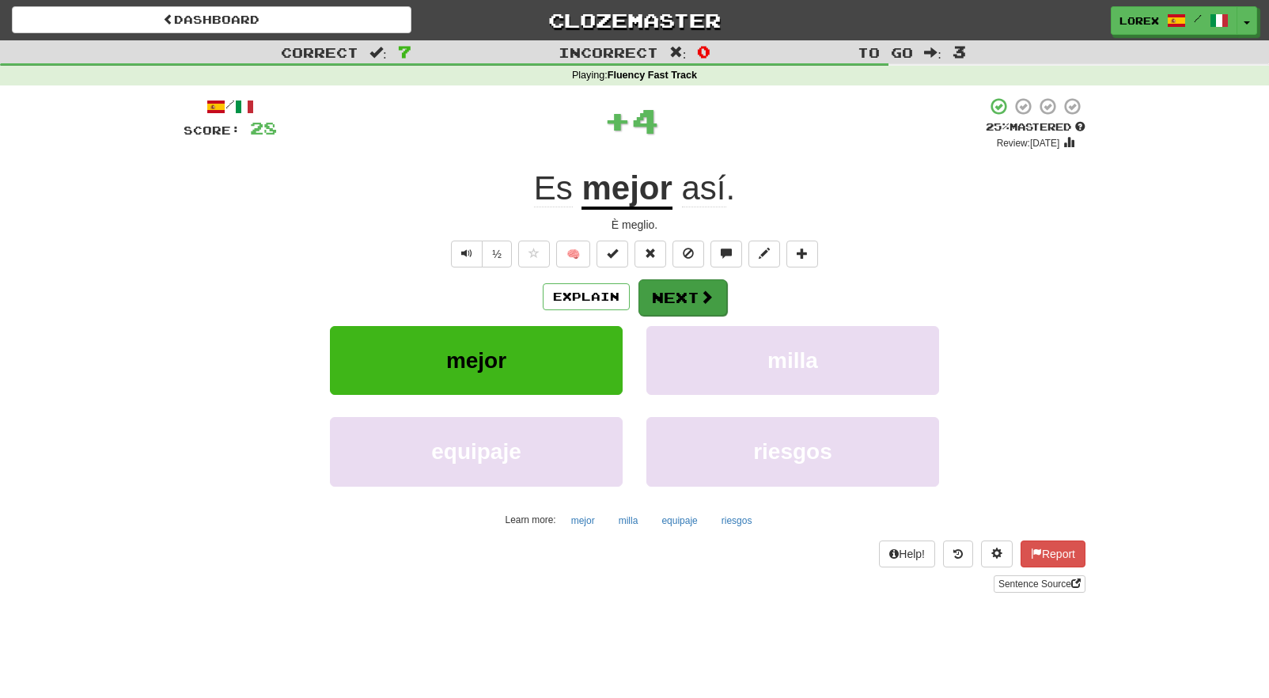
click at [671, 294] on button "Next" at bounding box center [682, 297] width 89 height 36
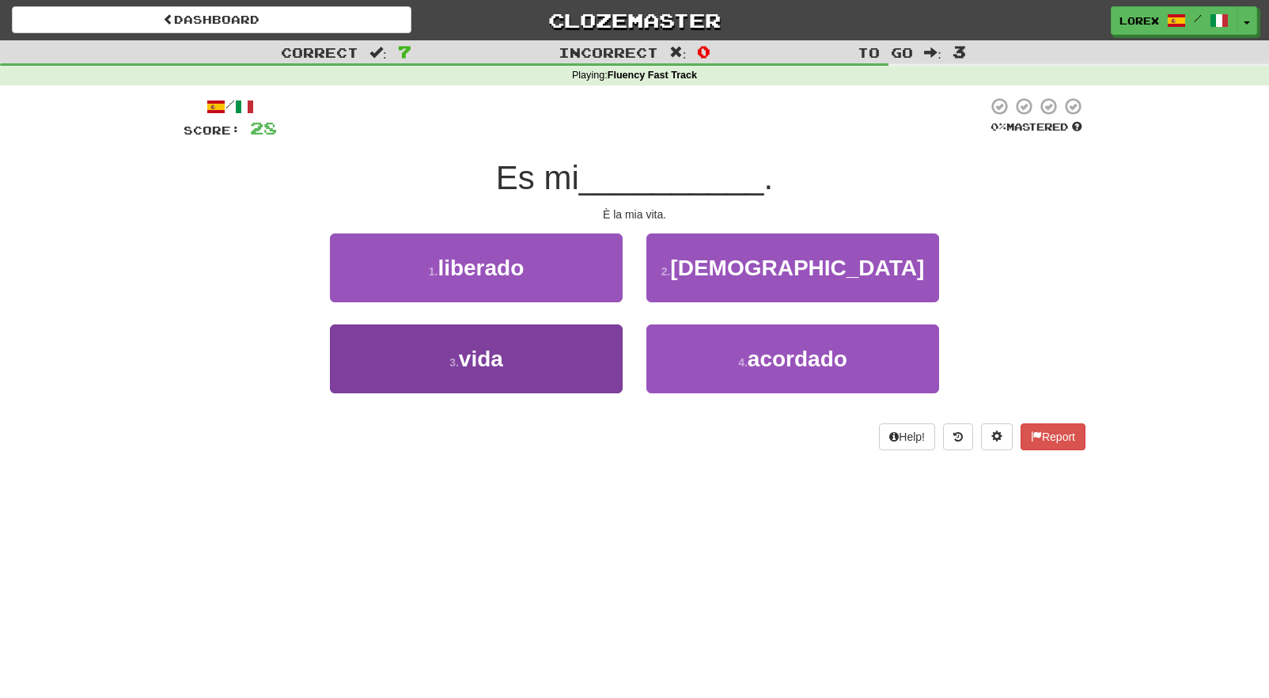
click at [606, 335] on button "3 . vida" at bounding box center [476, 358] width 293 height 69
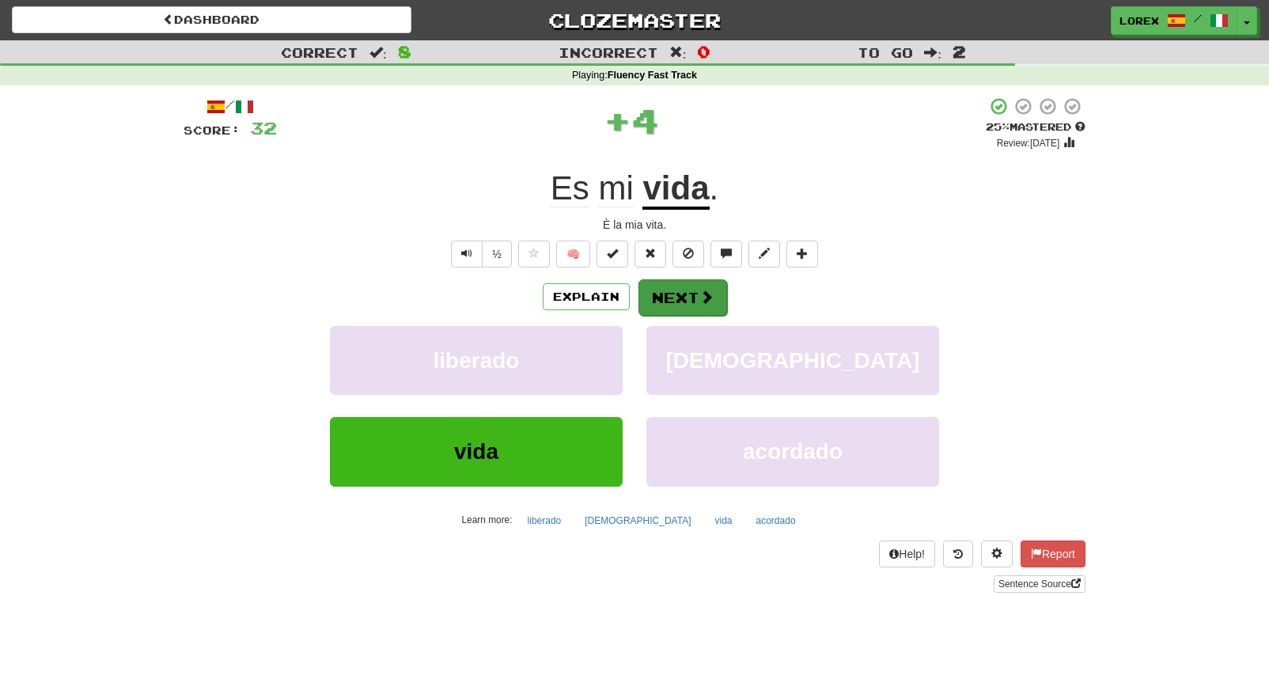
click at [691, 296] on button "Next" at bounding box center [682, 297] width 89 height 36
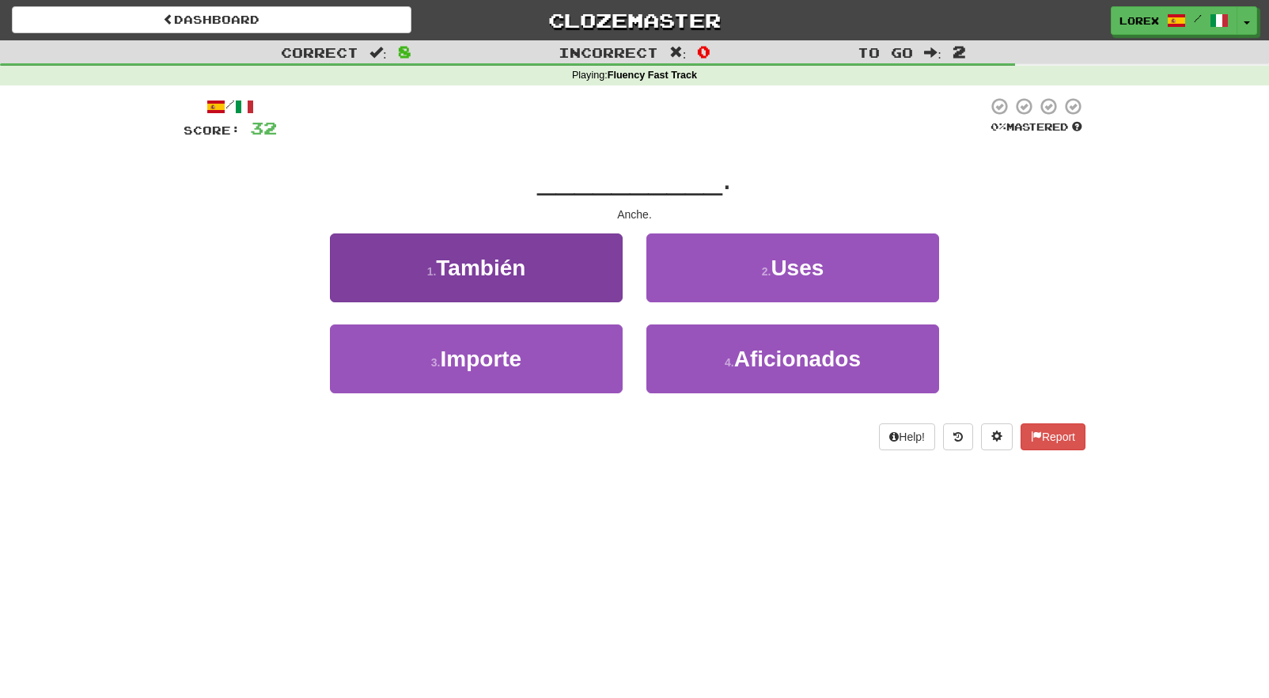
click at [587, 290] on button "1 . También" at bounding box center [476, 267] width 293 height 69
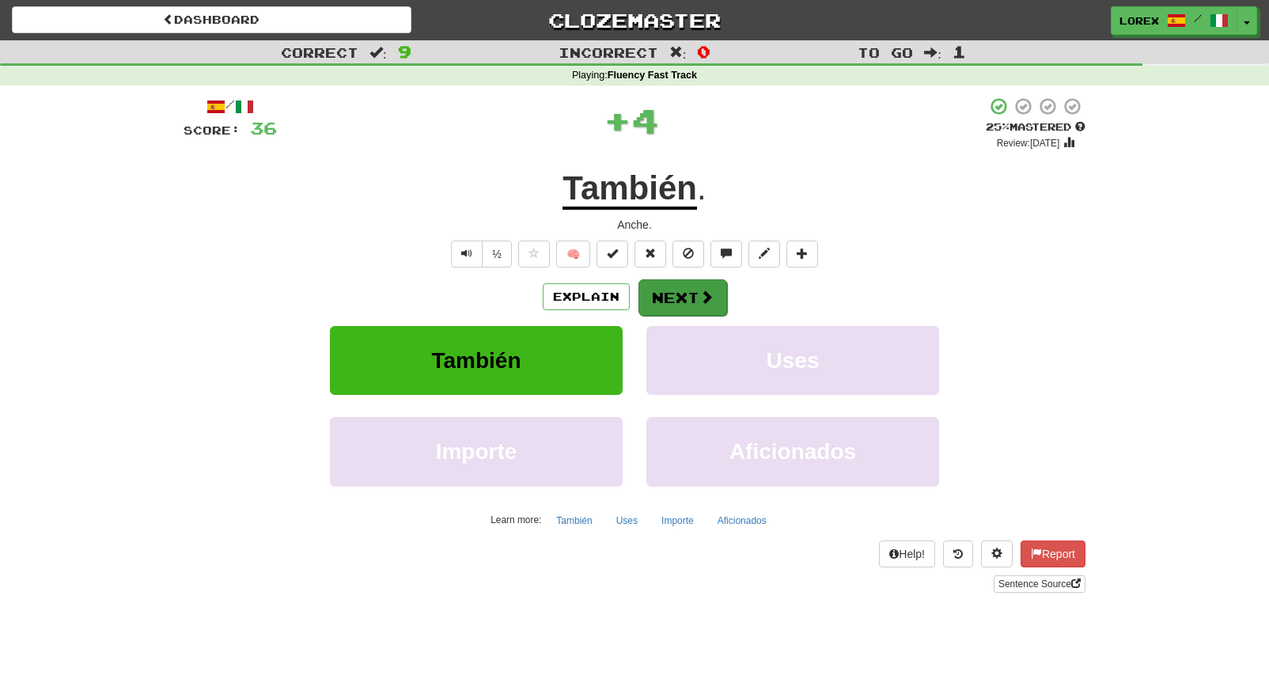
click at [685, 279] on button "Next" at bounding box center [682, 297] width 89 height 36
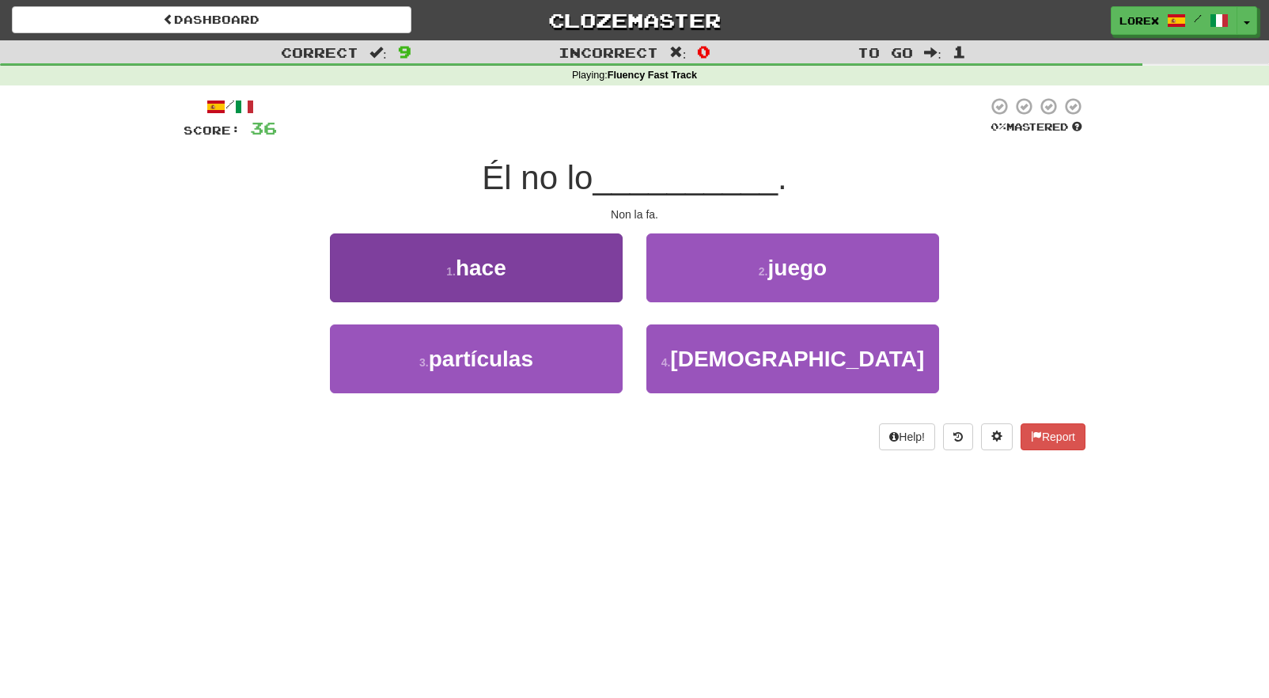
click at [544, 266] on button "1 . hace" at bounding box center [476, 267] width 293 height 69
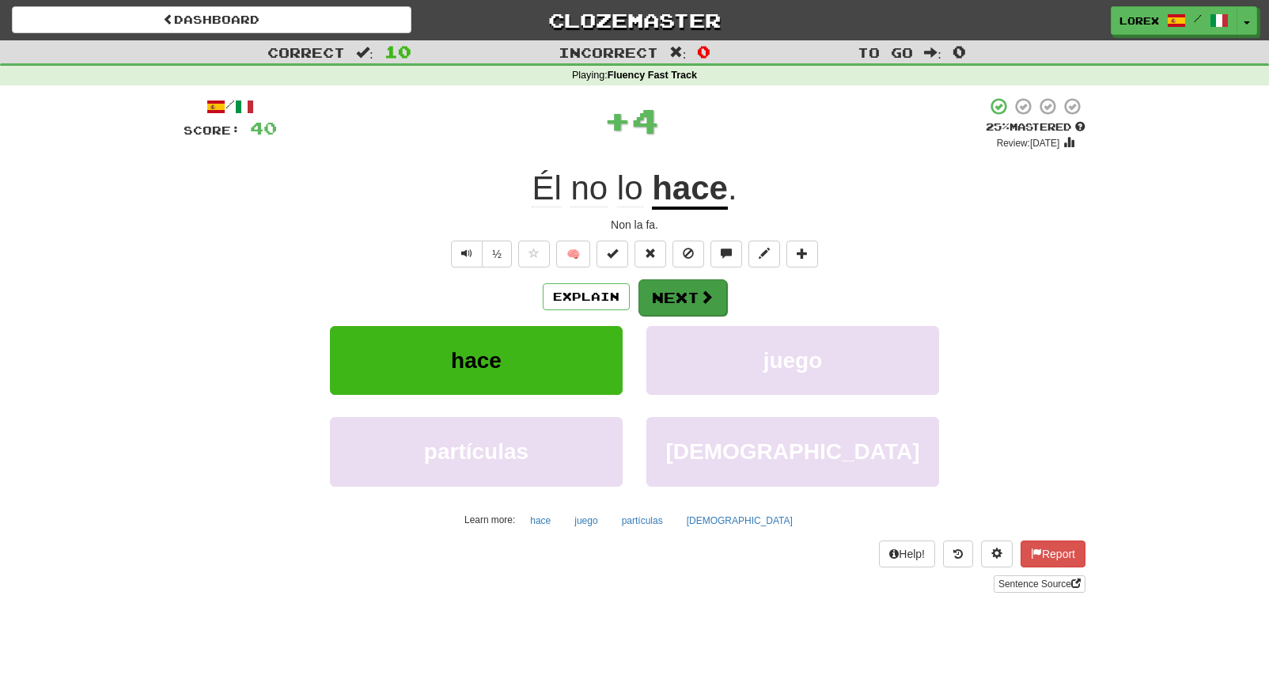
click at [676, 304] on button "Next" at bounding box center [682, 297] width 89 height 36
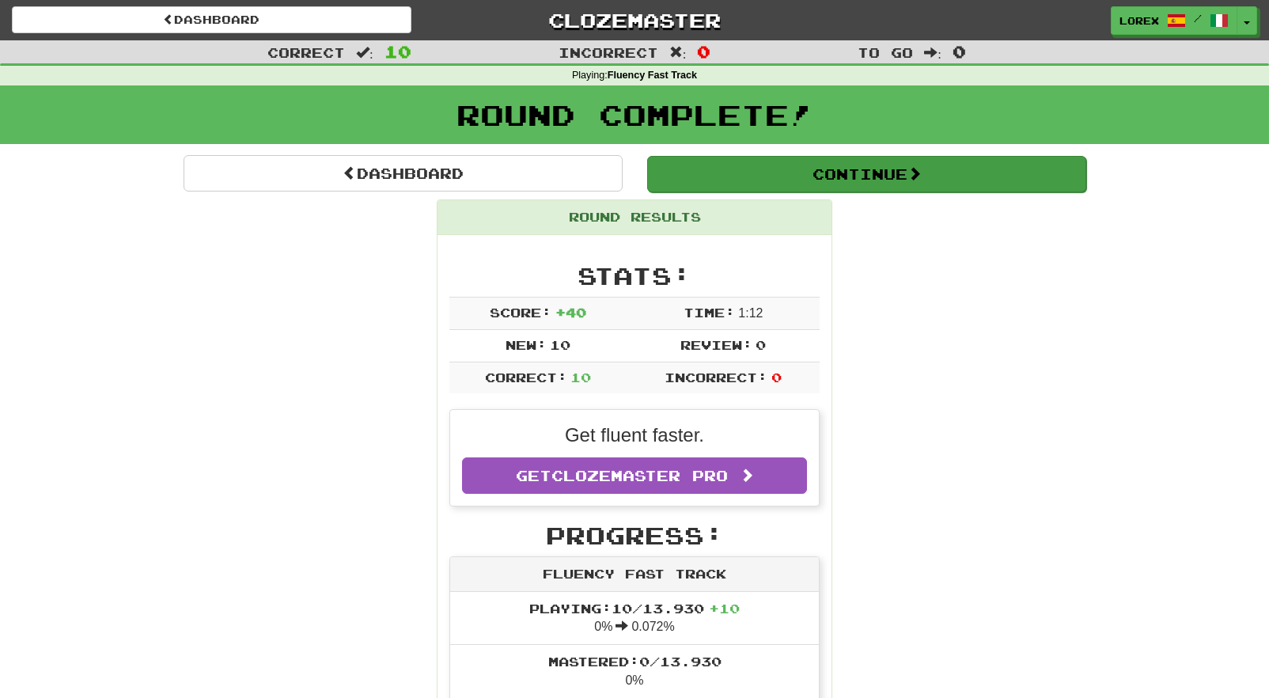
click at [767, 177] on button "Continue" at bounding box center [866, 174] width 439 height 36
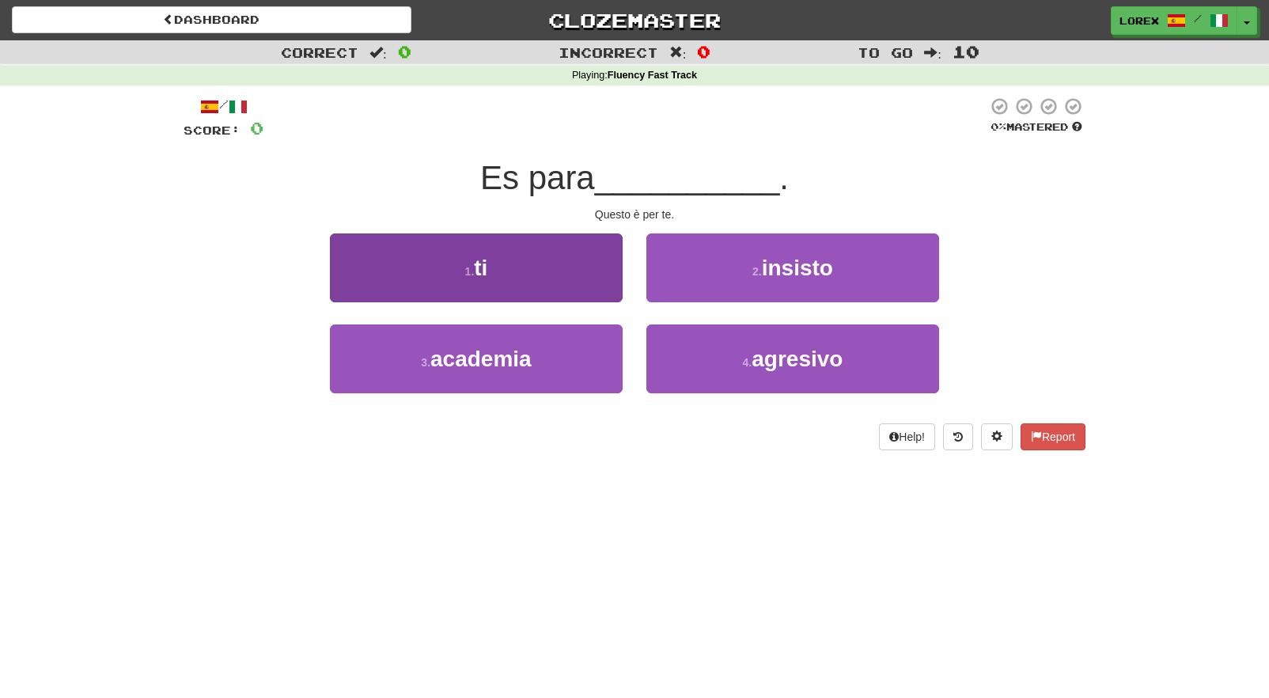
click at [604, 283] on button "1 . ti" at bounding box center [476, 267] width 293 height 69
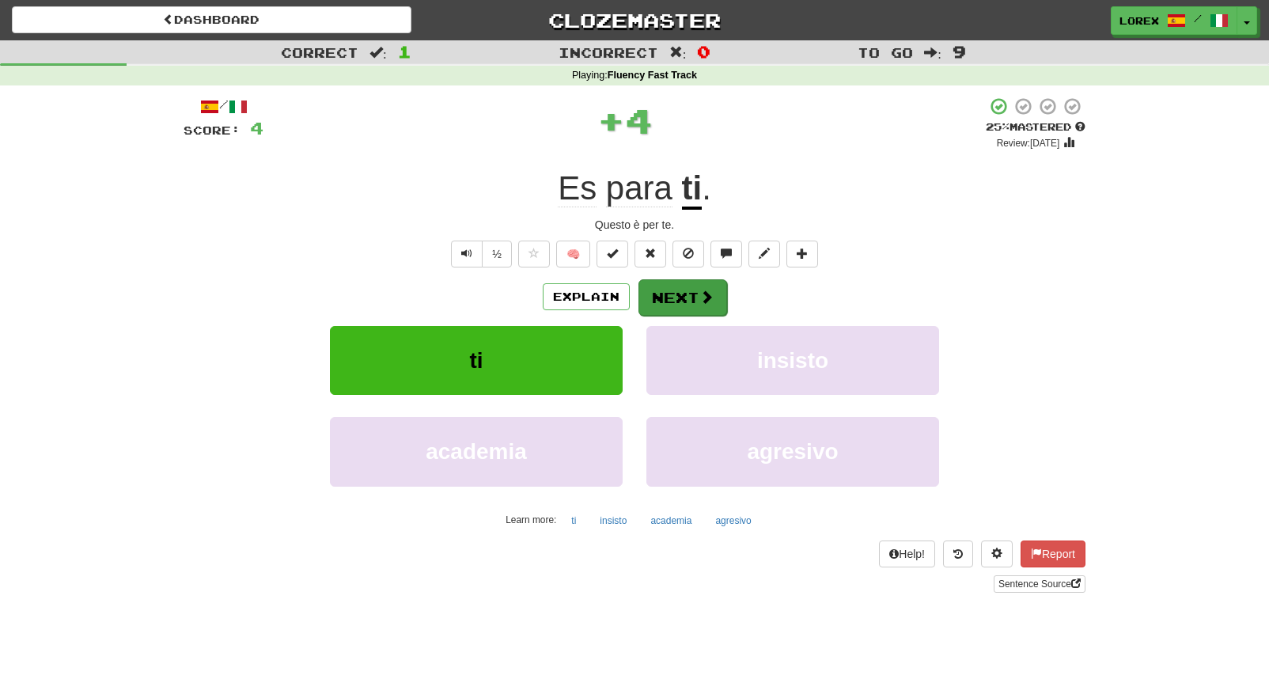
click at [689, 297] on button "Next" at bounding box center [682, 297] width 89 height 36
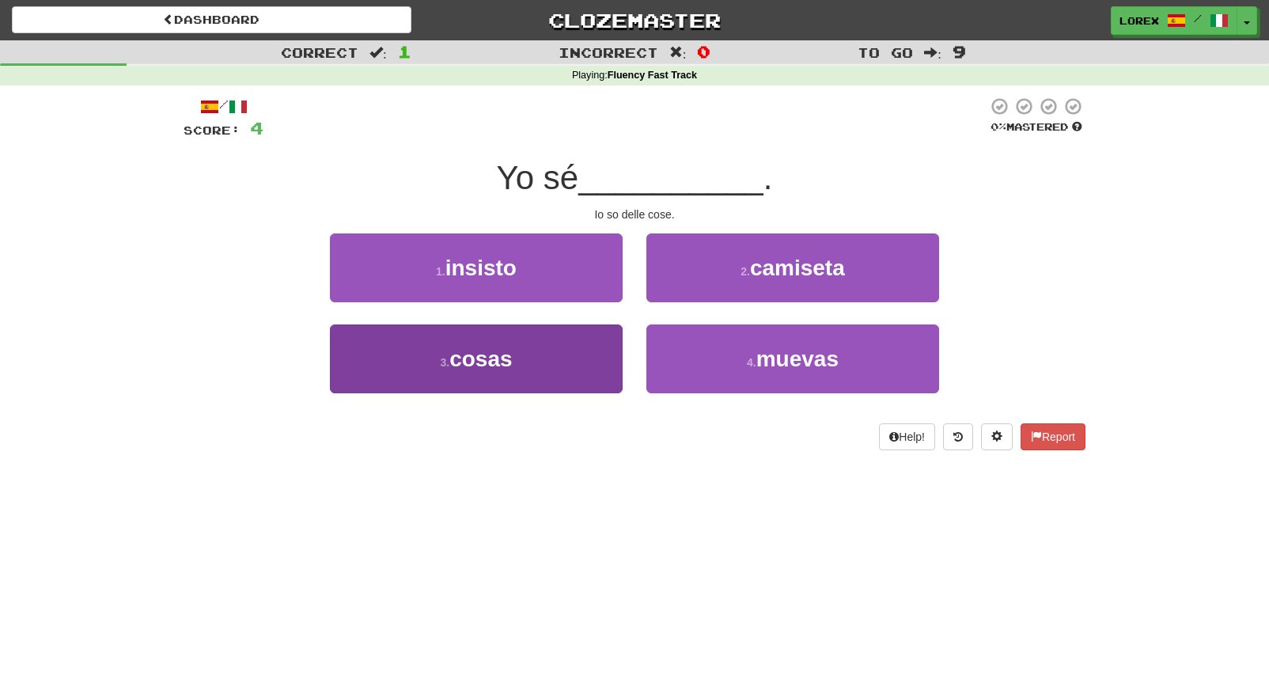
click at [594, 376] on button "3 . cosas" at bounding box center [476, 358] width 293 height 69
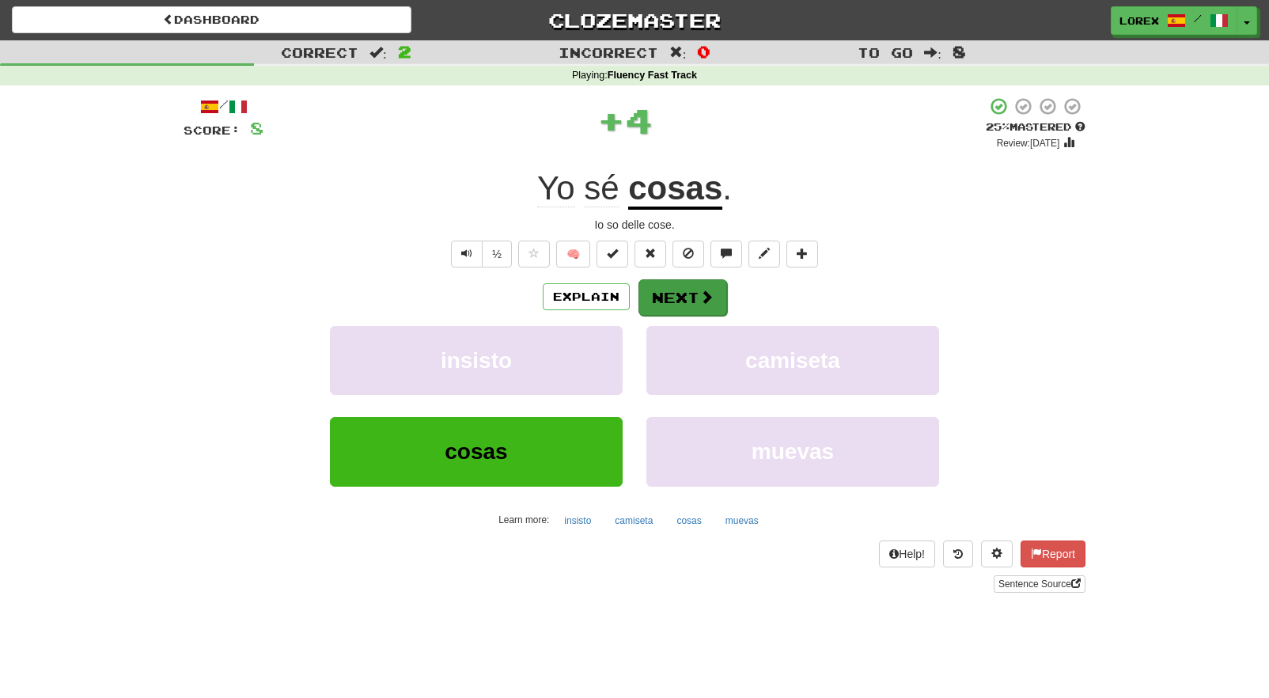
click at [684, 296] on button "Next" at bounding box center [682, 297] width 89 height 36
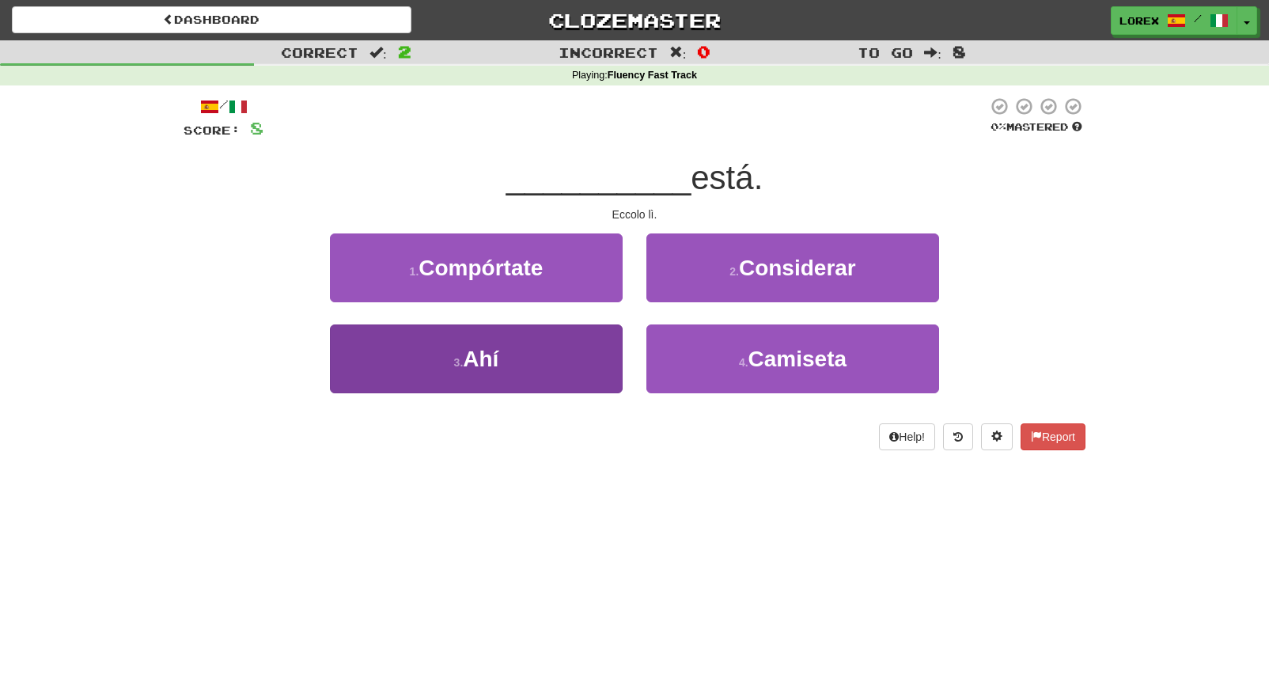
click at [570, 349] on button "3 . Ahí" at bounding box center [476, 358] width 293 height 69
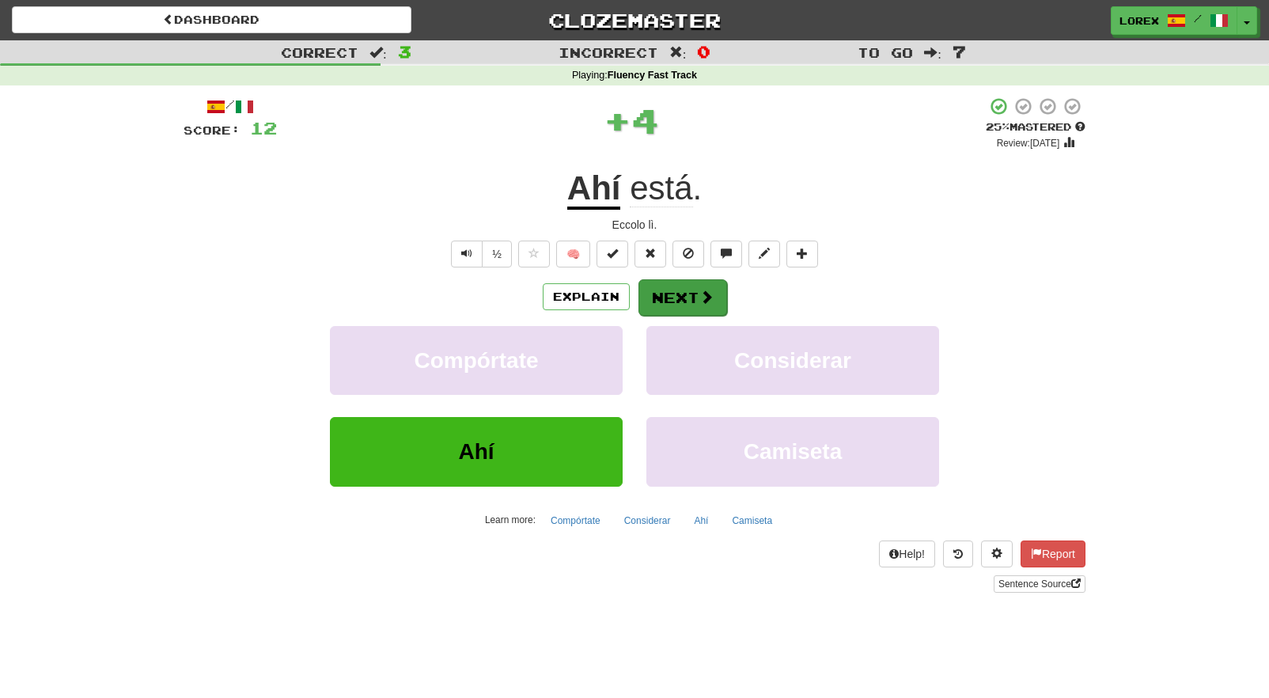
click at [683, 299] on button "Next" at bounding box center [682, 297] width 89 height 36
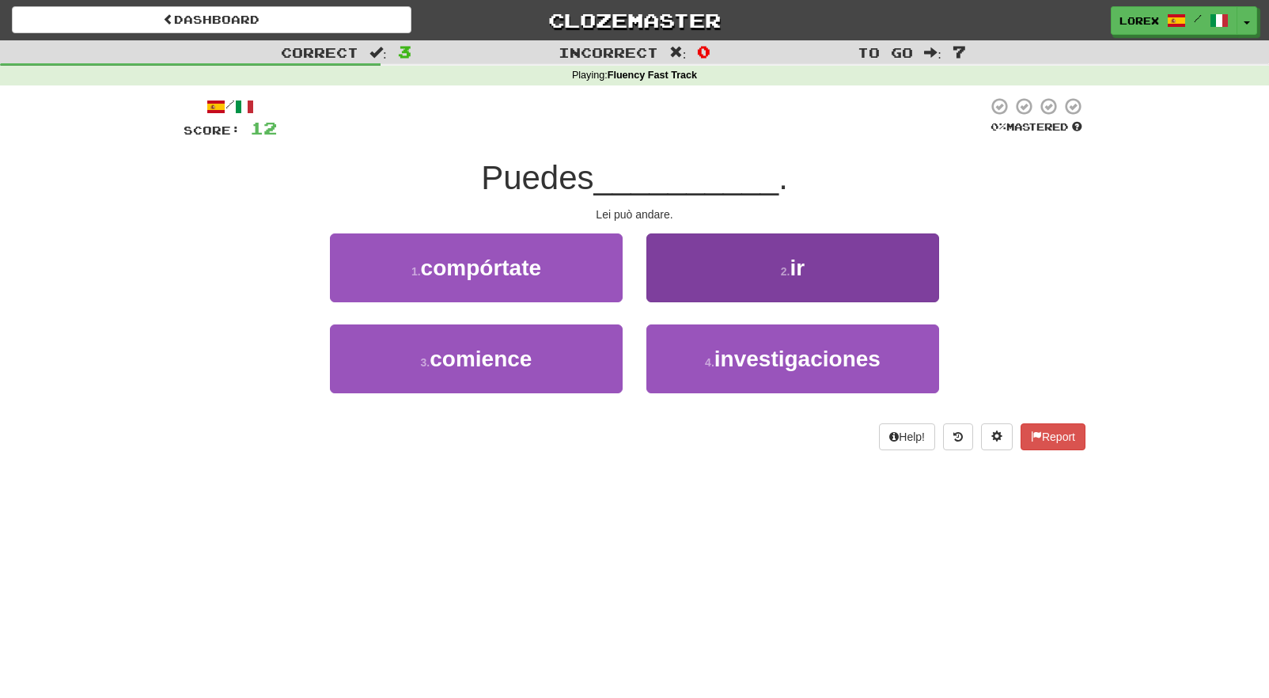
click at [713, 271] on button "2 . ir" at bounding box center [792, 267] width 293 height 69
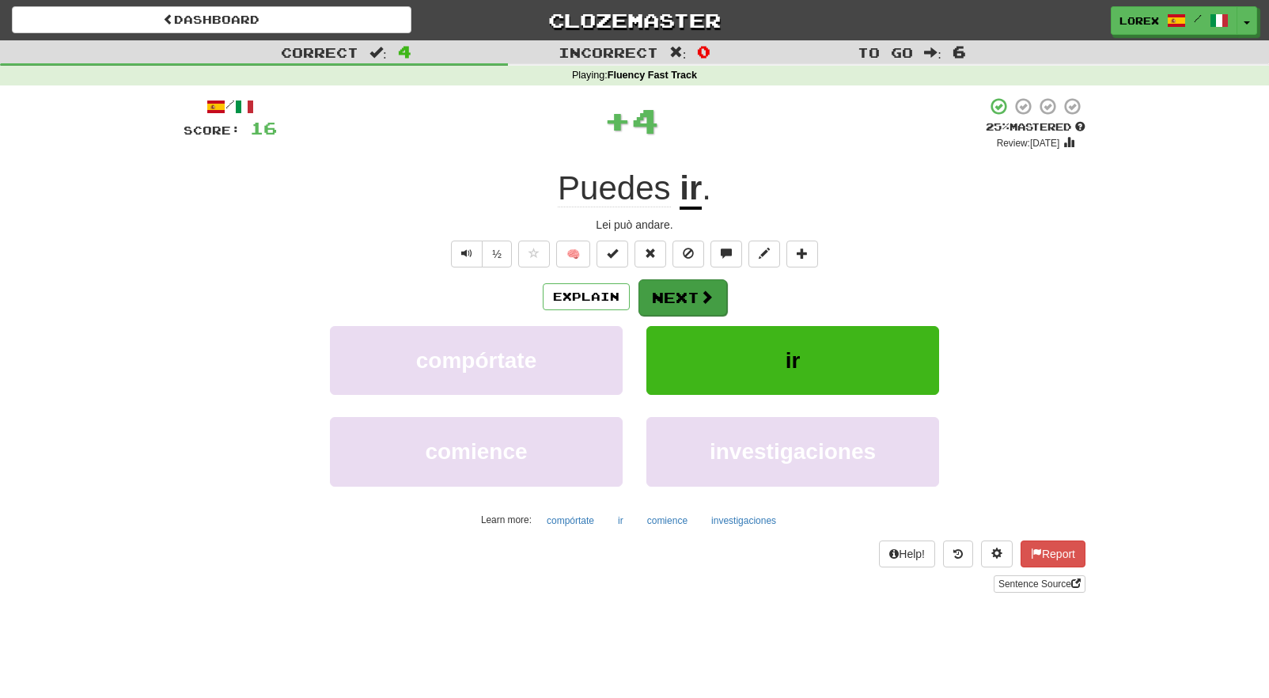
click at [680, 299] on button "Next" at bounding box center [682, 297] width 89 height 36
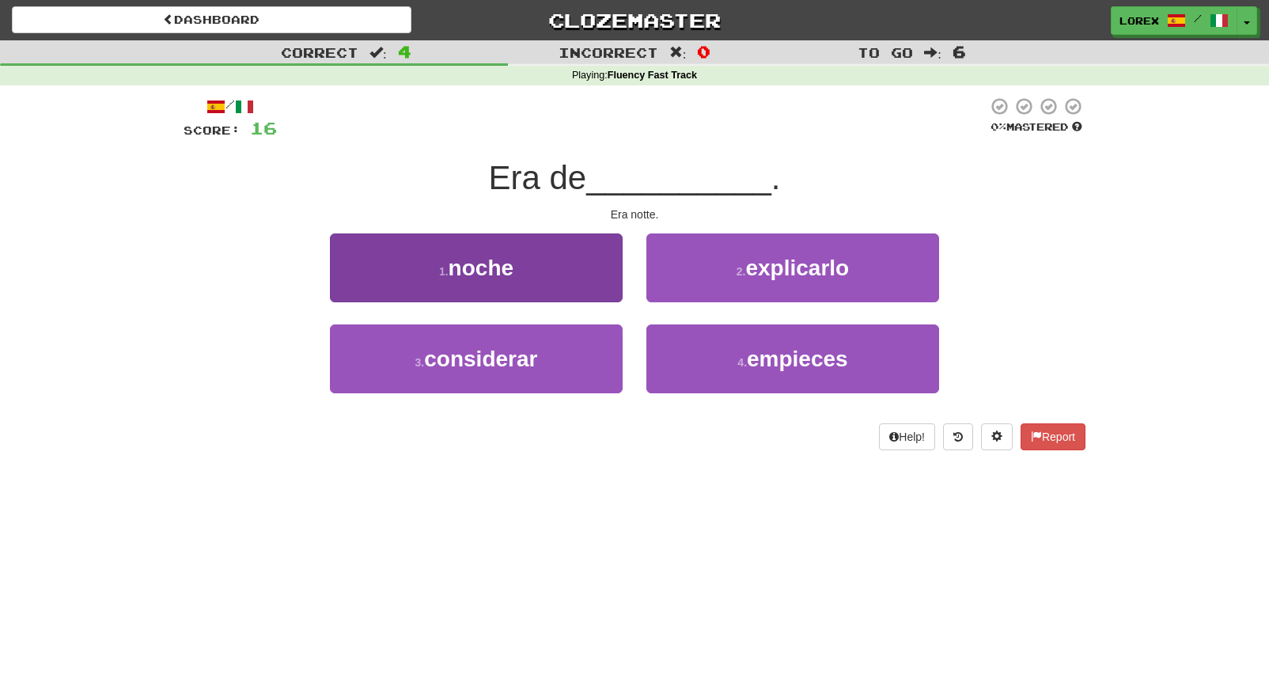
click at [582, 248] on button "1 . noche" at bounding box center [476, 267] width 293 height 69
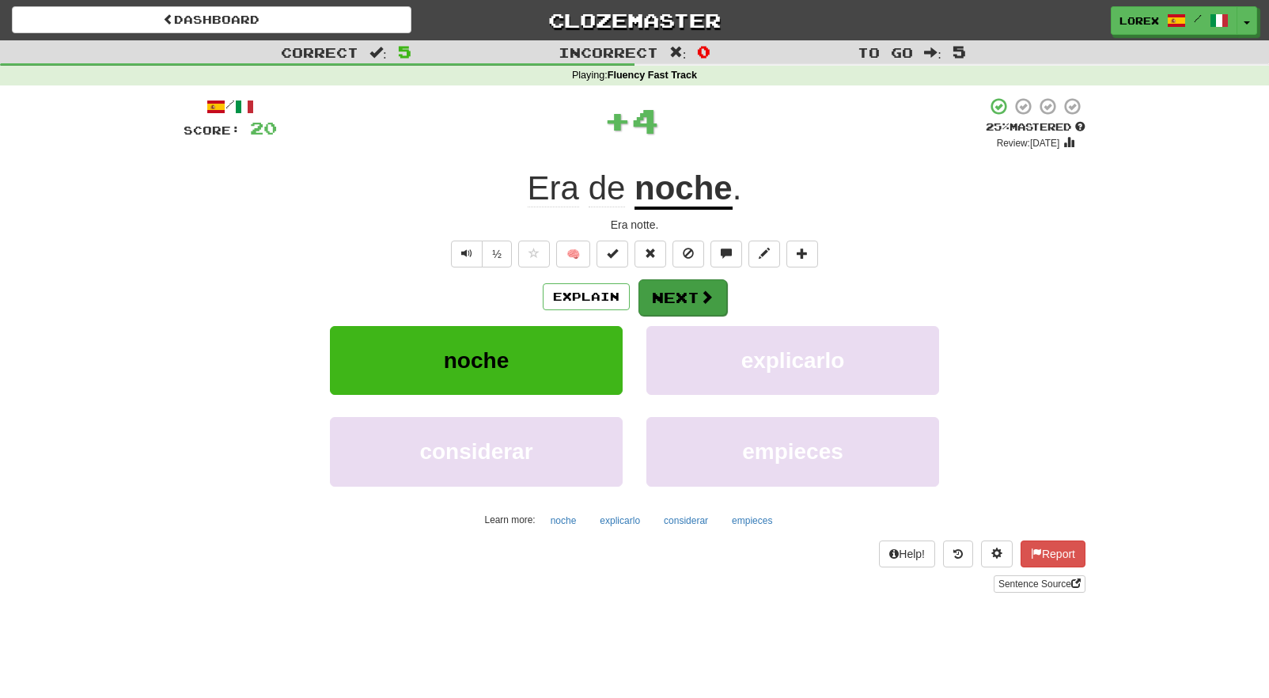
click at [683, 297] on button "Next" at bounding box center [682, 297] width 89 height 36
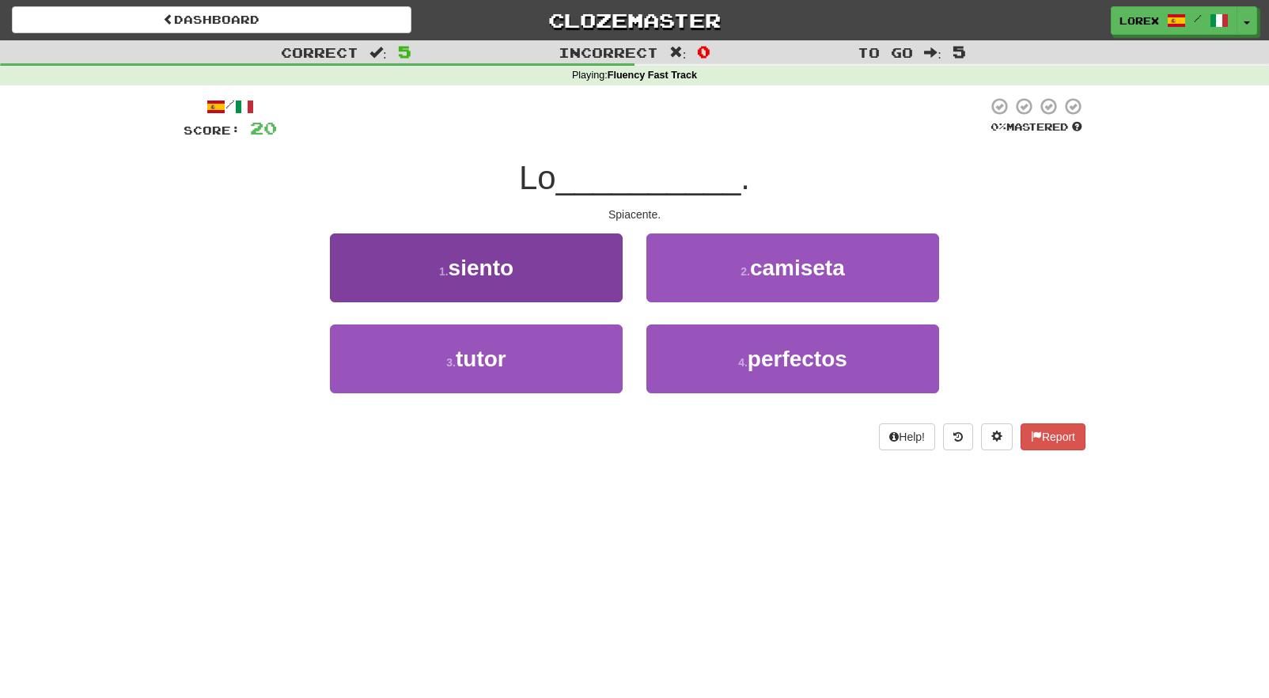
click at [597, 248] on button "1 . siento" at bounding box center [476, 267] width 293 height 69
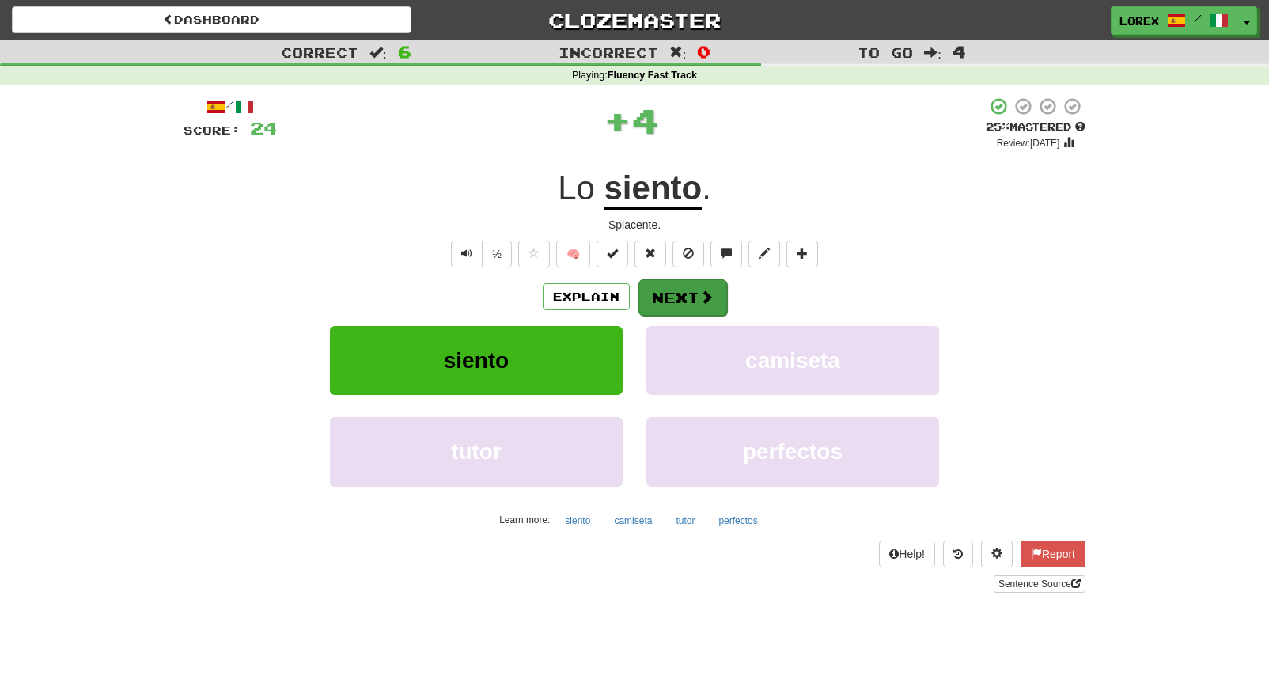
click at [687, 298] on button "Next" at bounding box center [682, 297] width 89 height 36
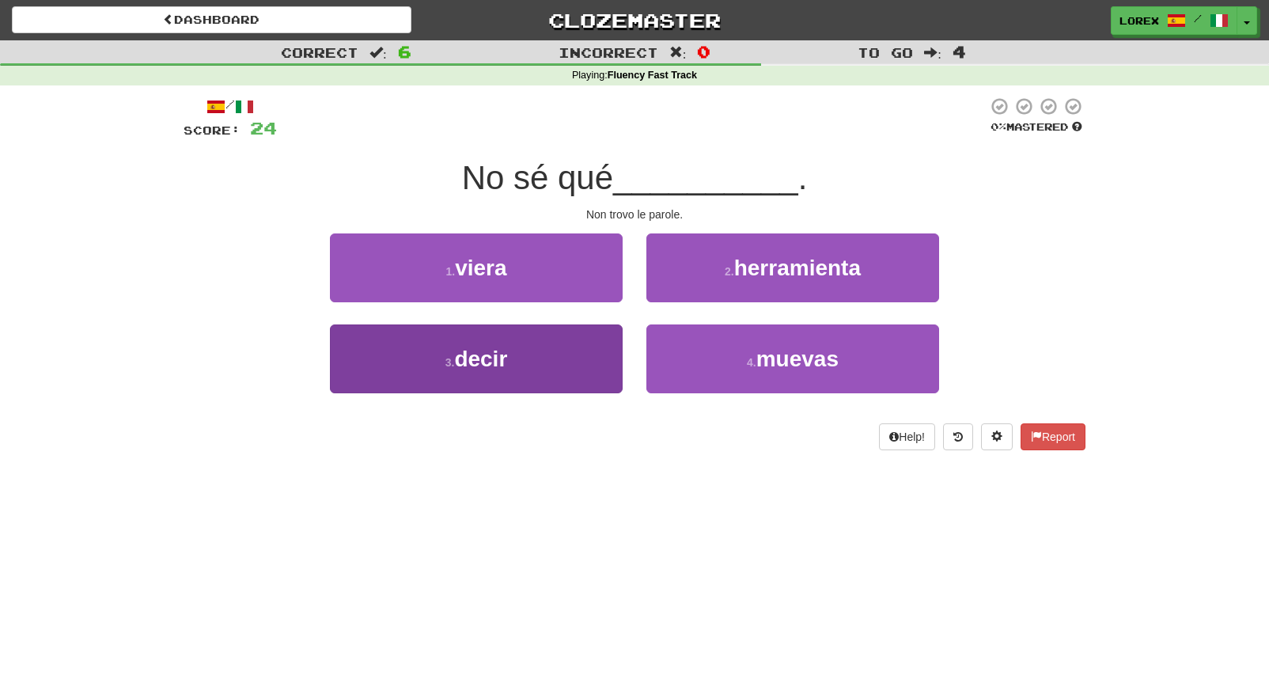
click at [601, 338] on button "3 . decir" at bounding box center [476, 358] width 293 height 69
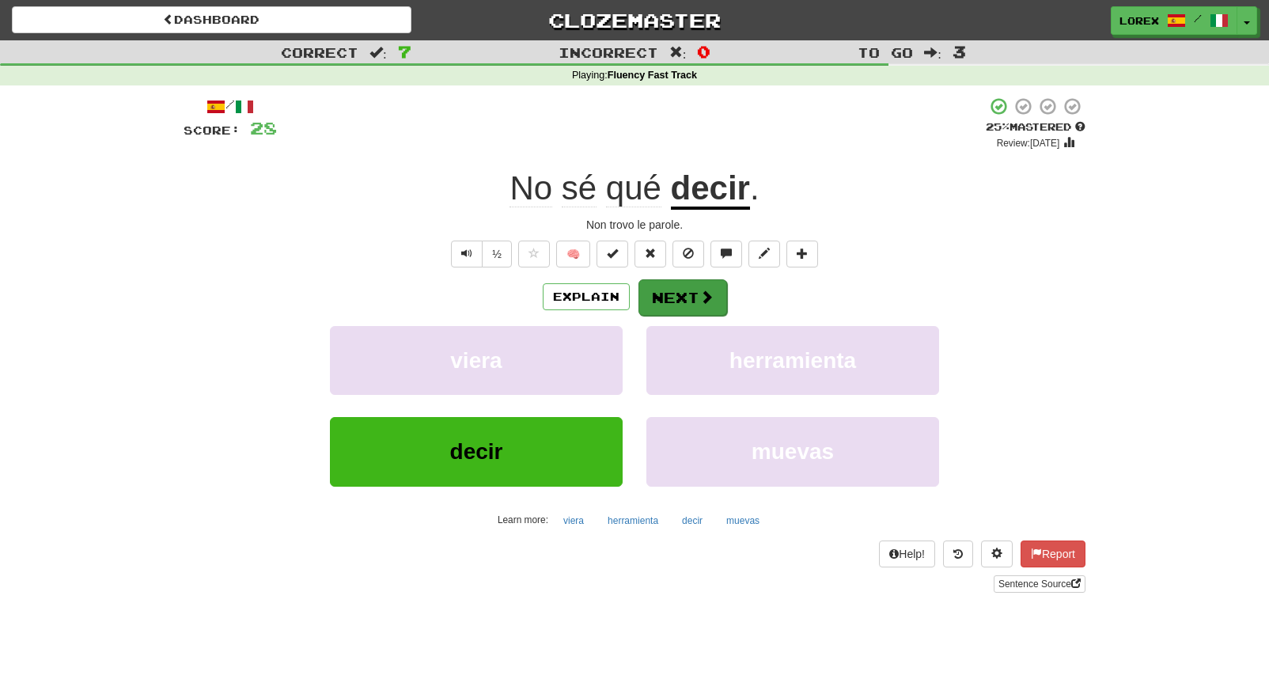
click at [668, 301] on button "Next" at bounding box center [682, 297] width 89 height 36
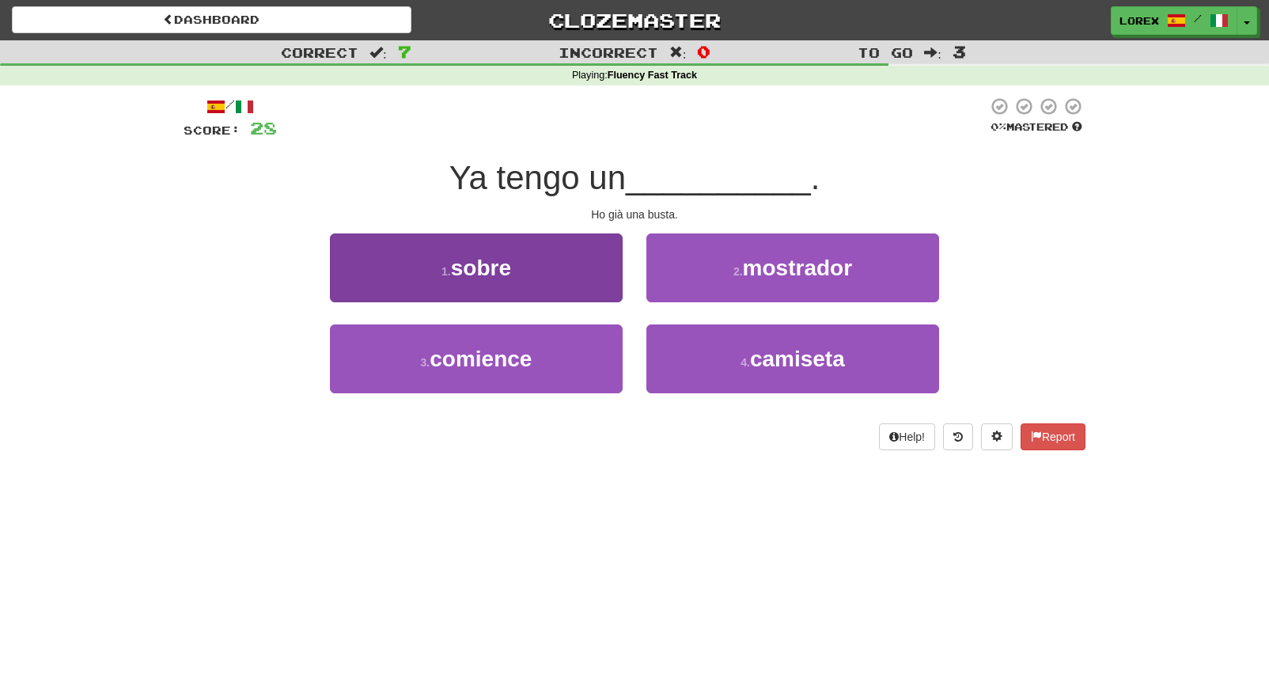
click at [591, 284] on button "1 . sobre" at bounding box center [476, 267] width 293 height 69
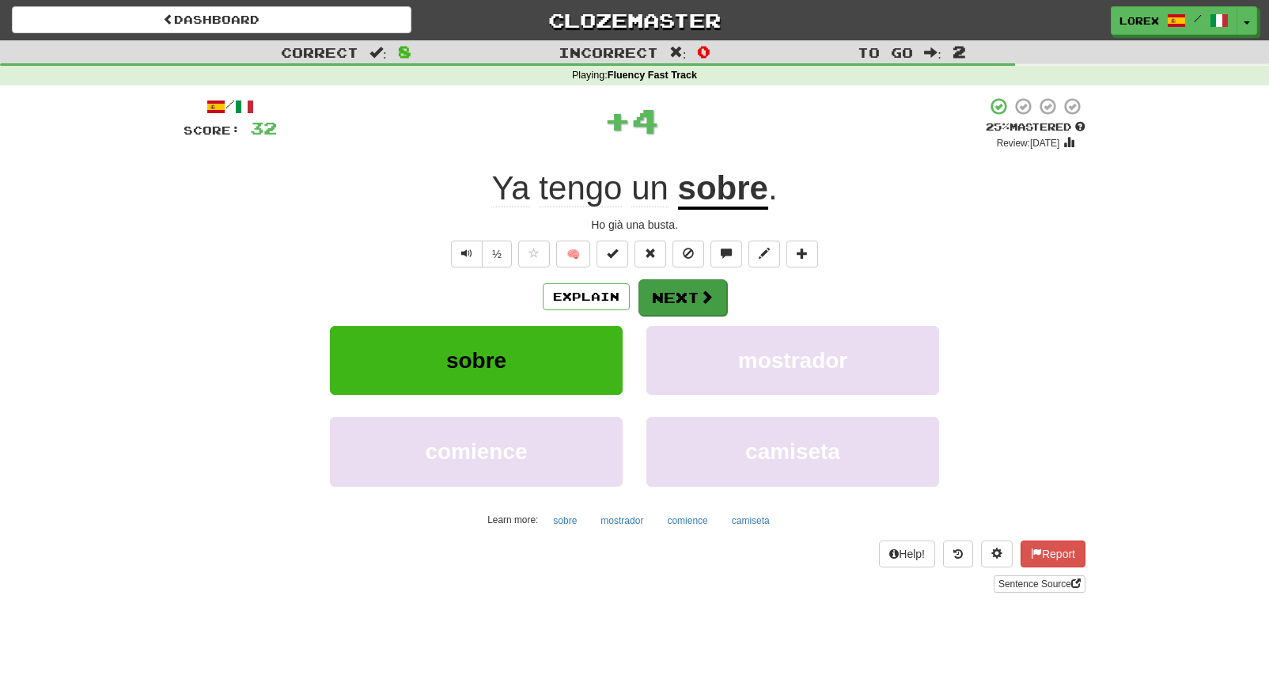
click at [687, 299] on button "Next" at bounding box center [682, 297] width 89 height 36
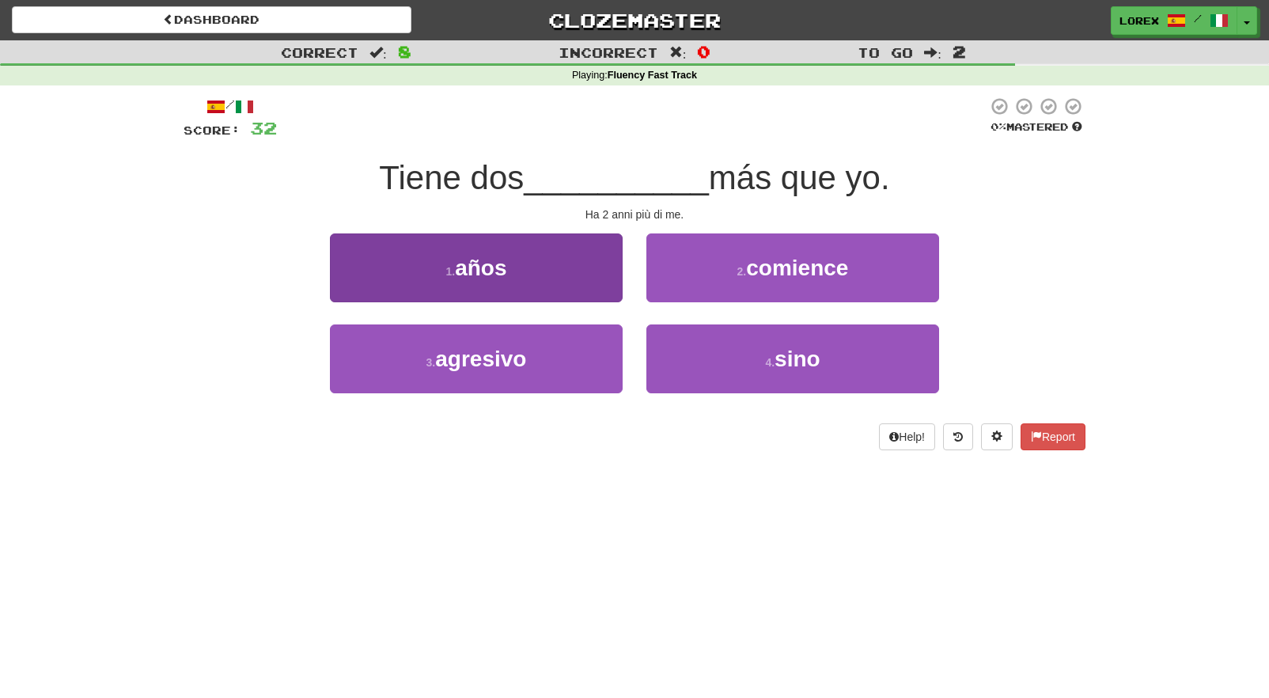
click at [616, 293] on button "1 . años" at bounding box center [476, 267] width 293 height 69
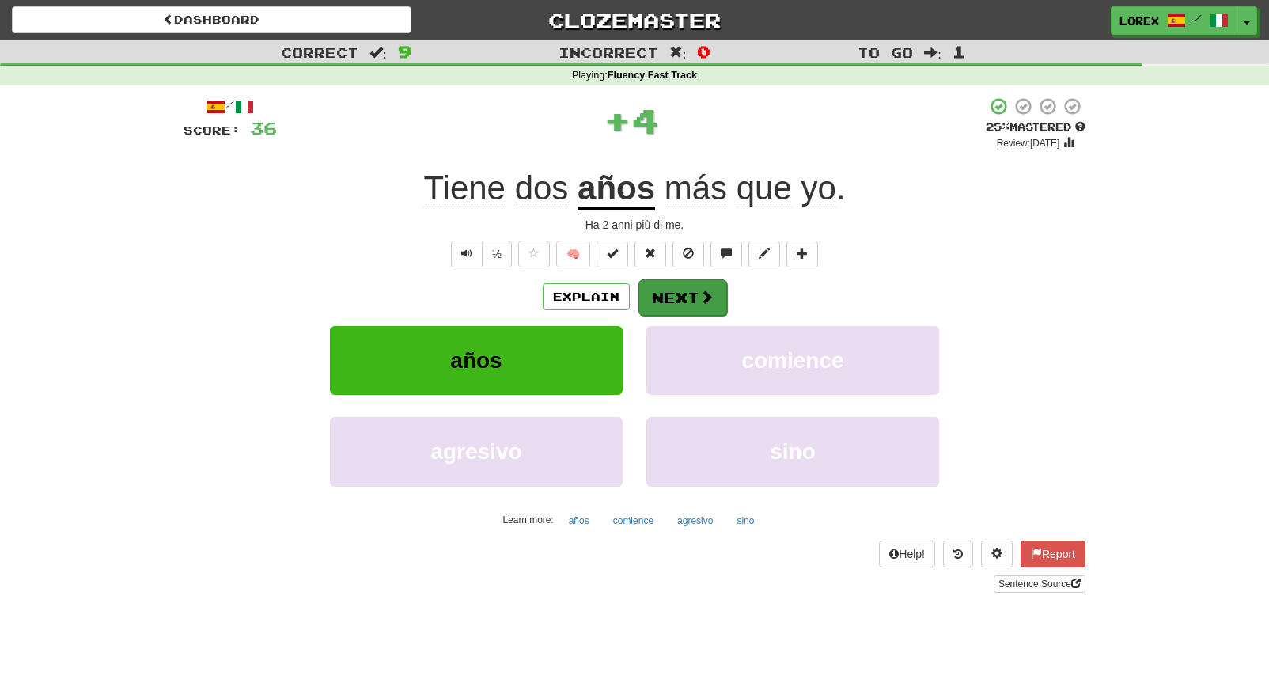
click at [676, 296] on button "Next" at bounding box center [682, 297] width 89 height 36
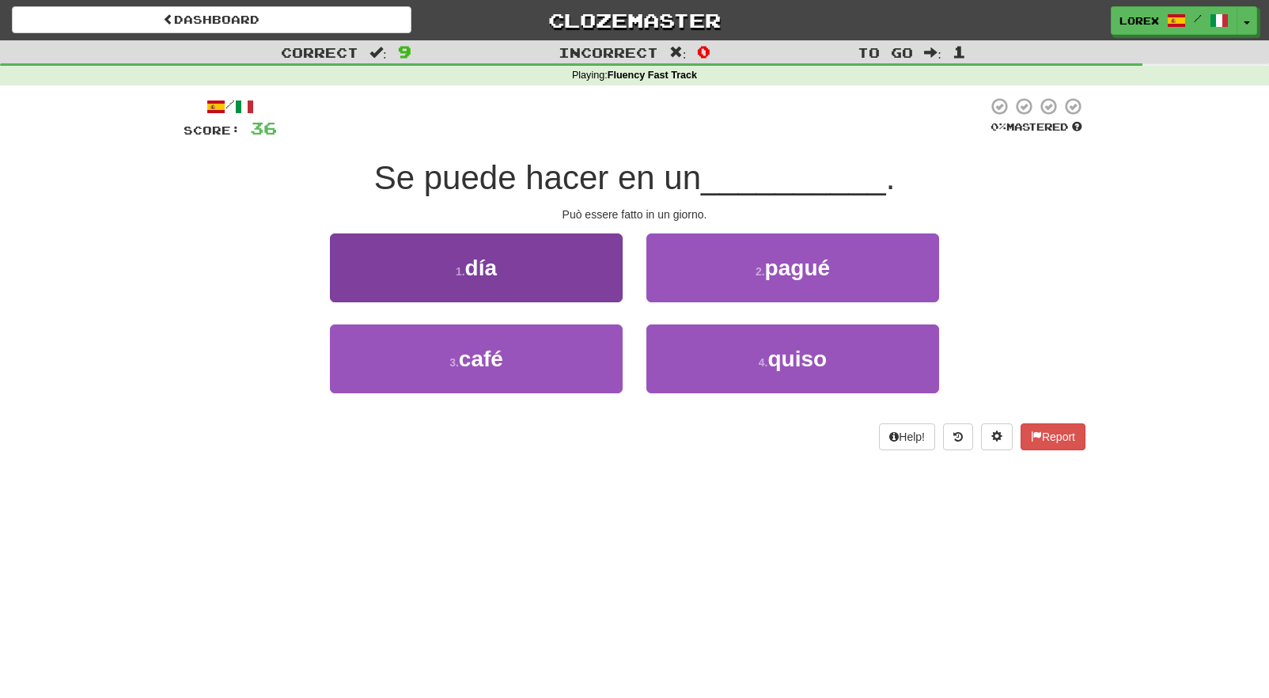
click at [589, 271] on button "1 . día" at bounding box center [476, 267] width 293 height 69
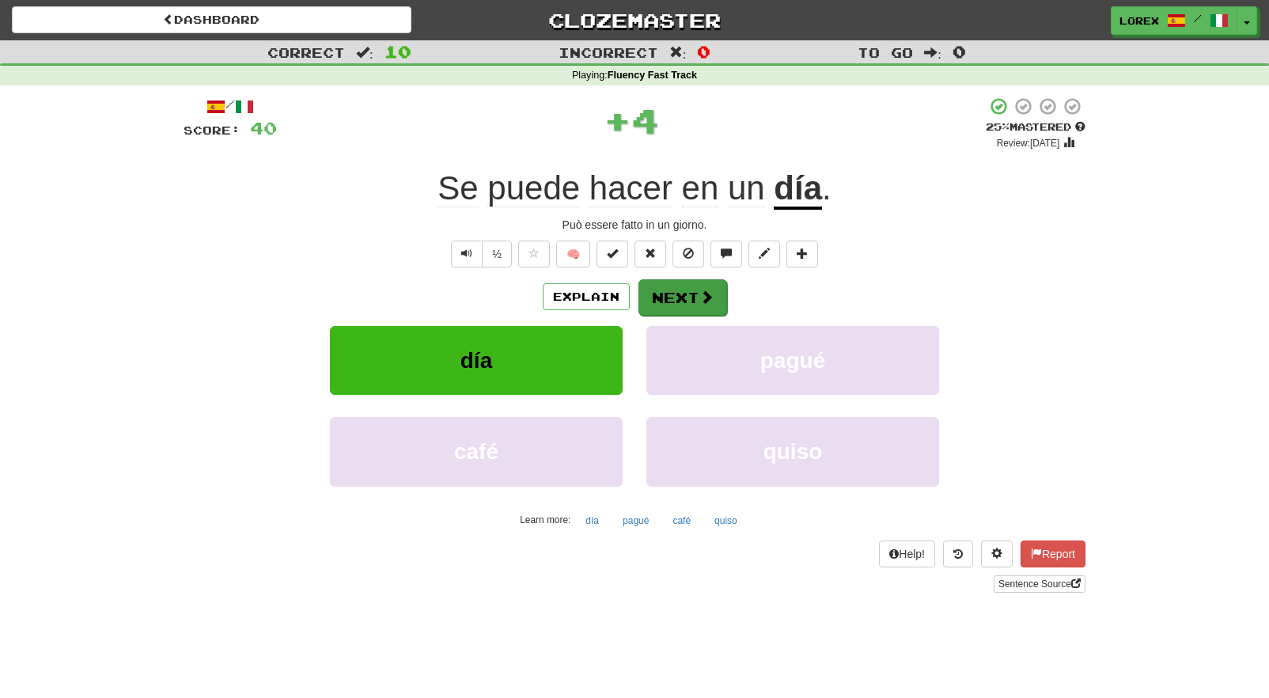
click at [687, 298] on button "Next" at bounding box center [682, 297] width 89 height 36
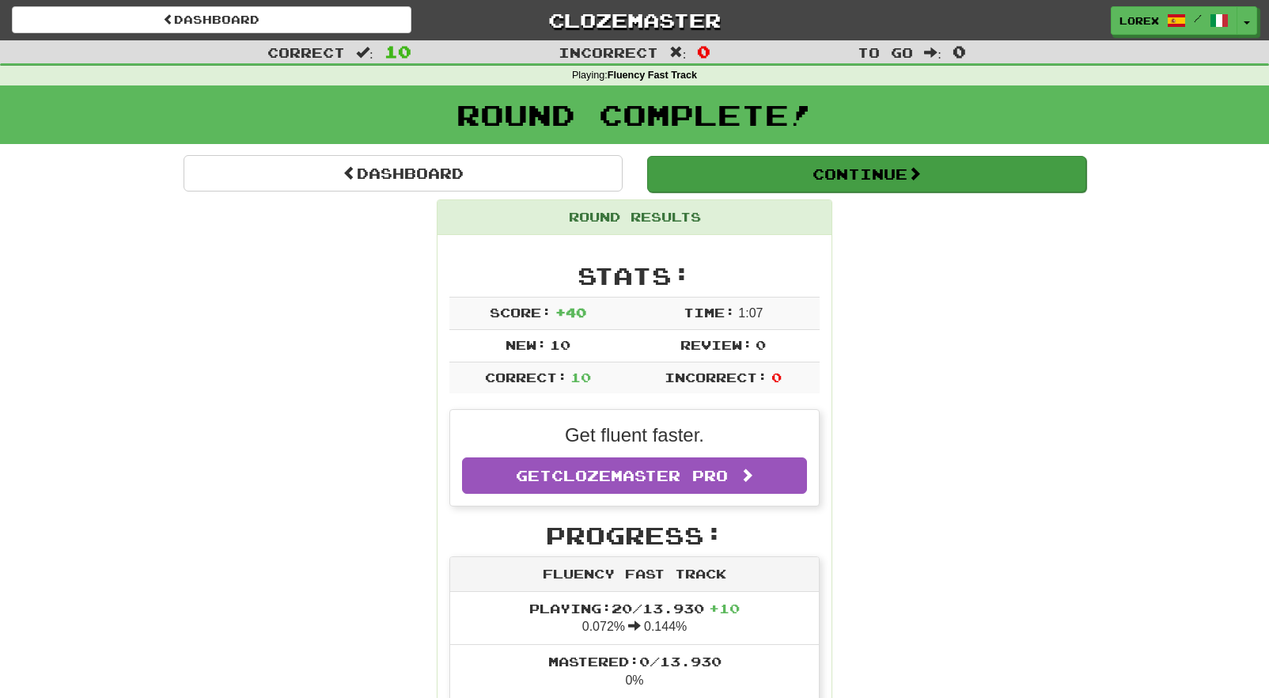
click at [877, 176] on button "Continue" at bounding box center [866, 174] width 439 height 36
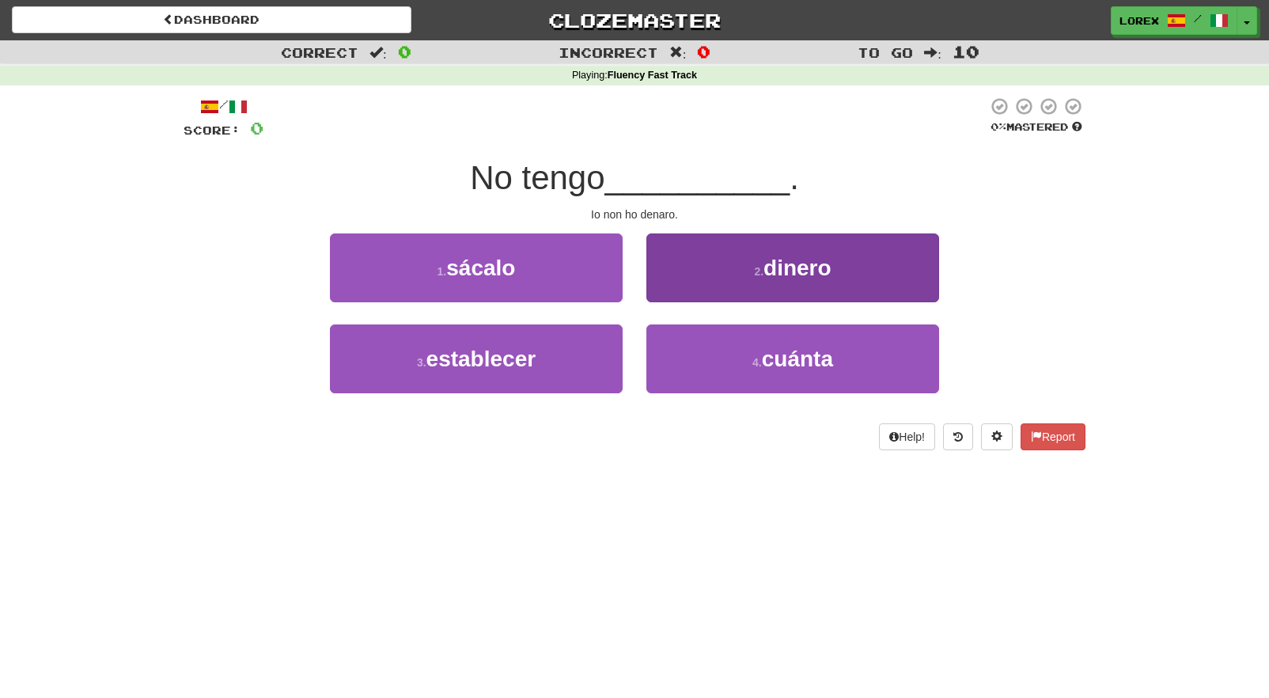
click at [680, 285] on button "2 . dinero" at bounding box center [792, 267] width 293 height 69
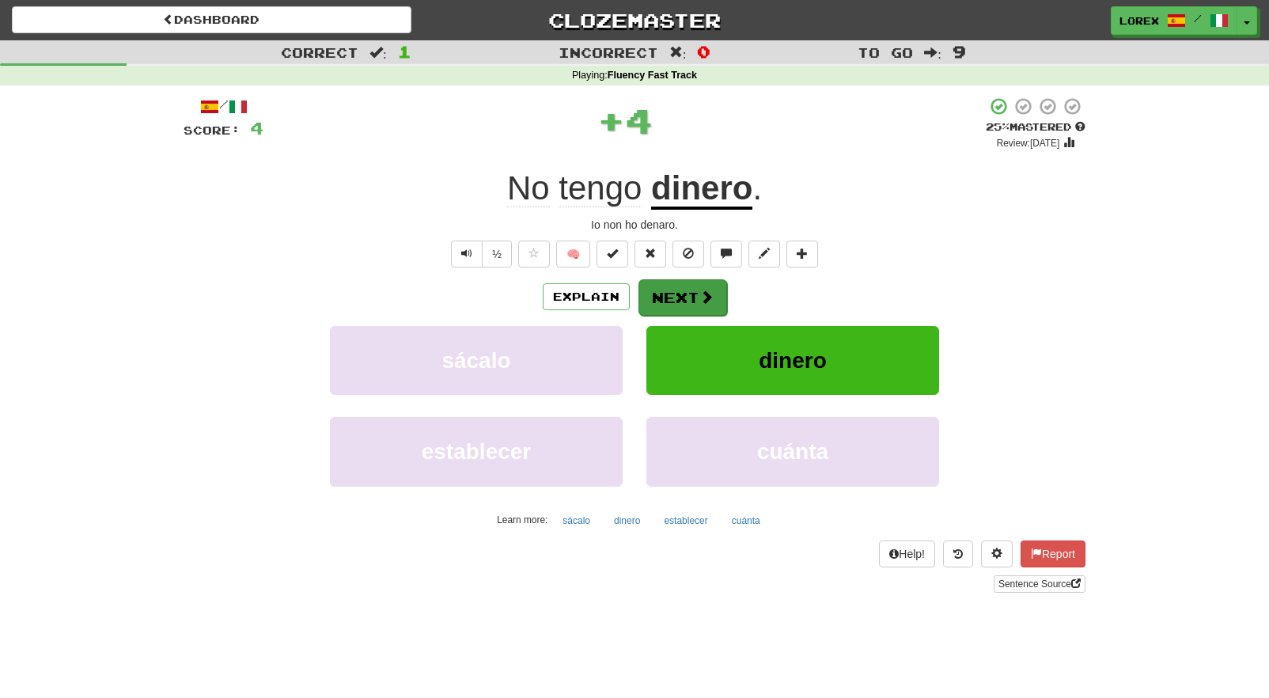
click at [663, 307] on button "Next" at bounding box center [682, 297] width 89 height 36
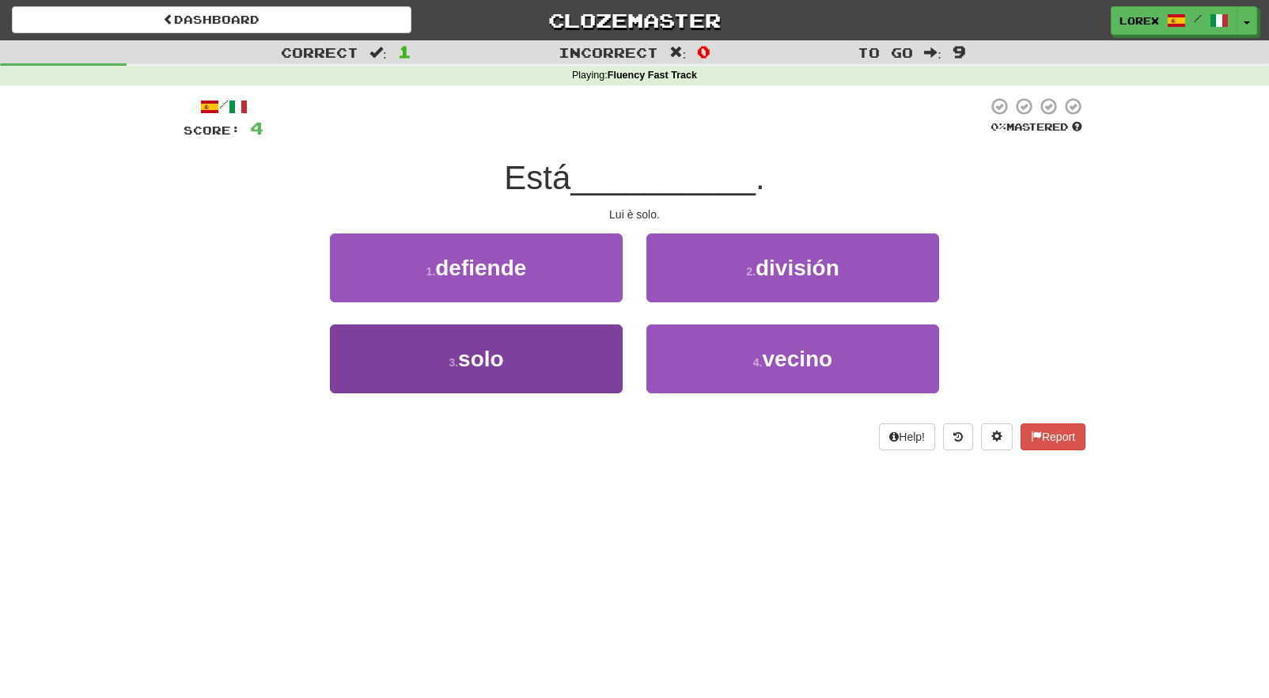
click at [604, 329] on button "3 . solo" at bounding box center [476, 358] width 293 height 69
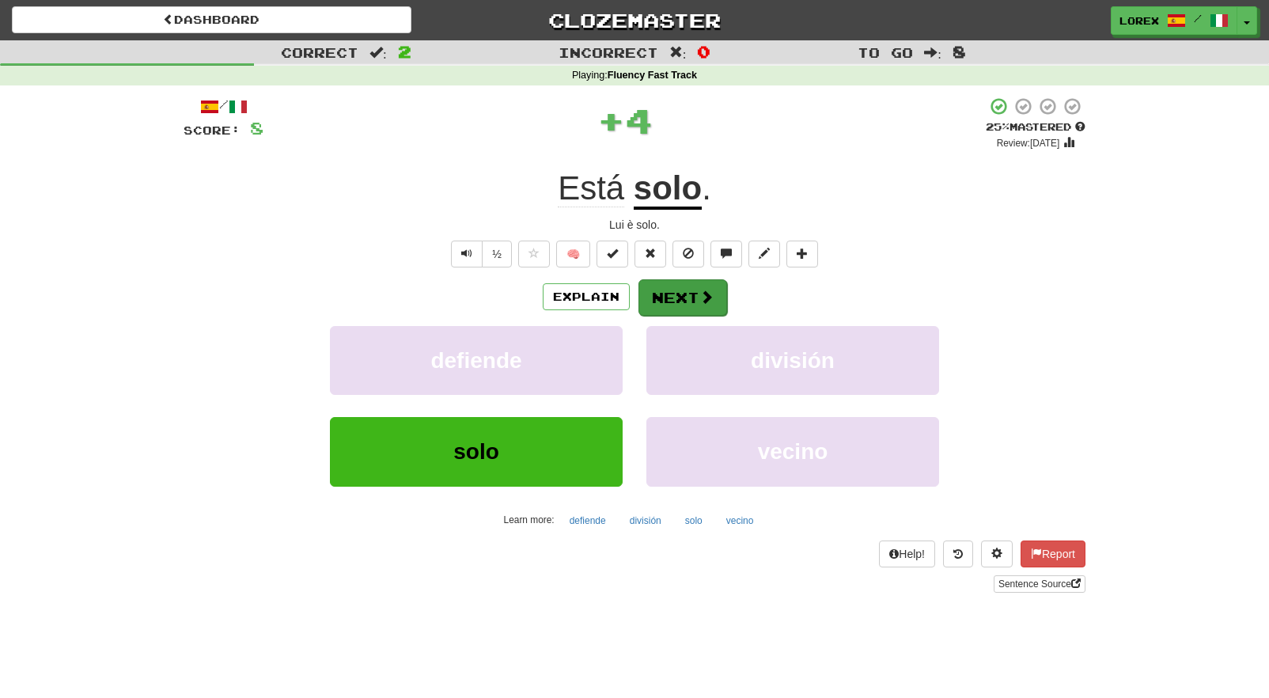
click at [668, 297] on button "Next" at bounding box center [682, 297] width 89 height 36
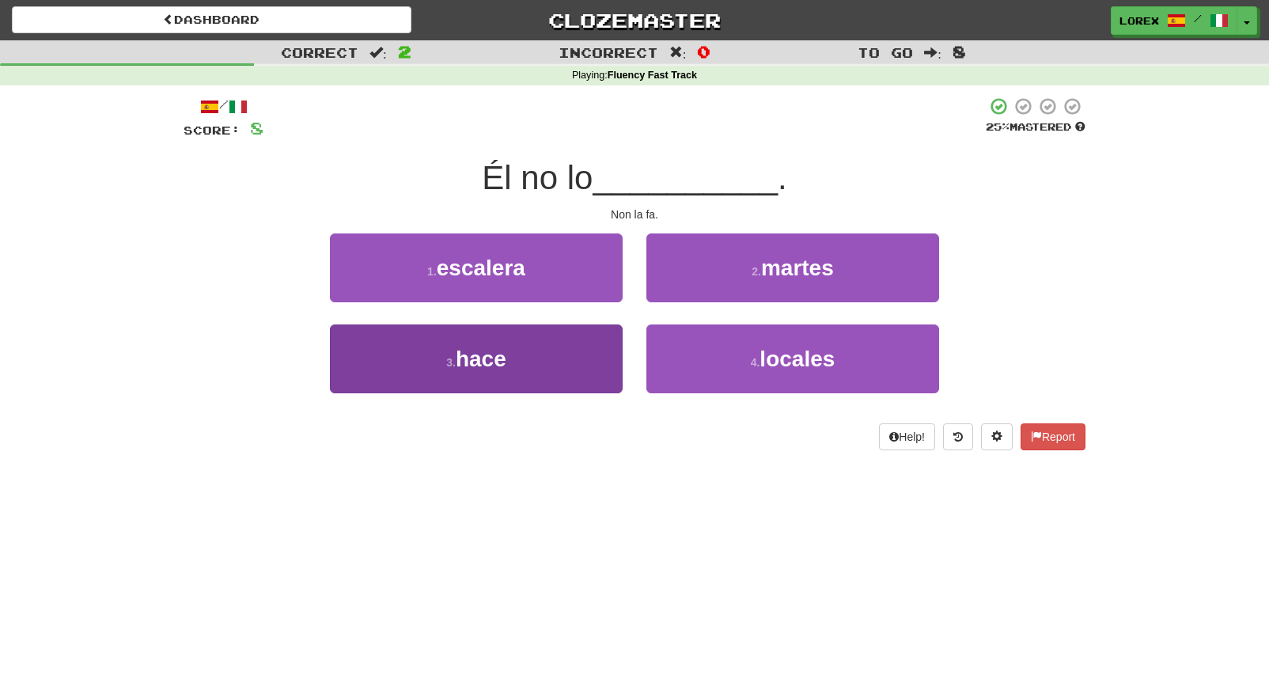
click at [607, 347] on button "3 . hace" at bounding box center [476, 358] width 293 height 69
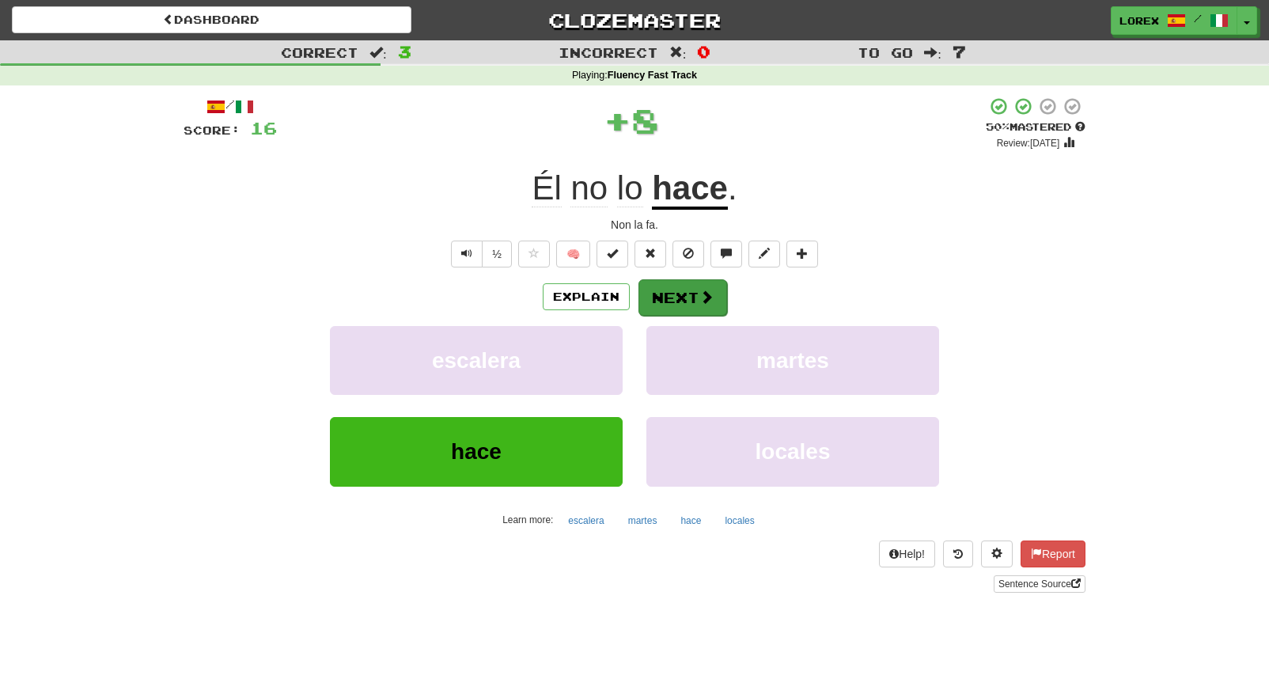
click at [680, 290] on button "Next" at bounding box center [682, 297] width 89 height 36
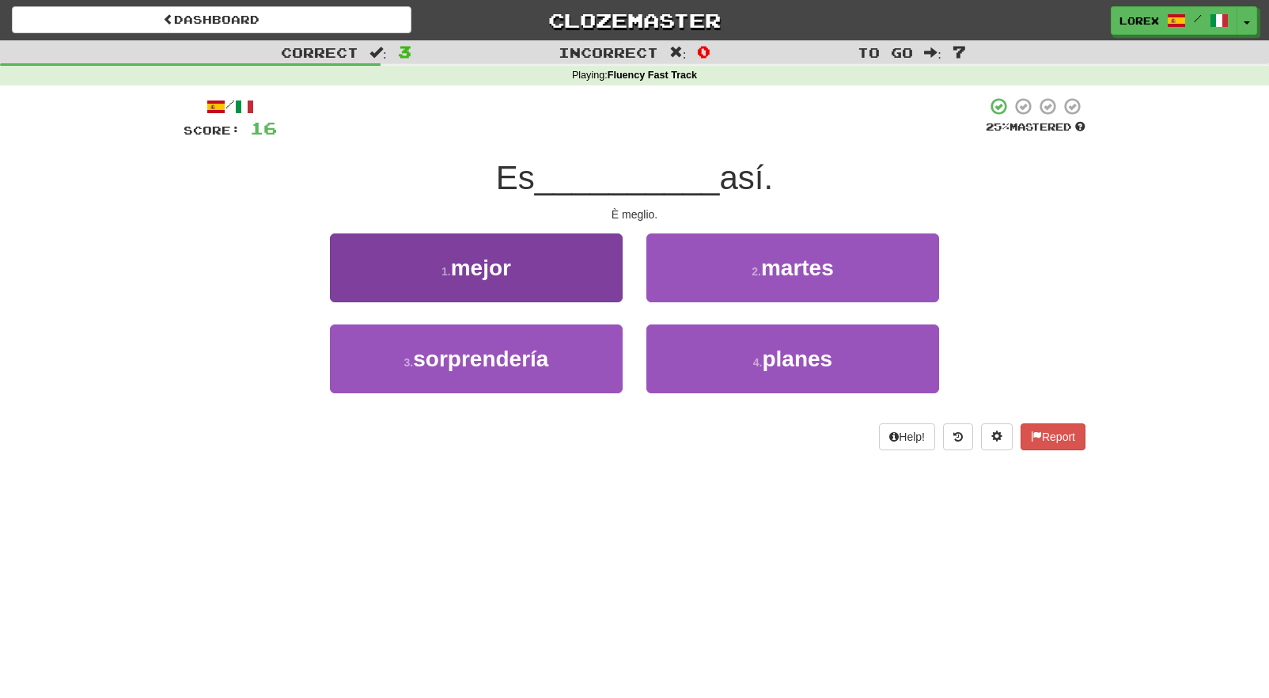
click at [593, 289] on button "1 . mejor" at bounding box center [476, 267] width 293 height 69
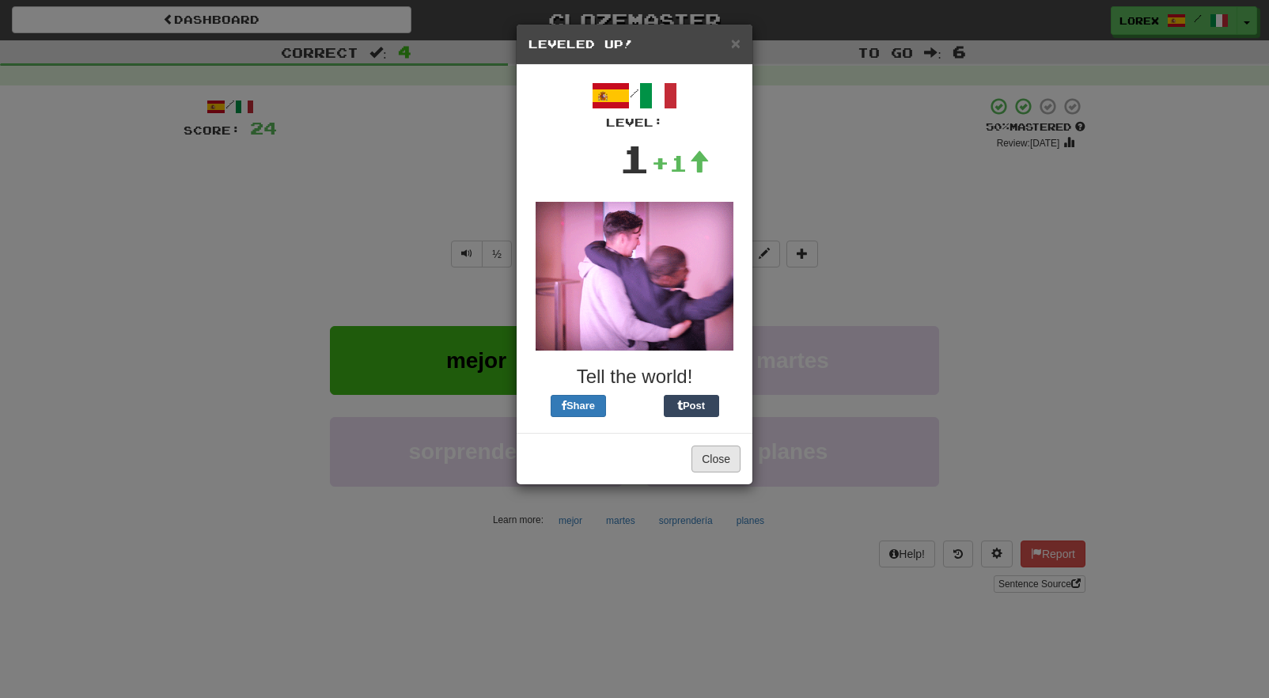
click at [718, 453] on button "Close" at bounding box center [715, 458] width 49 height 27
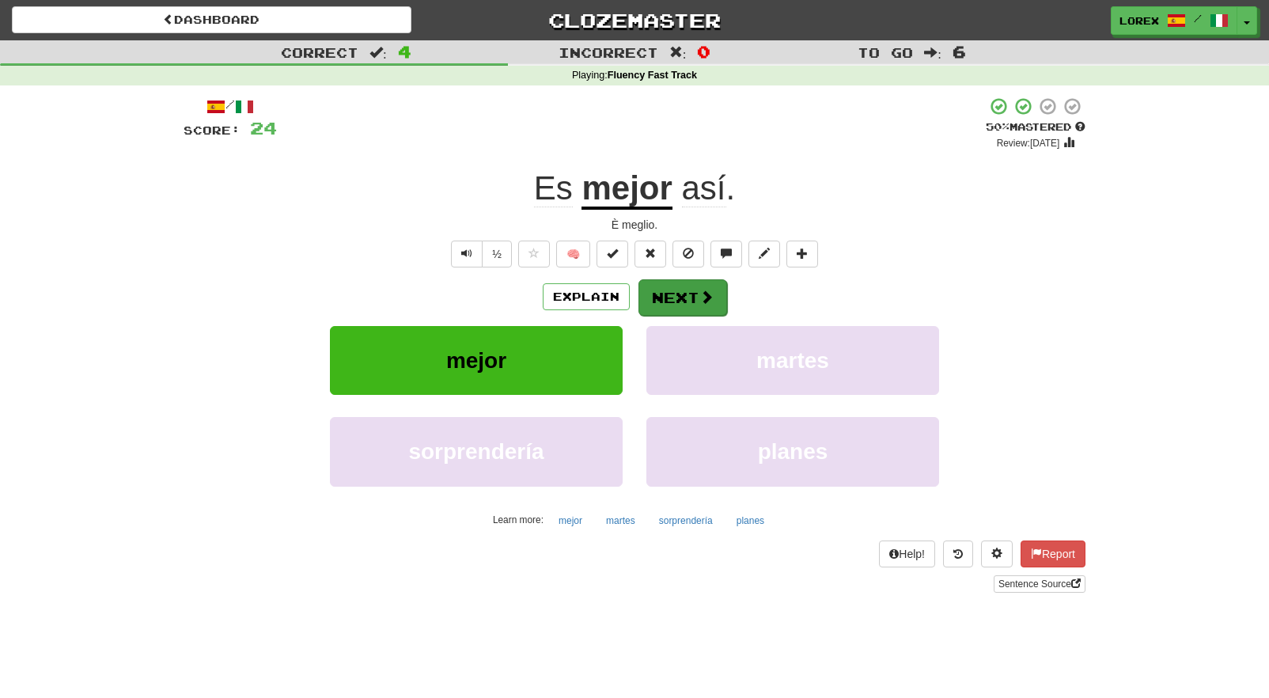
click at [673, 301] on button "Next" at bounding box center [682, 297] width 89 height 36
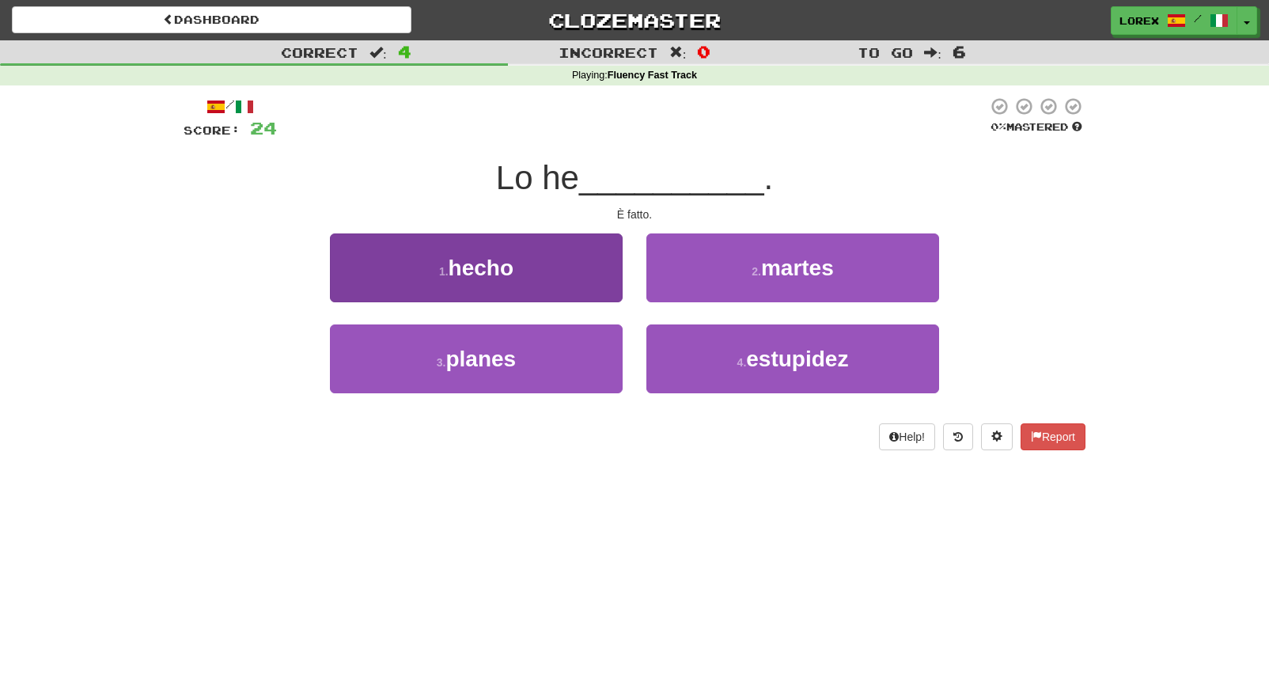
click at [598, 289] on button "1 . hecho" at bounding box center [476, 267] width 293 height 69
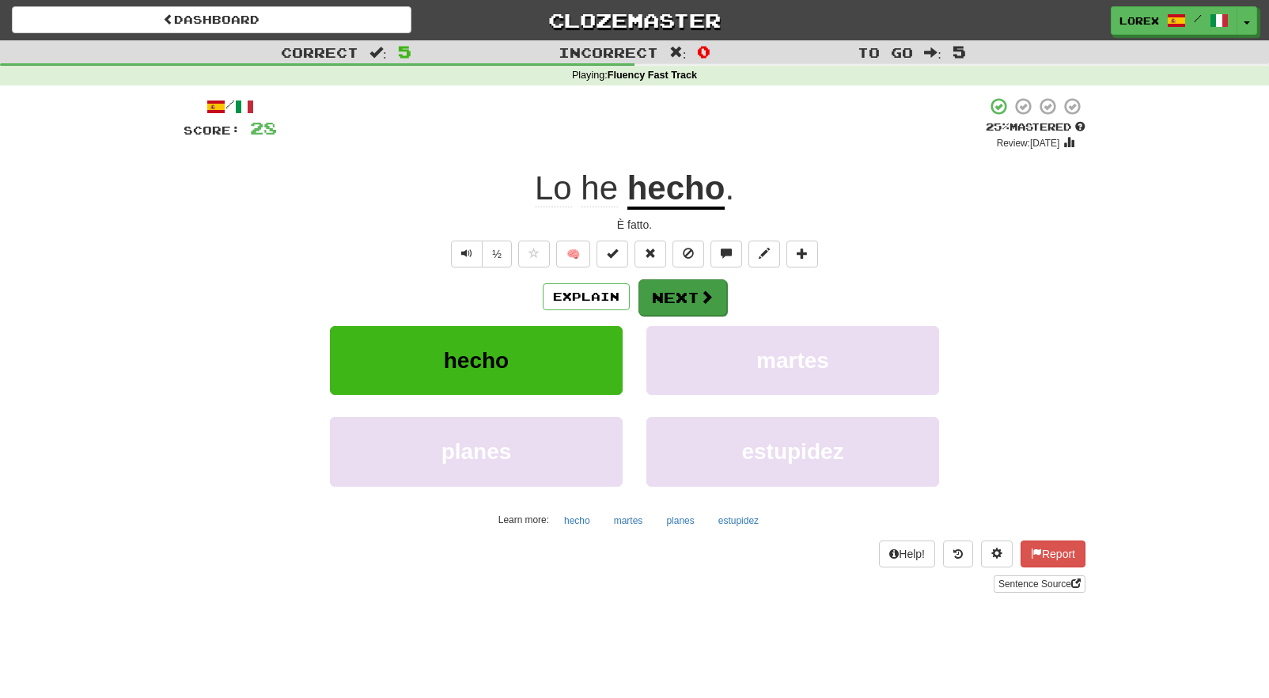
click at [665, 296] on button "Next" at bounding box center [682, 297] width 89 height 36
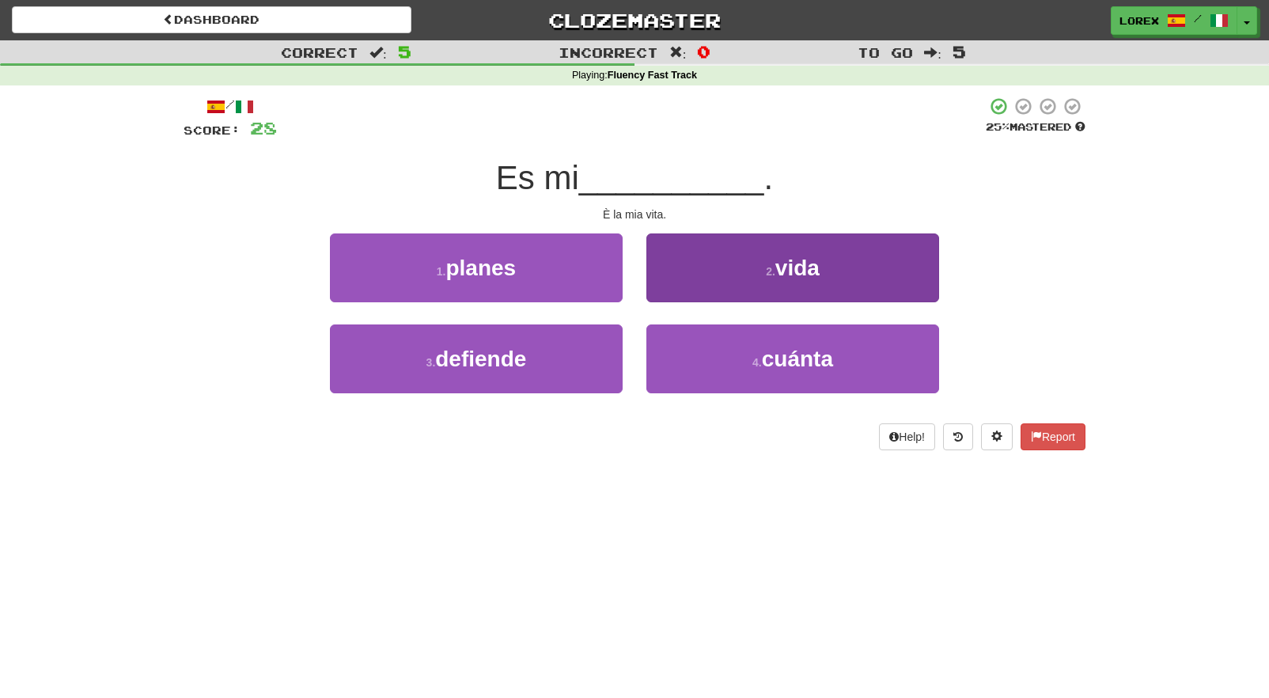
click at [712, 293] on button "2 . vida" at bounding box center [792, 267] width 293 height 69
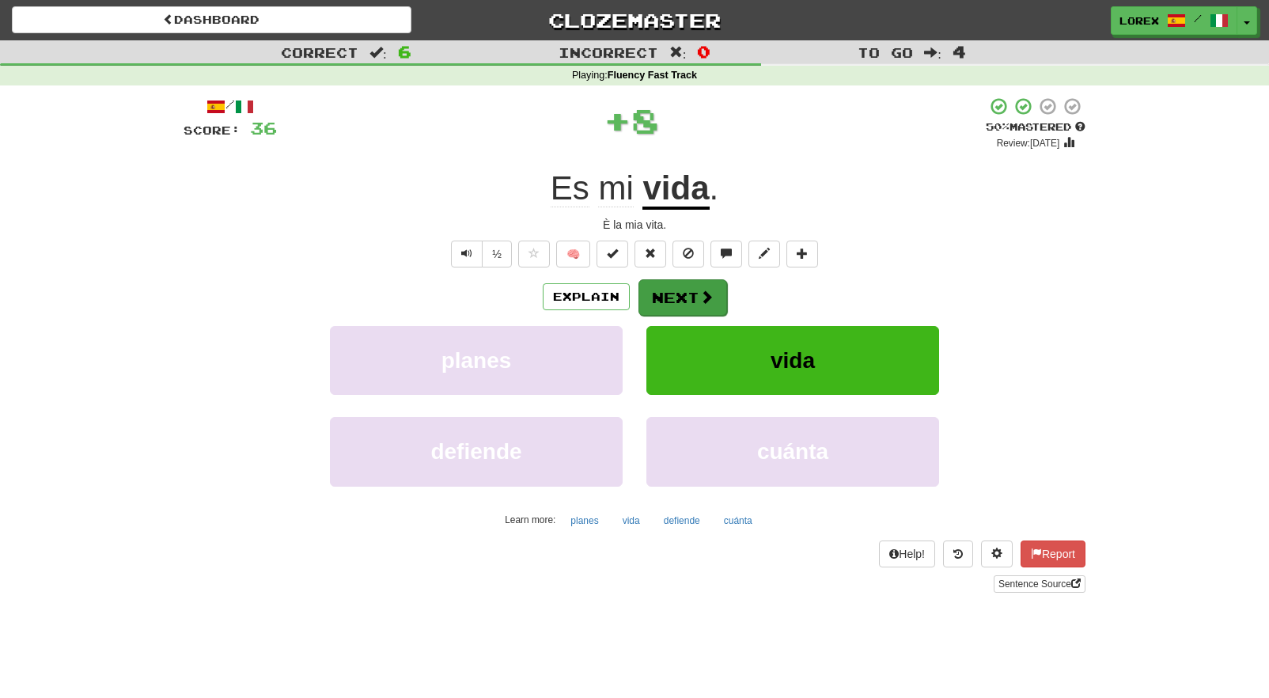
click at [676, 297] on button "Next" at bounding box center [682, 297] width 89 height 36
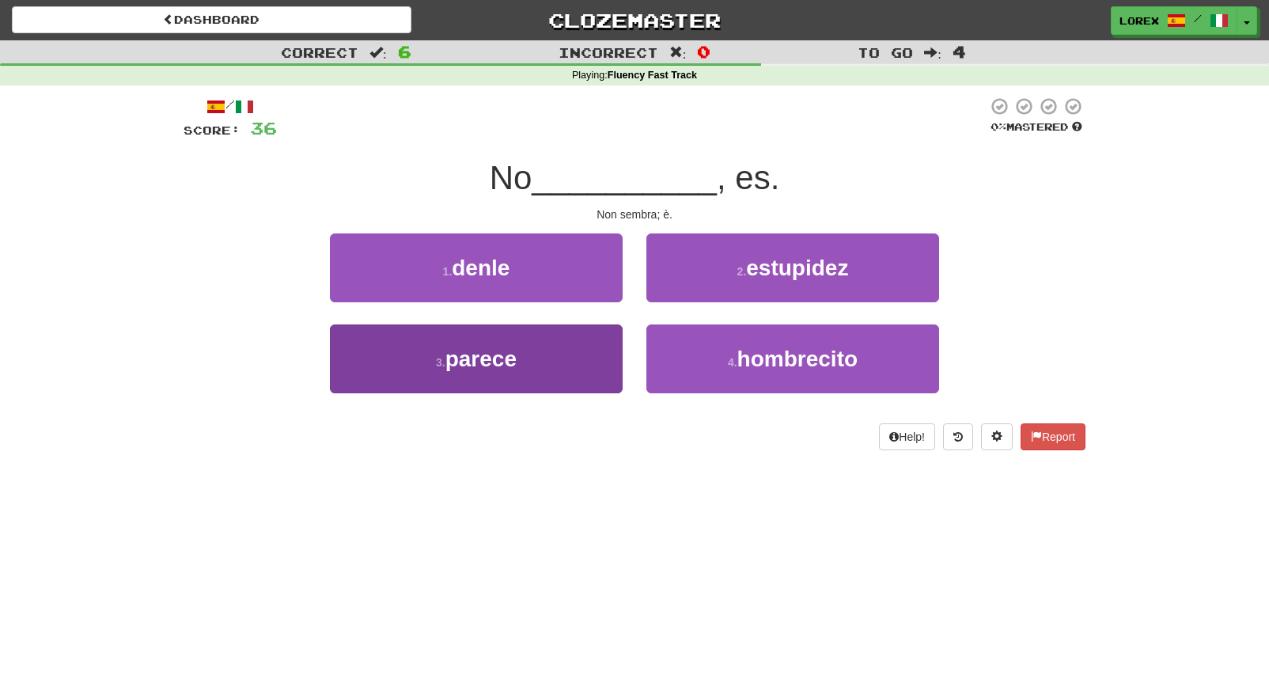
click at [602, 341] on button "3 . parece" at bounding box center [476, 358] width 293 height 69
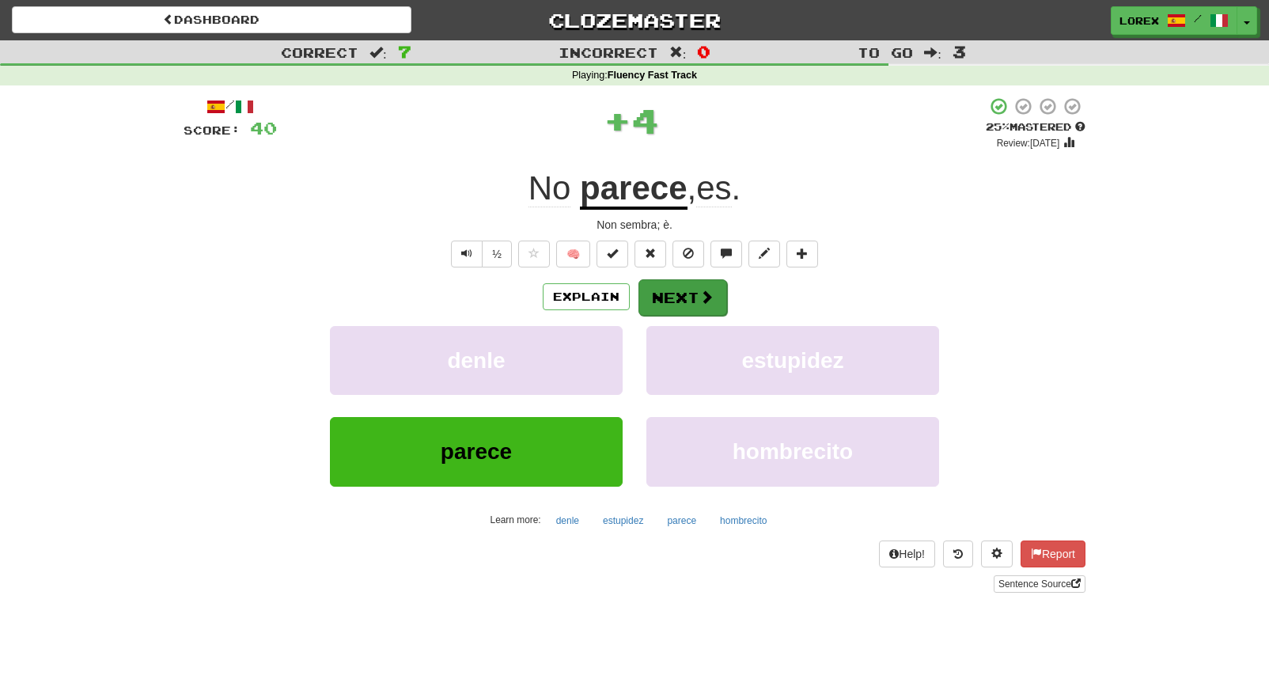
click at [688, 294] on button "Next" at bounding box center [682, 297] width 89 height 36
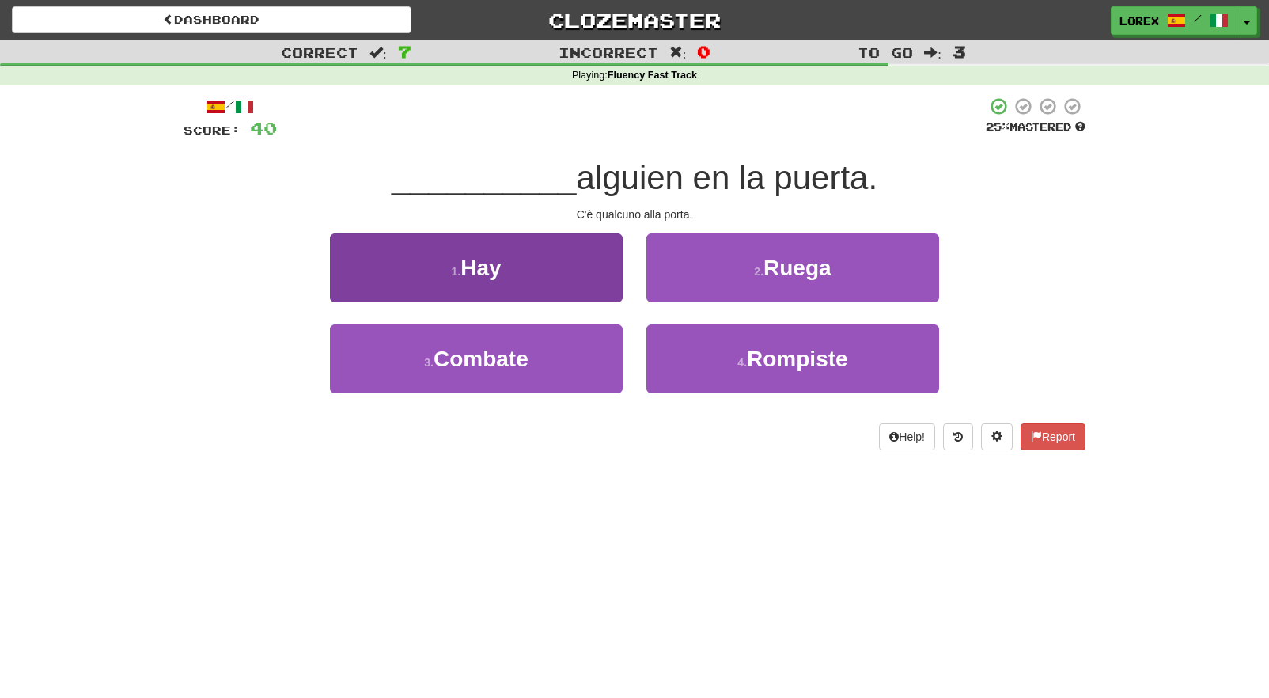
click at [593, 290] on button "1 . Hay" at bounding box center [476, 267] width 293 height 69
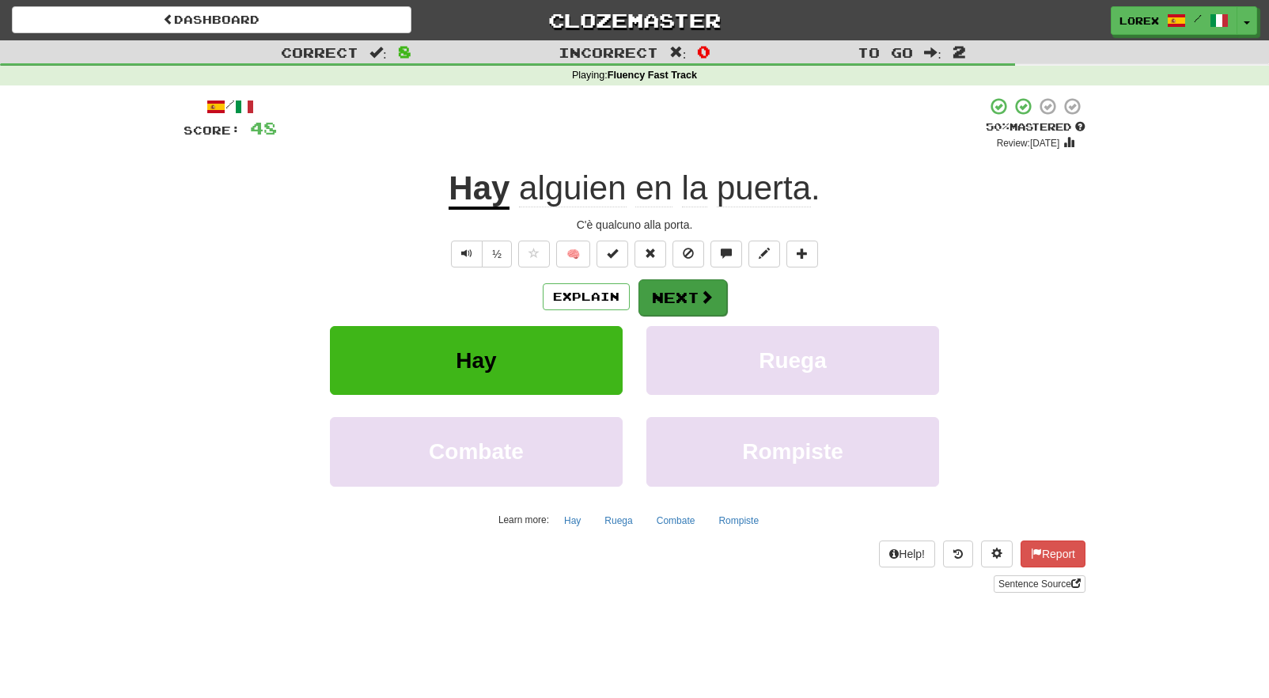
click at [672, 295] on button "Next" at bounding box center [682, 297] width 89 height 36
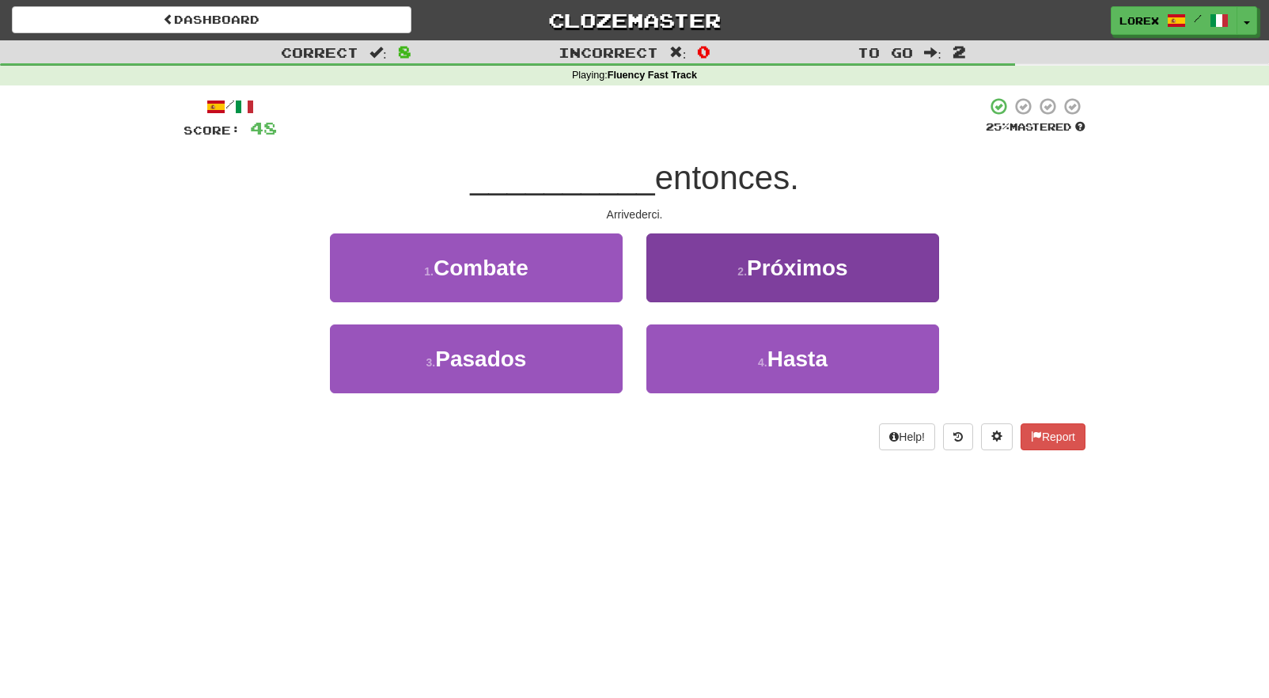
click at [689, 352] on button "4 . Hasta" at bounding box center [792, 358] width 293 height 69
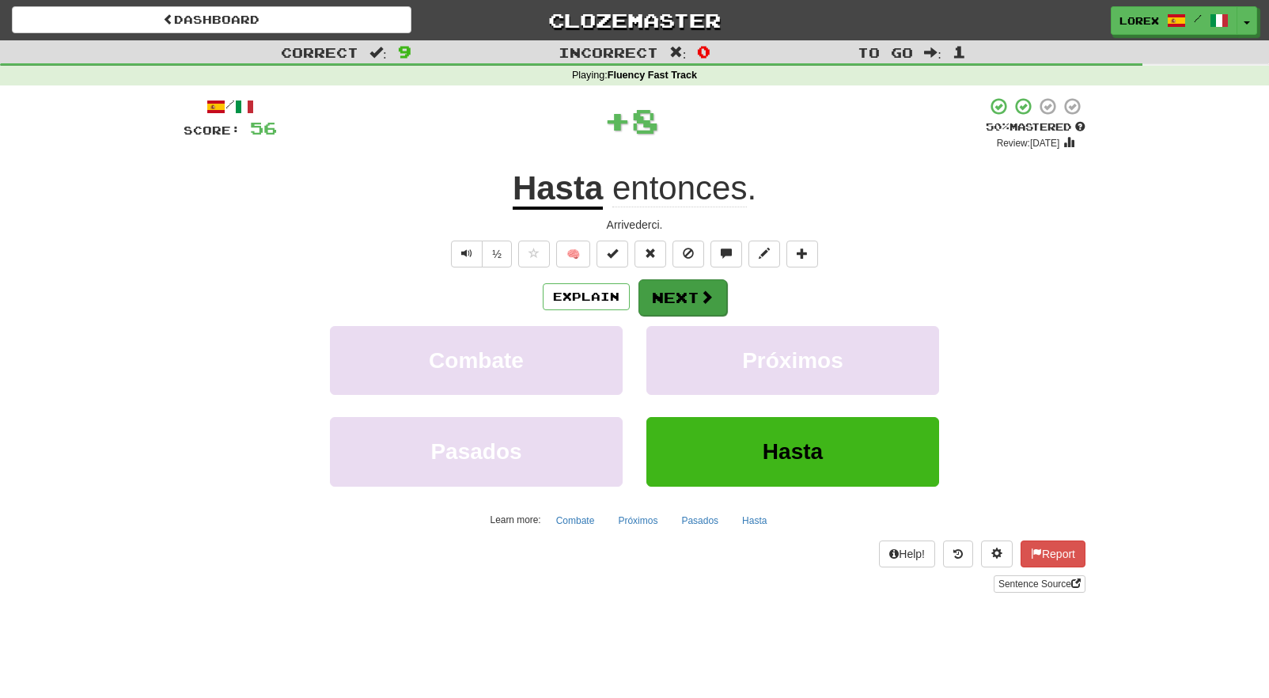
click at [680, 290] on button "Next" at bounding box center [682, 297] width 89 height 36
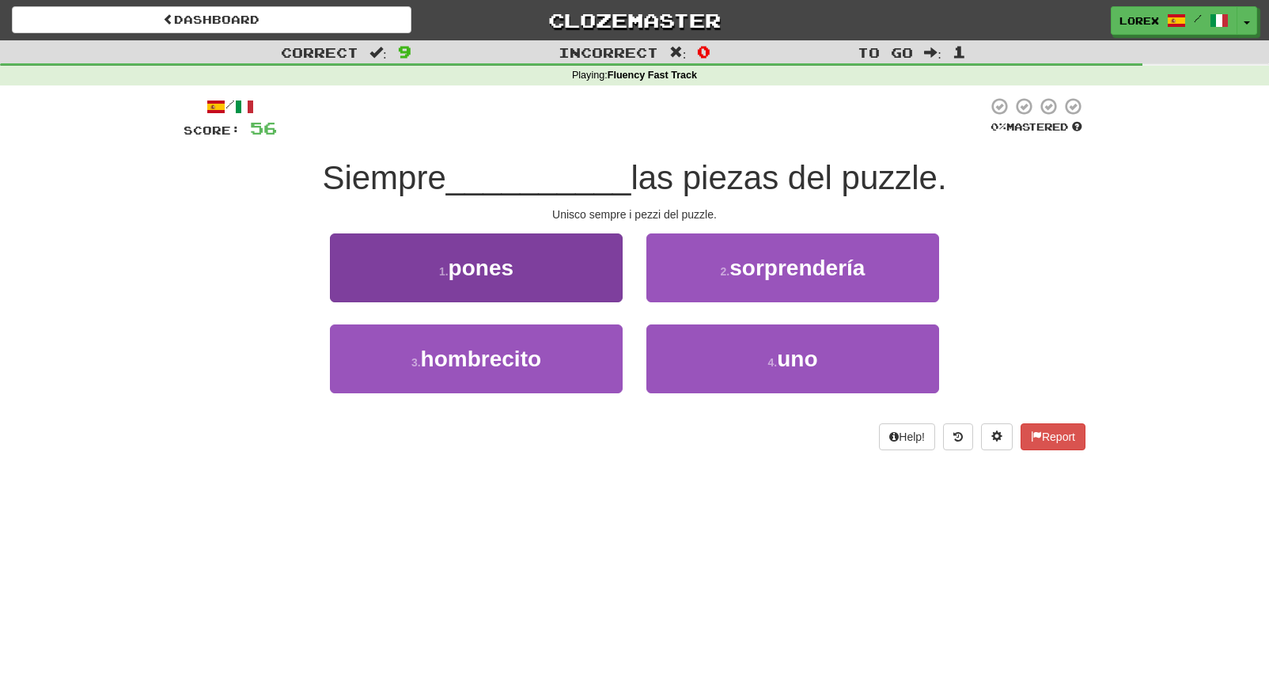
click at [600, 294] on button "1 . pones" at bounding box center [476, 267] width 293 height 69
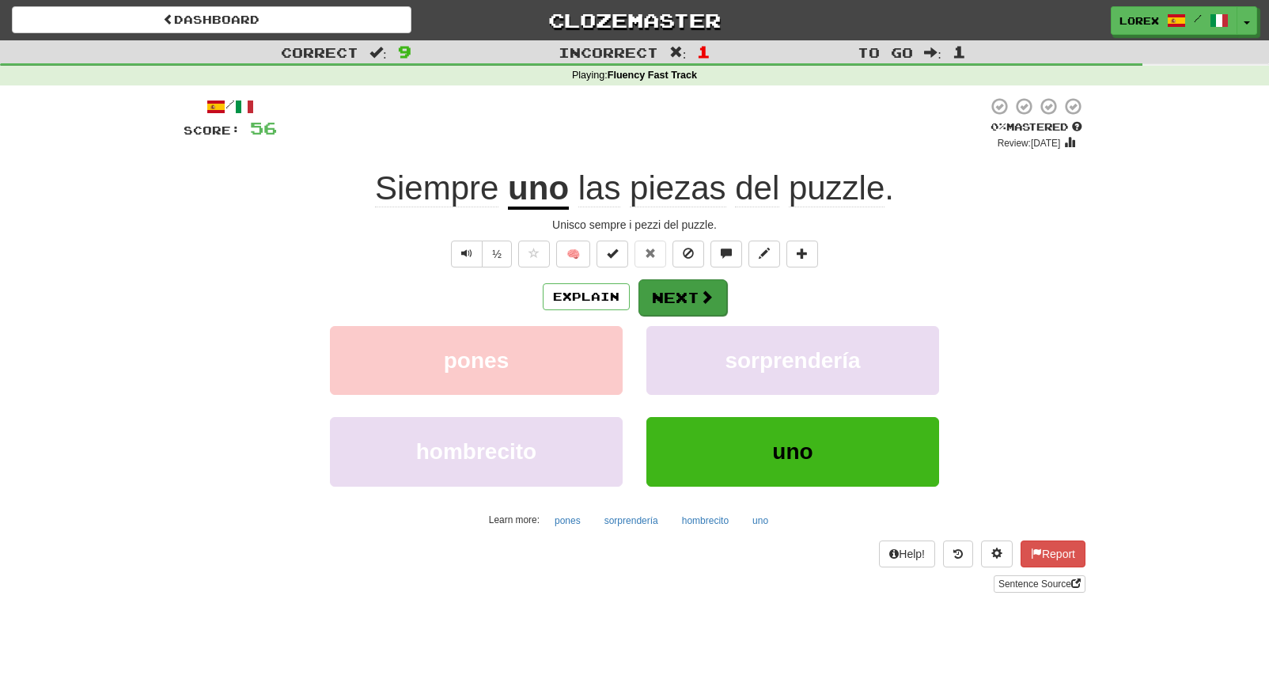
click at [671, 297] on button "Next" at bounding box center [682, 297] width 89 height 36
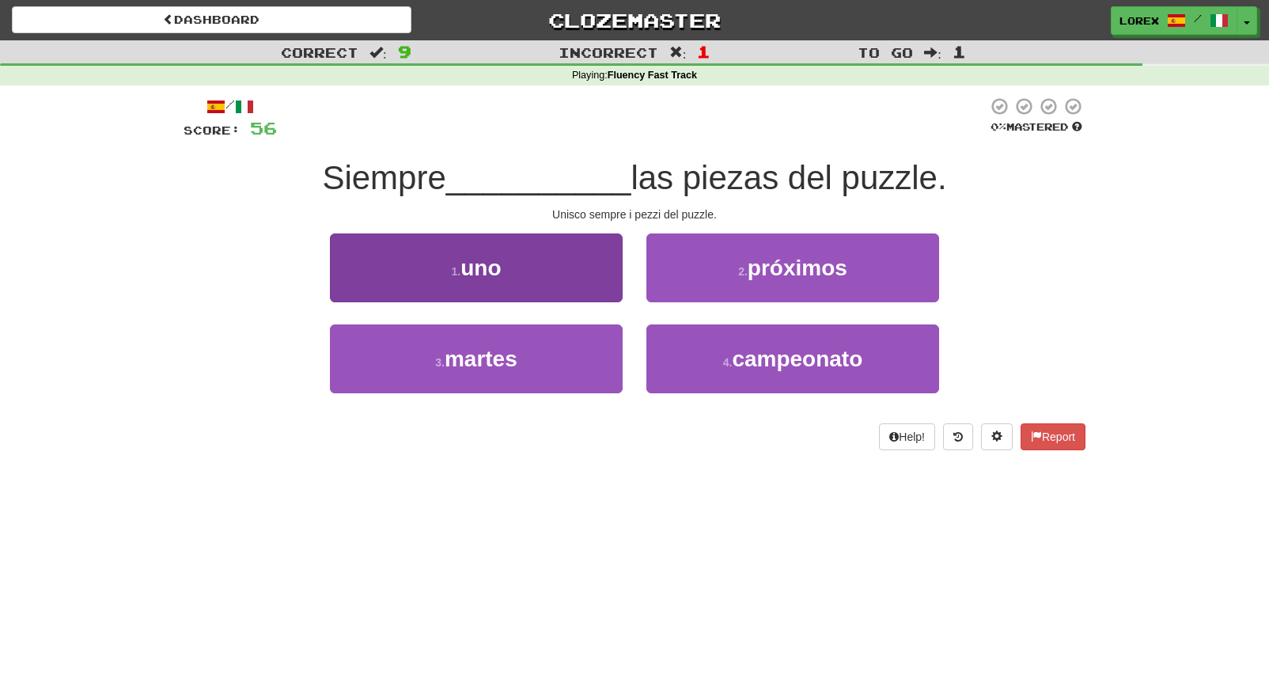
click at [600, 295] on button "1 . uno" at bounding box center [476, 267] width 293 height 69
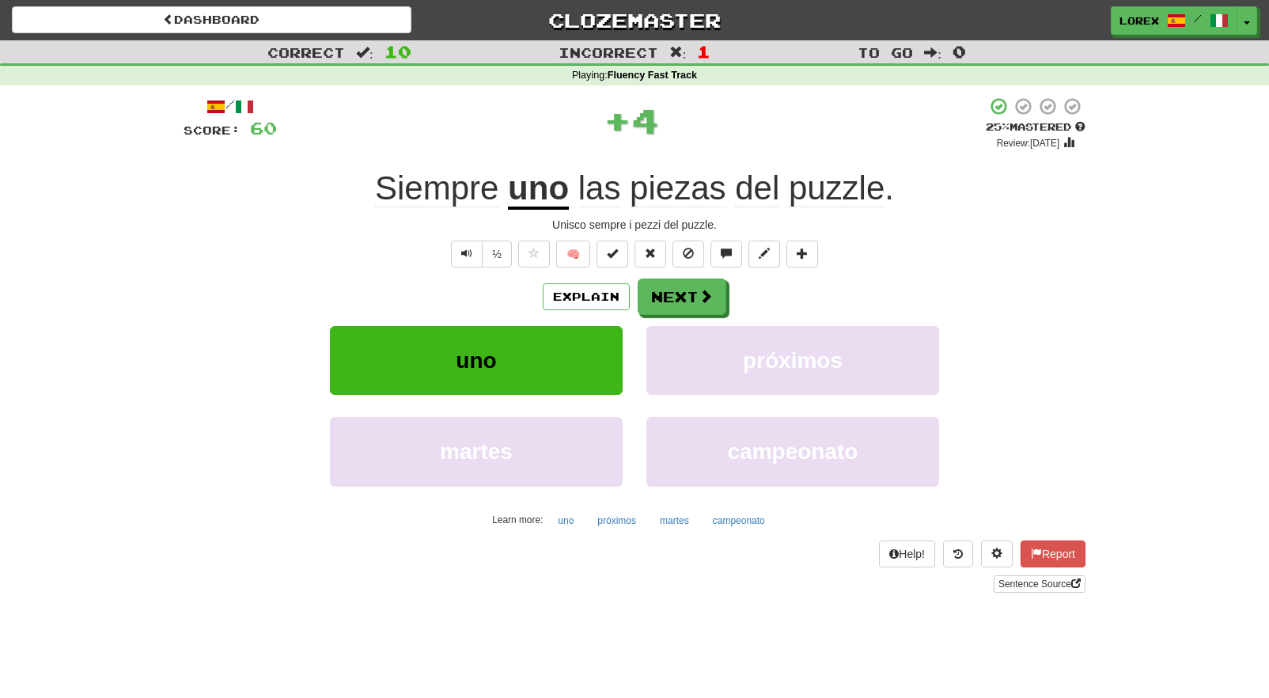
click at [677, 297] on button "Next" at bounding box center [682, 296] width 89 height 36
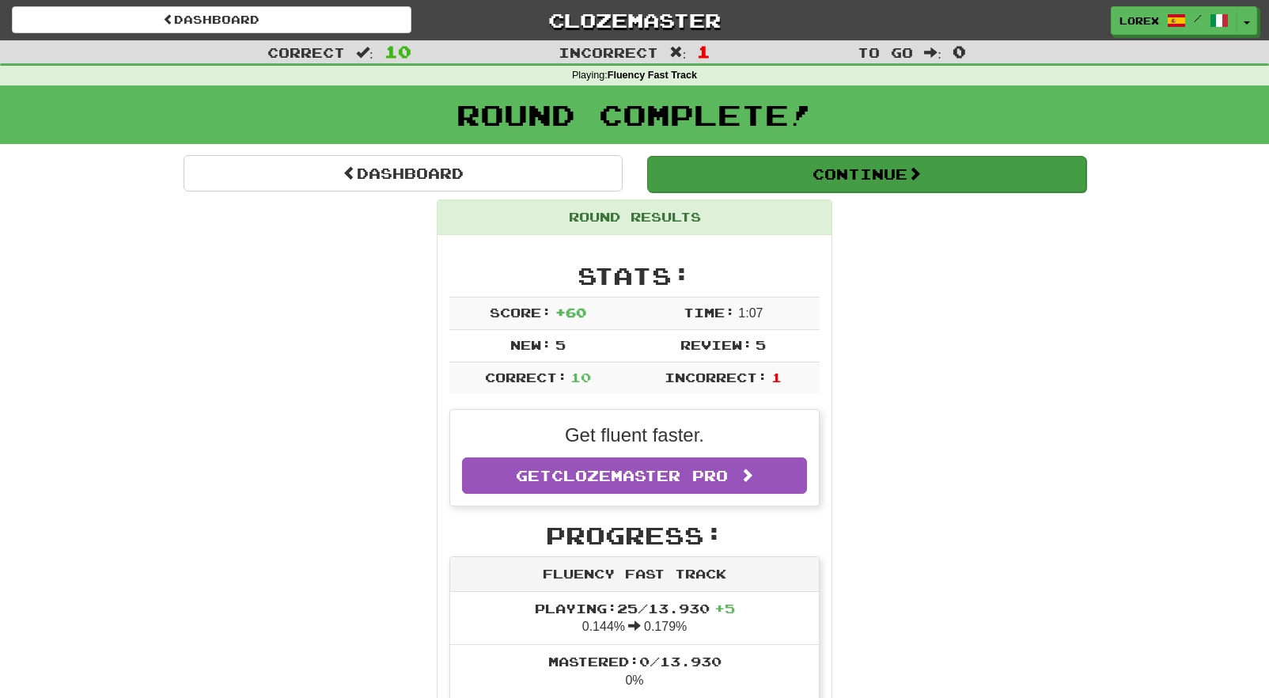
click at [786, 188] on button "Continue" at bounding box center [866, 174] width 439 height 36
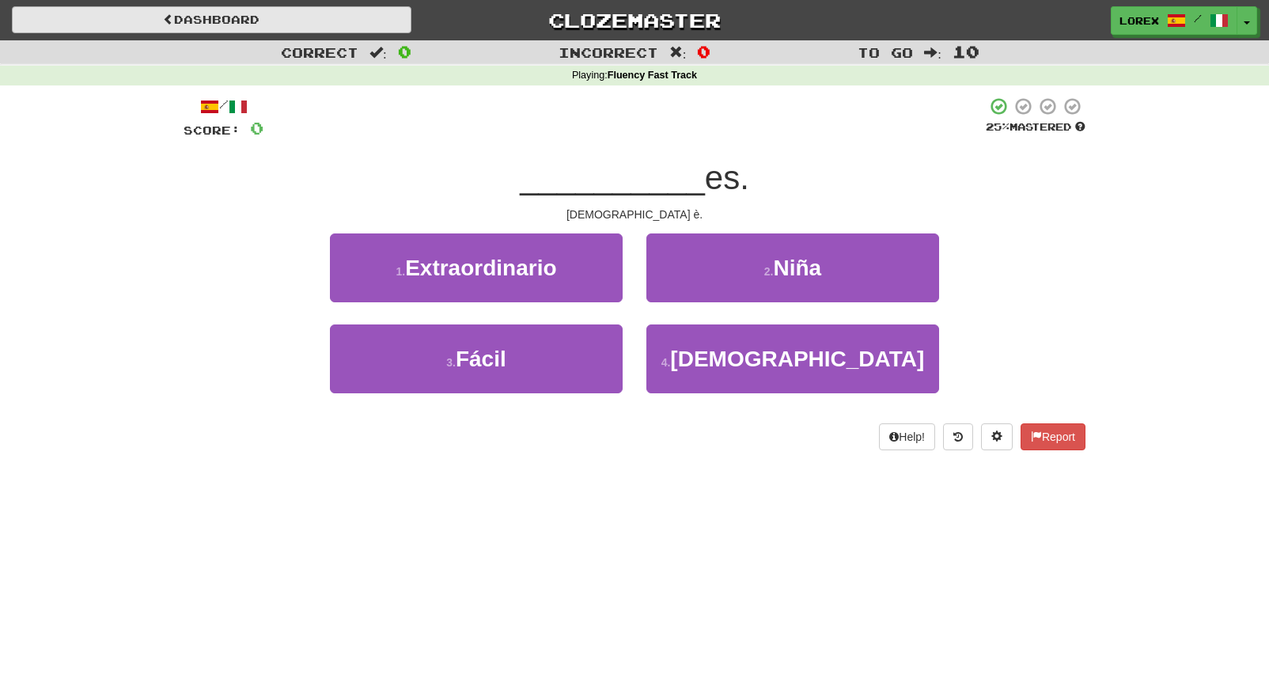
click at [198, 26] on link "Dashboard" at bounding box center [212, 19] width 400 height 27
